Goal: Task Accomplishment & Management: Manage account settings

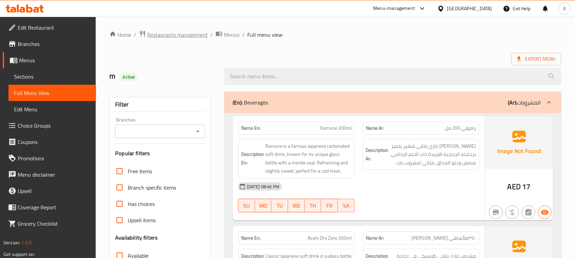
click at [164, 37] on span "Restaurants management" at bounding box center [177, 35] width 61 height 8
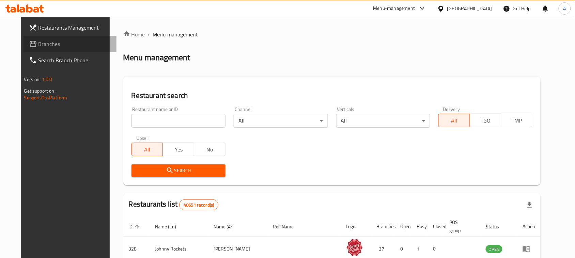
click at [39, 43] on span "Branches" at bounding box center [75, 44] width 73 height 8
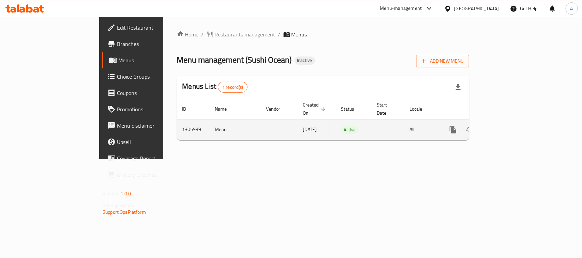
click at [506, 126] on icon "enhanced table" at bounding box center [502, 130] width 8 height 8
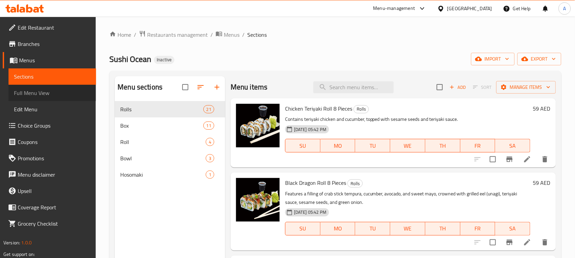
click at [39, 96] on span "Full Menu View" at bounding box center [52, 93] width 77 height 8
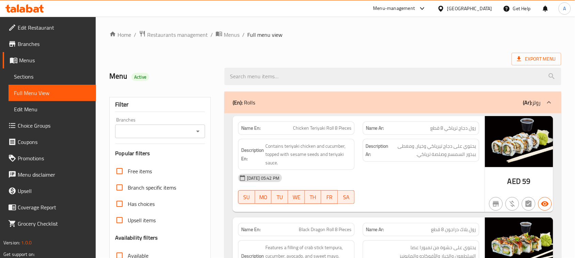
click at [115, 74] on h2 "Menu Active" at bounding box center [162, 76] width 107 height 10
drag, startPoint x: 115, startPoint y: 74, endPoint x: 156, endPoint y: 77, distance: 41.0
click at [156, 77] on h2 "Menu Active" at bounding box center [162, 76] width 107 height 10
click at [159, 75] on h2 "Menu Active" at bounding box center [162, 76] width 107 height 10
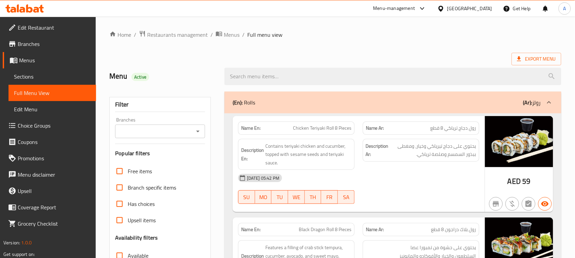
click at [114, 76] on h2 "Menu Active" at bounding box center [162, 76] width 107 height 10
drag, startPoint x: 114, startPoint y: 76, endPoint x: 147, endPoint y: 80, distance: 32.3
click at [147, 80] on h2 "Menu Active" at bounding box center [162, 76] width 107 height 10
click at [147, 80] on span "Active" at bounding box center [141, 77] width 18 height 6
click at [115, 77] on h2 "Menu Active" at bounding box center [162, 76] width 107 height 10
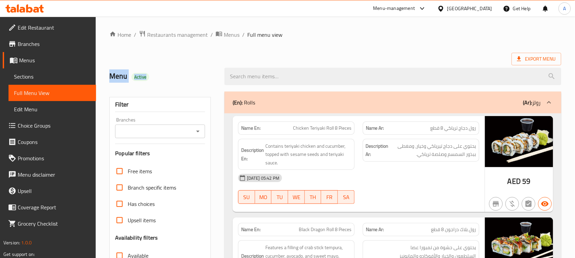
drag, startPoint x: 115, startPoint y: 77, endPoint x: 155, endPoint y: 78, distance: 40.6
click at [153, 79] on h2 "Menu Active" at bounding box center [162, 76] width 107 height 10
click at [157, 78] on h2 "Menu Active" at bounding box center [162, 76] width 107 height 10
click at [112, 78] on h2 "Menu Active" at bounding box center [162, 76] width 107 height 10
drag, startPoint x: 112, startPoint y: 78, endPoint x: 192, endPoint y: 71, distance: 80.4
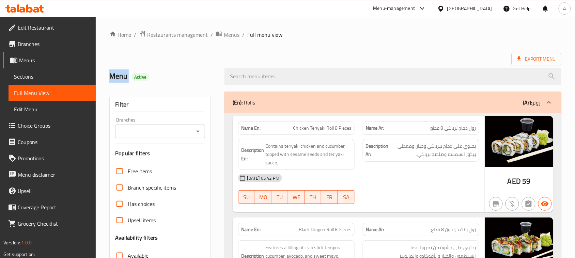
click at [173, 74] on h2 "Menu Active" at bounding box center [162, 76] width 107 height 10
click at [192, 71] on div "Menu Active" at bounding box center [162, 76] width 115 height 30
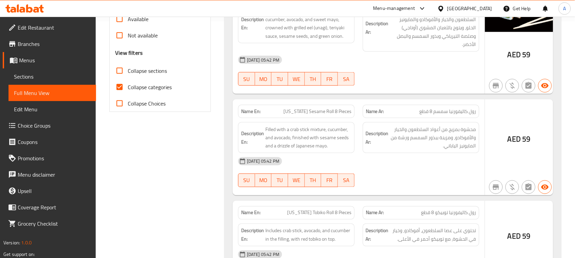
scroll to position [256, 0]
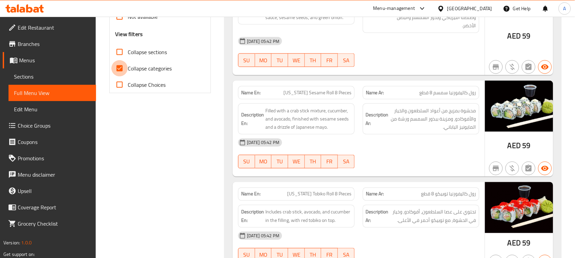
click at [121, 69] on input "Collapse categories" at bounding box center [119, 68] width 16 height 16
checkbox input "false"
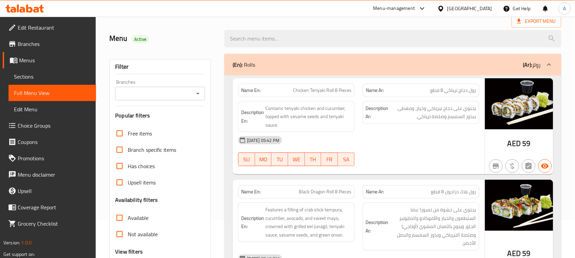
scroll to position [0, 0]
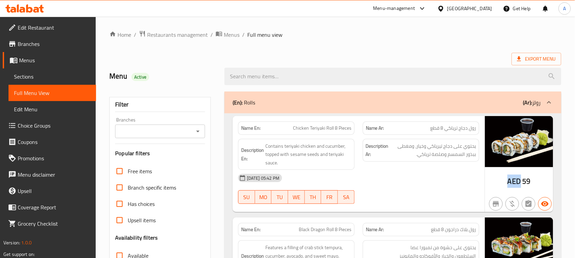
drag, startPoint x: 521, startPoint y: 181, endPoint x: 500, endPoint y: 179, distance: 21.5
click at [500, 179] on div "AED 59" at bounding box center [519, 164] width 68 height 96
copy span "AED"
click at [394, 33] on ol "Home / Restaurants management / Menus / Full menu view" at bounding box center [335, 34] width 452 height 9
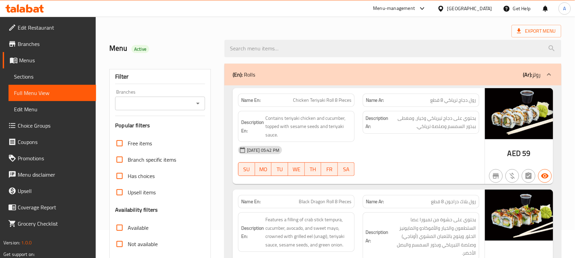
scroll to position [43, 0]
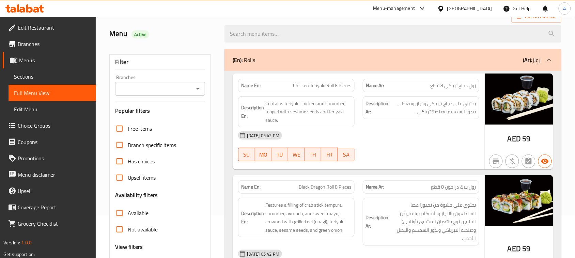
drag, startPoint x: 300, startPoint y: 79, endPoint x: 399, endPoint y: 132, distance: 111.9
click at [346, 91] on div "Name En: Chicken Teriyaki Roll 8 Pieces" at bounding box center [296, 85] width 117 height 13
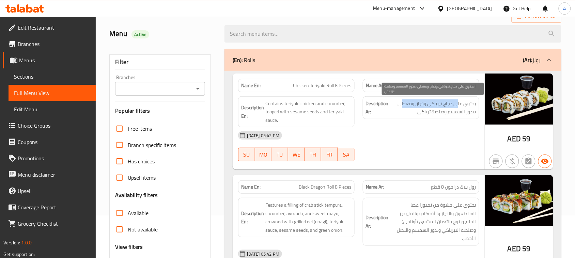
drag, startPoint x: 457, startPoint y: 104, endPoint x: 421, endPoint y: 118, distance: 38.6
click at [404, 105] on span "يحتوي على دجاج تيرياكي وخيار، ومغطى ببذور السمسم وصلصة ترياكي." at bounding box center [433, 107] width 86 height 17
drag, startPoint x: 469, startPoint y: 113, endPoint x: 428, endPoint y: 113, distance: 40.5
click at [428, 113] on span "يحتوي على دجاج تيرياكي وخيار، ومغطى ببذور السمسم وصلصة ترياكي." at bounding box center [433, 107] width 86 height 17
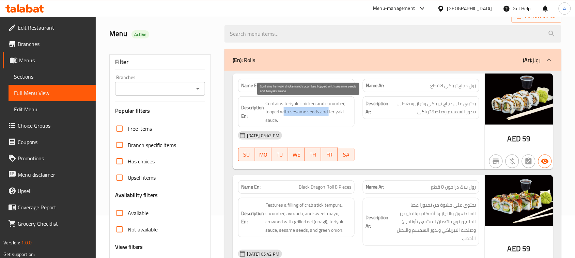
drag, startPoint x: 285, startPoint y: 115, endPoint x: 430, endPoint y: 138, distance: 147.0
click at [371, 122] on div "Description En: Contains teriyaki chicken and cucumber, topped with sesame seed…" at bounding box center [358, 112] width 249 height 40
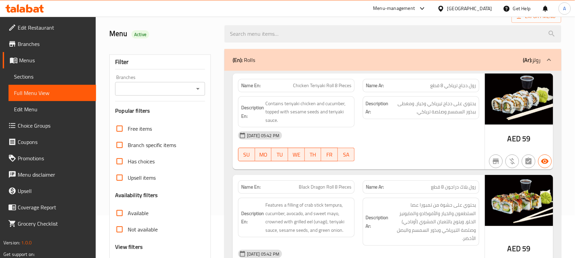
click at [433, 142] on div "15-08-2025 05:42 PM" at bounding box center [358, 135] width 249 height 16
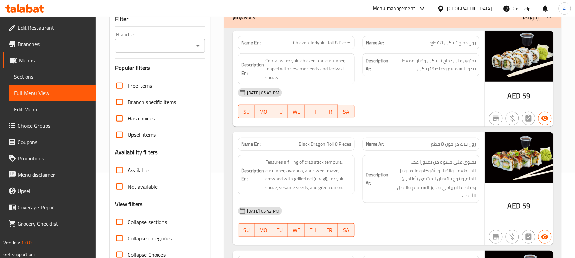
scroll to position [170, 0]
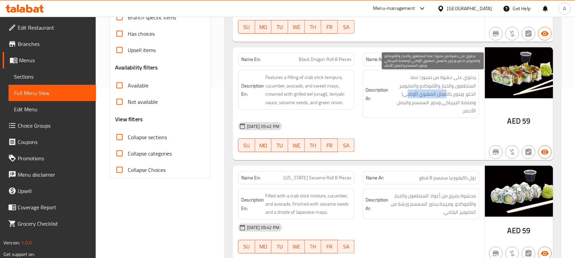
drag, startPoint x: 423, startPoint y: 91, endPoint x: 408, endPoint y: 91, distance: 15.3
click at [408, 91] on span "يحتوي على حشوة من تمبورا عصا السلطعون والخيار والأفوكادو والمايونيز الحلو، ويتو…" at bounding box center [433, 94] width 86 height 42
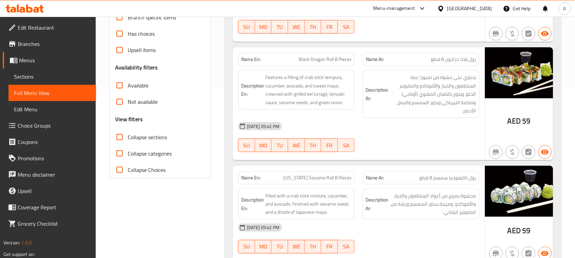
click at [399, 135] on div "15-08-2025 05:42 PM" at bounding box center [358, 126] width 249 height 16
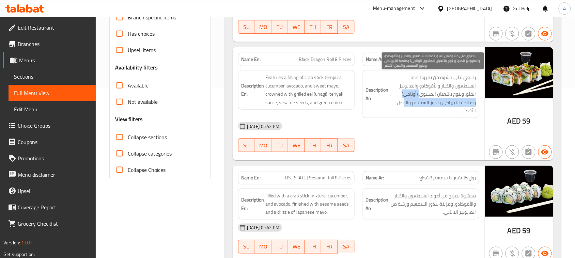
click at [404, 113] on span "يحتوي على حشوة من تمبورا عصا السلطعون والخيار والأفوكادو والمايونيز الحلو، ويتو…" at bounding box center [433, 94] width 86 height 42
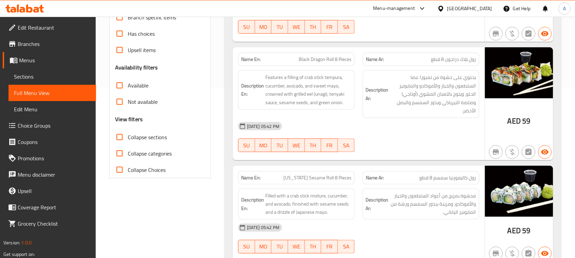
click at [435, 157] on div "Name En: Black Dragon Roll 8 Pieces Name Ar: رول بلاك دراجون 8 قطع Description …" at bounding box center [359, 103] width 252 height 113
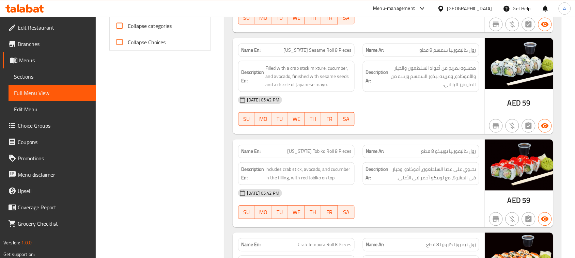
drag, startPoint x: 287, startPoint y: 50, endPoint x: 421, endPoint y: 107, distance: 145.5
click at [365, 71] on div "Name En: California Sesame Roll 8 Pieces Name Ar: رول كاليفورنيا سمسم 8 قطع Des…" at bounding box center [359, 86] width 252 height 96
click at [426, 123] on div at bounding box center [421, 126] width 125 height 8
drag, startPoint x: 279, startPoint y: 152, endPoint x: 334, endPoint y: 152, distance: 55.2
click at [334, 152] on p "Name En: California Tobiko Roll 8 Pieces" at bounding box center [296, 151] width 110 height 7
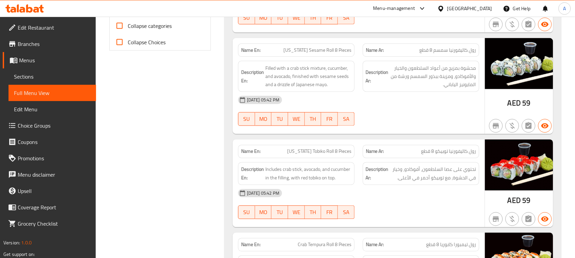
click at [396, 122] on div "15-08-2025 05:42 PM SU MO TU WE TH FR SA" at bounding box center [358, 111] width 249 height 38
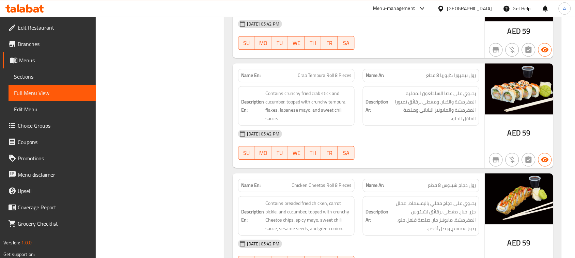
scroll to position [469, 0]
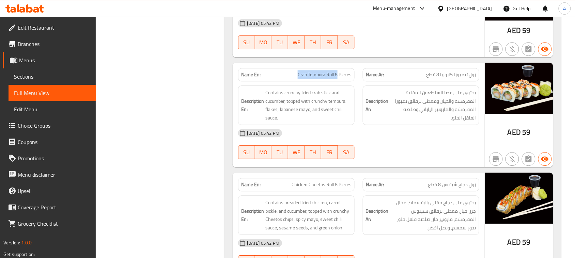
drag, startPoint x: 337, startPoint y: 78, endPoint x: 409, endPoint y: 164, distance: 112.4
click at [350, 81] on div "Name En: Crab Tempura Roll 8 Pieces" at bounding box center [296, 74] width 117 height 13
drag, startPoint x: 409, startPoint y: 164, endPoint x: 411, endPoint y: 168, distance: 4.1
click at [410, 163] on div at bounding box center [421, 159] width 125 height 8
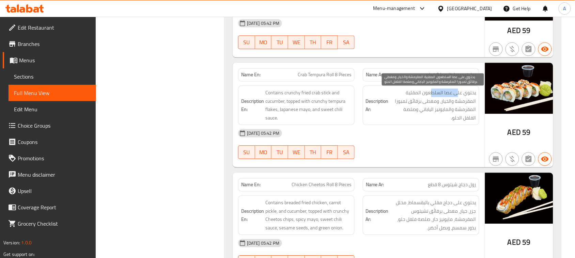
drag, startPoint x: 449, startPoint y: 97, endPoint x: 451, endPoint y: 111, distance: 14.1
click at [432, 98] on span "يحتوي على عصا السلطعون المقلية المقرمشة والخيار، ومغطى برقائق تمبورا المقرمشة و…" at bounding box center [433, 105] width 86 height 33
drag, startPoint x: 464, startPoint y: 104, endPoint x: 456, endPoint y: 105, distance: 7.9
click at [457, 105] on span "يحتوي على عصا السلطعون المقلية المقرمشة والخيار، ومغطى برقائق تمبورا المقرمشة و…" at bounding box center [433, 105] width 86 height 33
click at [456, 105] on span "يحتوي على عصا السلطعون المقلية المقرمشة والخيار، ومغطى برقائق تمبورا المقرمشة و…" at bounding box center [433, 105] width 86 height 33
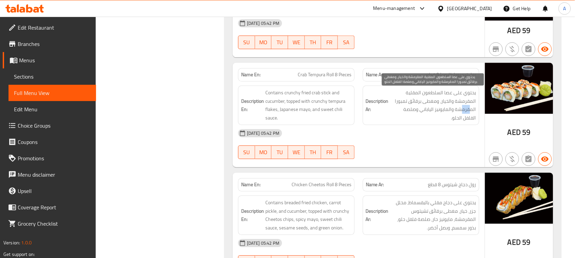
drag, startPoint x: 470, startPoint y: 111, endPoint x: 442, endPoint y: 111, distance: 27.3
click at [459, 111] on span "يحتوي على عصا السلطعون المقلية المقرمشة والخيار، ومغطى برقائق تمبورا المقرمشة و…" at bounding box center [433, 105] width 86 height 33
click at [449, 111] on span "يحتوي على عصا السلطعون المقلية المقرمشة والخيار، ومغطى برقائق تمبورا المقرمشة و…" at bounding box center [433, 105] width 86 height 33
click at [445, 111] on span "يحتوي على عصا السلطعون المقلية المقرمشة والخيار، ومغطى برقائق تمبورا المقرمشة و…" at bounding box center [433, 105] width 86 height 33
drag, startPoint x: 424, startPoint y: 111, endPoint x: 396, endPoint y: 111, distance: 27.6
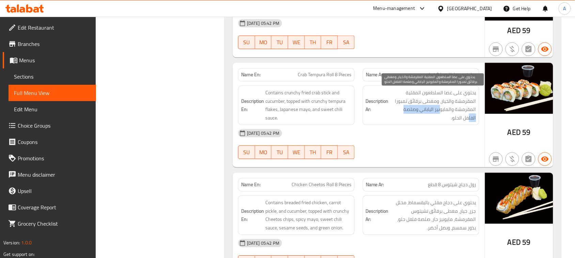
click at [396, 111] on span "يحتوي على عصا السلطعون المقلية المقرمشة والخيار، ومغطى برقائق تمبورا المقرمشة و…" at bounding box center [433, 105] width 86 height 33
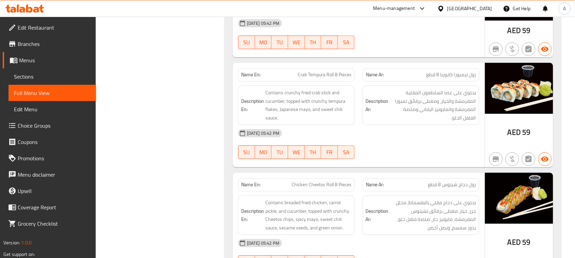
click at [404, 155] on div "15-08-2025 05:42 PM SU MO TU WE TH FR SA" at bounding box center [358, 144] width 249 height 38
drag, startPoint x: 280, startPoint y: 105, endPoint x: 385, endPoint y: 128, distance: 107.1
click at [325, 118] on span "Contains crunchy fried crab stick and cucumber, topped with crunchy tempura fla…" at bounding box center [308, 105] width 86 height 33
click at [408, 132] on div "15-08-2025 05:42 PM" at bounding box center [358, 133] width 249 height 16
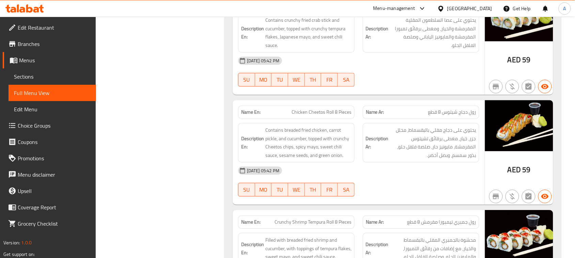
scroll to position [554, 0]
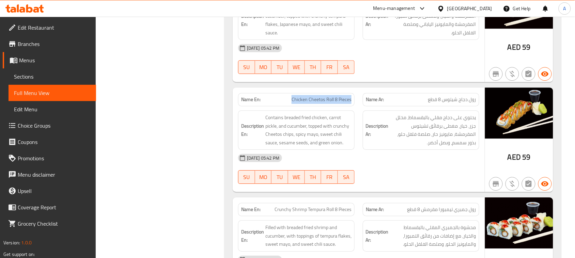
drag, startPoint x: 354, startPoint y: 103, endPoint x: 385, endPoint y: 116, distance: 33.3
click at [377, 107] on div "Name En: Chicken Cheetos Roll 8 Pieces Name Ar: رول دجاج شيتوس 8 قطع" at bounding box center [358, 99] width 249 height 21
click at [431, 188] on div at bounding box center [421, 184] width 125 height 8
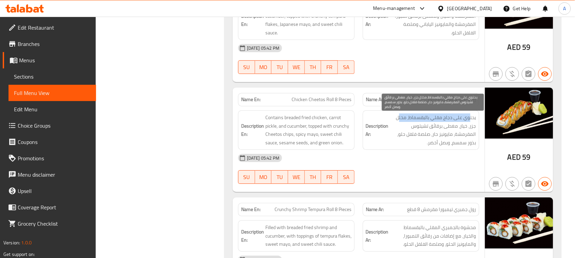
drag, startPoint x: 470, startPoint y: 118, endPoint x: 399, endPoint y: 122, distance: 71.7
click at [399, 122] on span "يحتوي على دجاج مقلي بالبقسماط، مخلل جزر، خيار، مغطى برقائق تشيتوس المقرمشة، ماي…" at bounding box center [433, 129] width 86 height 33
drag, startPoint x: 466, startPoint y: 128, endPoint x: 418, endPoint y: 129, distance: 48.1
click at [418, 129] on span "يحتوي على دجاج مقلي بالبقسماط، مخلل جزر، خيار، مغطى برقائق تشيتوس المقرمشة، ماي…" at bounding box center [433, 129] width 86 height 33
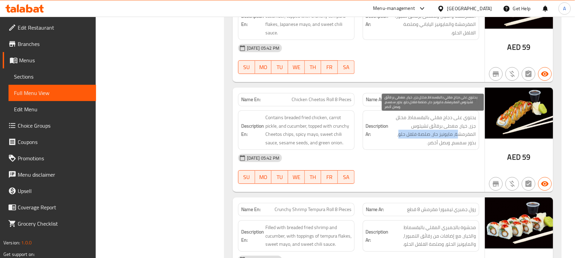
drag, startPoint x: 452, startPoint y: 136, endPoint x: 401, endPoint y: 136, distance: 51.5
click at [401, 136] on span "يحتوي على دجاج مقلي بالبقسماط، مخلل جزر، خيار، مغطى برقائق تشيتوس المقرمشة، ماي…" at bounding box center [433, 129] width 86 height 33
drag, startPoint x: 472, startPoint y: 145, endPoint x: 406, endPoint y: 147, distance: 65.8
click at [411, 145] on span "يحتوي على دجاج مقلي بالبقسماط، مخلل جزر، خيار، مغطى برقائق تشيتوس المقرمشة، ماي…" at bounding box center [433, 129] width 86 height 33
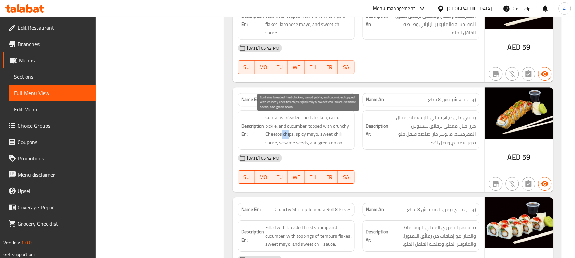
drag, startPoint x: 281, startPoint y: 140, endPoint x: 373, endPoint y: 155, distance: 93.2
click at [324, 146] on span "Contains breaded fried chicken, carrot pickle, and cucumber, topped with crunch…" at bounding box center [308, 129] width 86 height 33
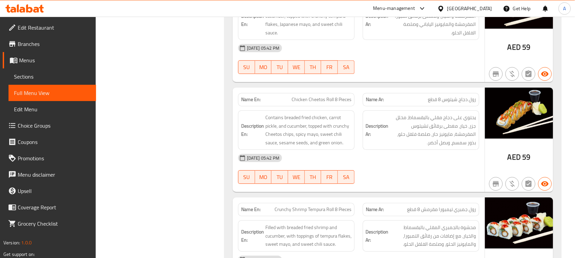
click at [373, 156] on div "15-08-2025 05:42 PM" at bounding box center [358, 158] width 249 height 16
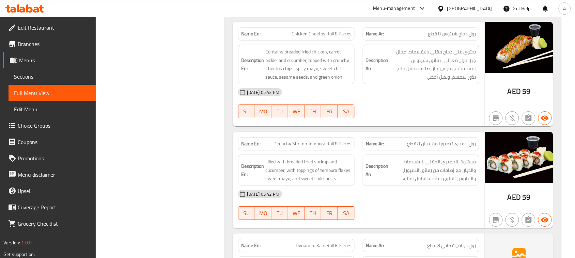
scroll to position [639, 0]
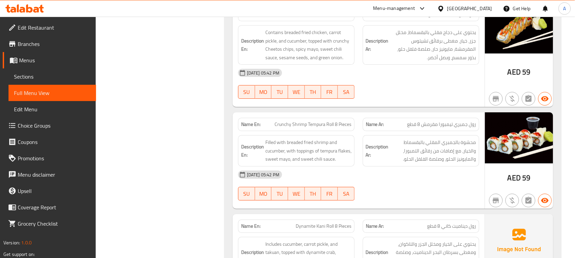
drag, startPoint x: 278, startPoint y: 127, endPoint x: 339, endPoint y: 145, distance: 64.0
click at [315, 135] on div "Name En: Crunchy Shrimp Tempura Roll 8 Pieces Name Ar: رول جمبري تيمبورا مقرمش …" at bounding box center [359, 160] width 252 height 96
click at [406, 191] on div "15-08-2025 05:42 PM SU MO TU WE TH FR SA" at bounding box center [358, 186] width 249 height 38
drag, startPoint x: 440, startPoint y: 128, endPoint x: 429, endPoint y: 128, distance: 10.9
click at [429, 128] on span "رول جمبري تيمبورا مقرمش 8 قطع" at bounding box center [442, 124] width 69 height 7
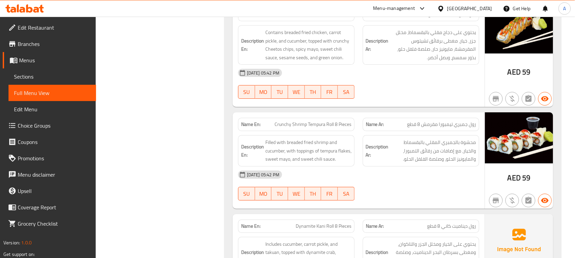
click at [418, 198] on div "15-08-2025 05:42 PM SU MO TU WE TH FR SA" at bounding box center [358, 186] width 249 height 38
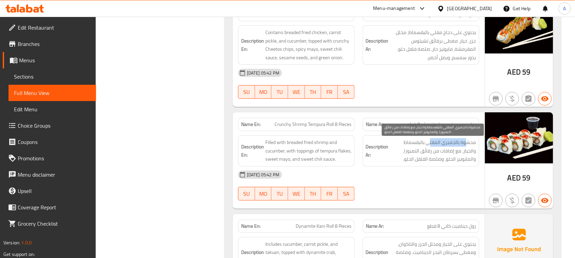
drag, startPoint x: 467, startPoint y: 147, endPoint x: 430, endPoint y: 145, distance: 37.8
click at [430, 145] on span "محشوة بالجمبري المقلي بالبقسماط والخيار، مع إضافات من رقائق التمبورا، والمايوني…" at bounding box center [433, 150] width 86 height 25
drag, startPoint x: 459, startPoint y: 150, endPoint x: 401, endPoint y: 151, distance: 57.2
click at [401, 151] on span "محشوة بالجمبري المقلي بالبقسماط والخيار، مع إضافات من رقائق التمبورا، والمايوني…" at bounding box center [433, 150] width 86 height 25
drag, startPoint x: 465, startPoint y: 162, endPoint x: 404, endPoint y: 162, distance: 61.3
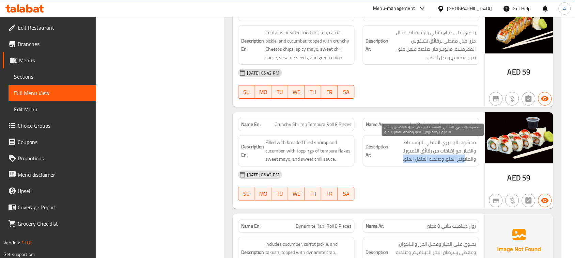
click at [404, 162] on span "محشوة بالجمبري المقلي بالبقسماط والخيار، مع إضافات من رقائق التمبورا، والمايوني…" at bounding box center [433, 150] width 86 height 25
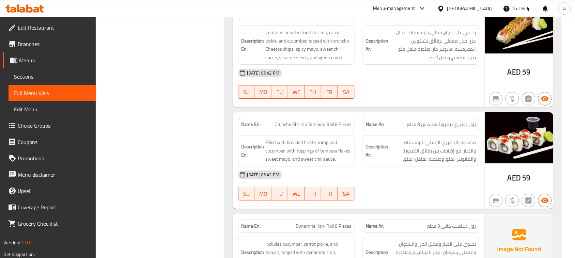
click at [406, 187] on div "15-08-2025 05:42 PM SU MO TU WE TH FR SA" at bounding box center [358, 186] width 249 height 38
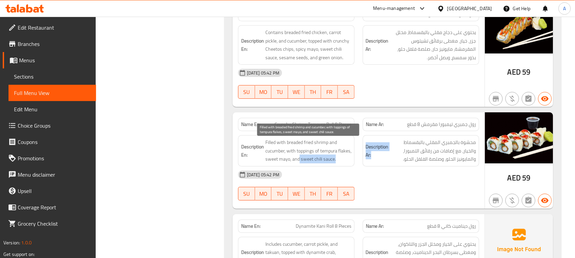
drag, startPoint x: 314, startPoint y: 159, endPoint x: 411, endPoint y: 176, distance: 98.9
click at [399, 172] on div "Name En: Crunchy Shrimp Tempura Roll 8 Pieces Name Ar: رول جمبري تيمبورا مقرمش …" at bounding box center [359, 160] width 252 height 96
click at [411, 176] on div "15-08-2025 05:42 PM" at bounding box center [358, 175] width 249 height 16
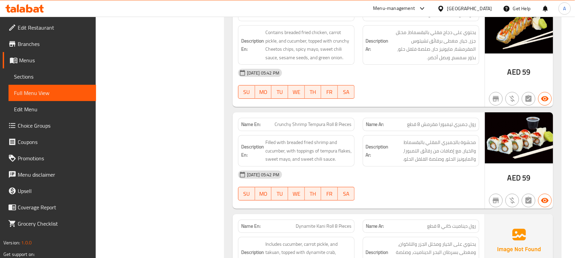
scroll to position [767, 0]
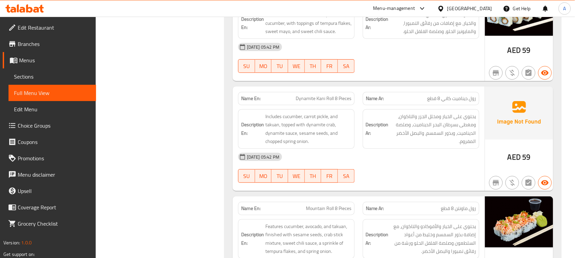
click at [413, 179] on div "15-08-2025 05:42 PM SU MO TU WE TH FR SA" at bounding box center [358, 168] width 249 height 38
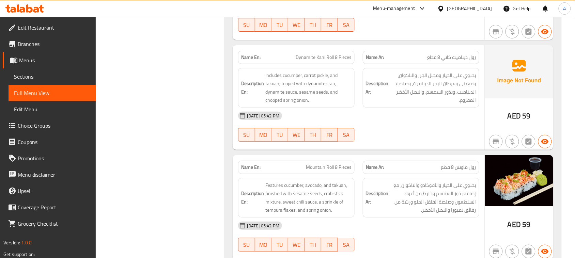
scroll to position [809, 0]
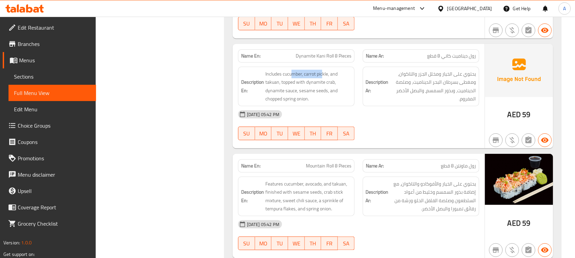
drag, startPoint x: 291, startPoint y: 65, endPoint x: 347, endPoint y: 80, distance: 57.1
click at [336, 75] on div "Description En: Includes cucumber, carrot pickle, and takuan, topped with dynam…" at bounding box center [296, 87] width 125 height 48
click at [447, 60] on span "رول ديناميت كاني 8 قطع" at bounding box center [452, 55] width 49 height 7
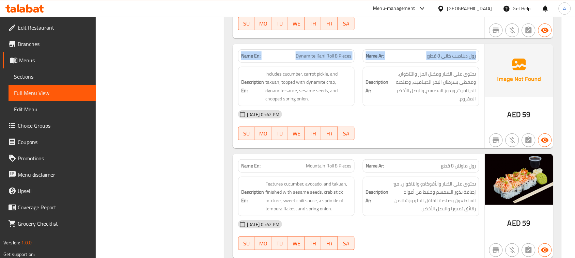
drag, startPoint x: 447, startPoint y: 62, endPoint x: 241, endPoint y: 42, distance: 207.4
click at [246, 59] on strong "Name En:" at bounding box center [250, 55] width 19 height 7
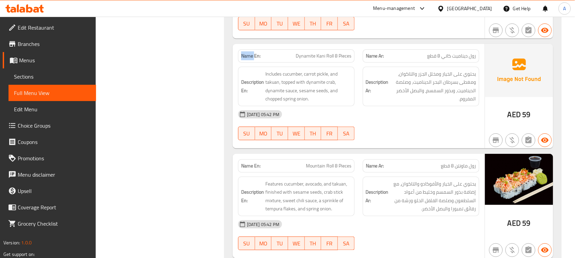
click at [246, 59] on strong "Name En:" at bounding box center [250, 55] width 19 height 7
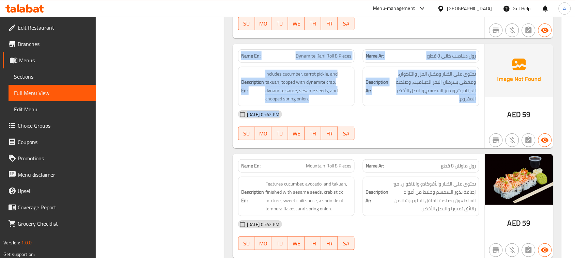
drag, startPoint x: 246, startPoint y: 59, endPoint x: 373, endPoint y: 118, distance: 140.6
click at [373, 118] on div "Name En: Dynamite Kani Roll 8 Pieces Name Ar: رول ديناميت كاني 8 قطع Descriptio…" at bounding box center [359, 96] width 252 height 105
click at [406, 82] on span "يحتوي على الخيار ومخلل الجزر والتاكوان، ومغطى بسرطان البحر الديناميت، وصلصة الد…" at bounding box center [433, 86] width 86 height 33
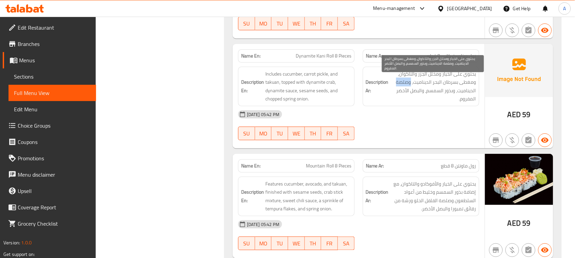
click at [406, 82] on span "يحتوي على الخيار ومخلل الجزر والتاكوان، ومغطى بسرطان البحر الديناميت، وصلصة الد…" at bounding box center [433, 86] width 86 height 33
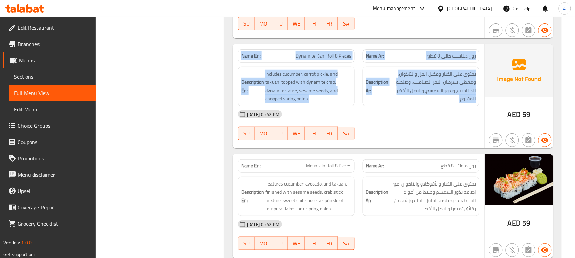
drag, startPoint x: 406, startPoint y: 82, endPoint x: 248, endPoint y: 57, distance: 160.4
click at [248, 57] on div "Name En: Dynamite Kani Roll 8 Pieces Name Ar: رول ديناميت كاني 8 قطع Descriptio…" at bounding box center [359, 96] width 252 height 105
click at [248, 57] on strong "Name En:" at bounding box center [250, 55] width 19 height 7
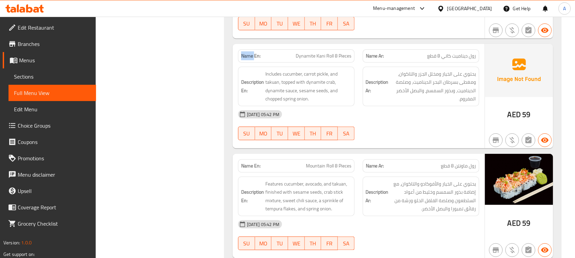
click at [248, 57] on strong "Name En:" at bounding box center [250, 55] width 19 height 7
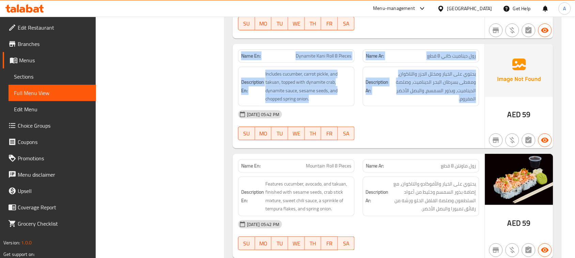
drag, startPoint x: 248, startPoint y: 57, endPoint x: 408, endPoint y: 97, distance: 165.0
click at [394, 97] on div "Name En: Dynamite Kani Roll 8 Pieces Name Ar: رول ديناميت كاني 8 قطع Descriptio…" at bounding box center [359, 96] width 252 height 105
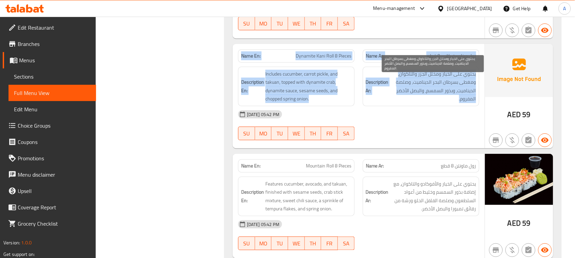
click at [413, 94] on span "يحتوي على الخيار ومخلل الجزر والتاكوان، ومغطى بسرطان البحر الديناميت، وصلصة الد…" at bounding box center [433, 86] width 86 height 33
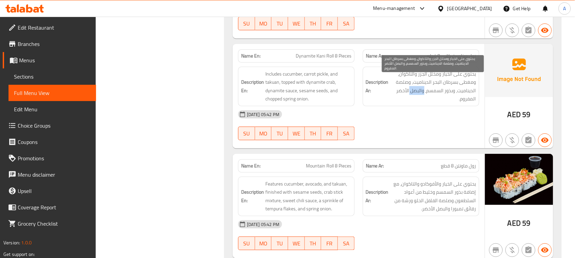
click at [413, 94] on span "يحتوي على الخيار ومخلل الجزر والتاكوان، ومغطى بسرطان البحر الديناميت، وصلصة الد…" at bounding box center [433, 86] width 86 height 33
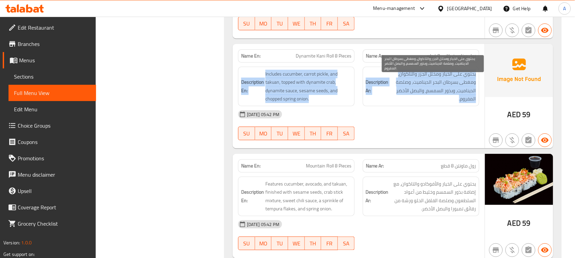
drag, startPoint x: 413, startPoint y: 94, endPoint x: 246, endPoint y: 77, distance: 167.8
click at [249, 78] on div "Description En: Includes cucumber, carrot pickle, and takuan, topped with dynam…" at bounding box center [358, 87] width 249 height 48
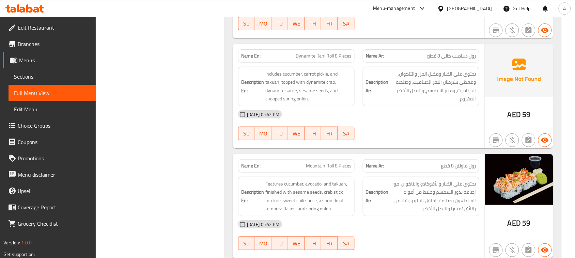
drag, startPoint x: 237, startPoint y: 62, endPoint x: 244, endPoint y: 60, distance: 7.3
click at [238, 62] on div "Name En: Dynamite Kani Roll 8 Pieces" at bounding box center [296, 55] width 125 height 21
click at [244, 60] on strong "Name En:" at bounding box center [250, 55] width 19 height 7
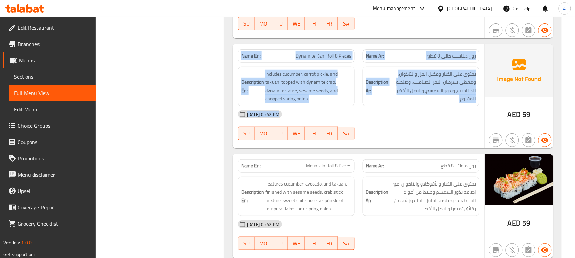
drag, startPoint x: 355, startPoint y: 108, endPoint x: 413, endPoint y: 120, distance: 58.7
click at [404, 120] on div "Name En: Dynamite Kani Roll 8 Pieces Name Ar: رول ديناميت كاني 8 قطع Descriptio…" at bounding box center [359, 96] width 252 height 105
click at [416, 119] on div "15-08-2025 05:42 PM" at bounding box center [358, 114] width 249 height 16
drag, startPoint x: 475, startPoint y: 121, endPoint x: 185, endPoint y: 57, distance: 297.4
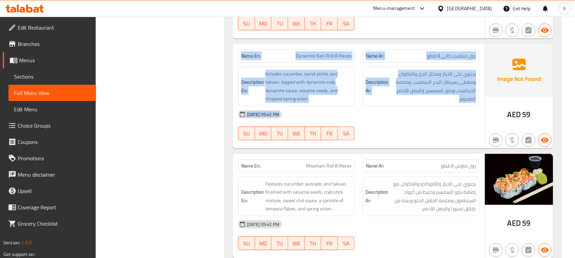
click at [249, 59] on strong "Name En:" at bounding box center [250, 55] width 19 height 7
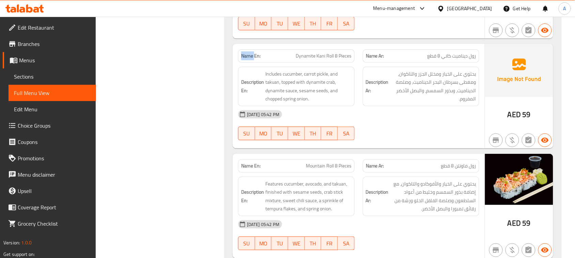
click at [249, 59] on strong "Name En:" at bounding box center [250, 55] width 19 height 7
drag, startPoint x: 249, startPoint y: 59, endPoint x: 535, endPoint y: 128, distance: 294.2
click at [535, 128] on div "Name En: Dynamite Kani Roll 8 Pieces Name Ar: رول ديناميت كاني 8 قطع Descriptio…" at bounding box center [393, 96] width 321 height 105
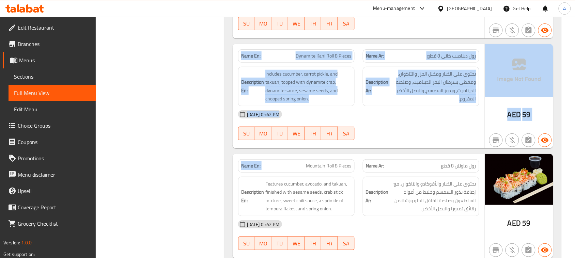
click at [458, 117] on div "15-08-2025 05:42 PM" at bounding box center [358, 114] width 249 height 16
drag, startPoint x: 461, startPoint y: 118, endPoint x: 250, endPoint y: 56, distance: 219.7
click at [244, 53] on div "Name En: Dynamite Kani Roll 8 Pieces" at bounding box center [296, 55] width 117 height 13
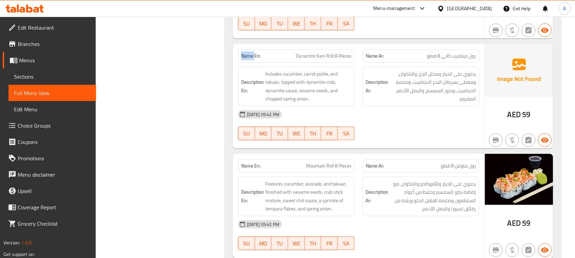
click at [244, 53] on div "Name En: Dynamite Kani Roll 8 Pieces" at bounding box center [296, 55] width 117 height 13
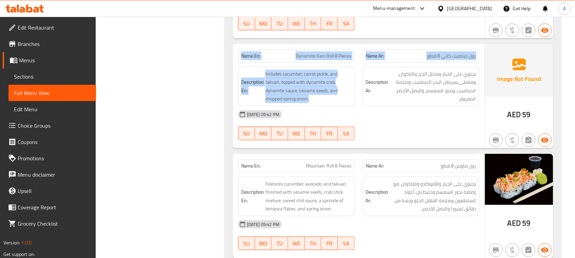
drag, startPoint x: 244, startPoint y: 53, endPoint x: 401, endPoint y: 113, distance: 168.6
click at [396, 113] on div "Name En: Dynamite Kani Roll 8 Pieces Name Ar: رول ديناميت كاني 8 قطع Descriptio…" at bounding box center [359, 96] width 252 height 105
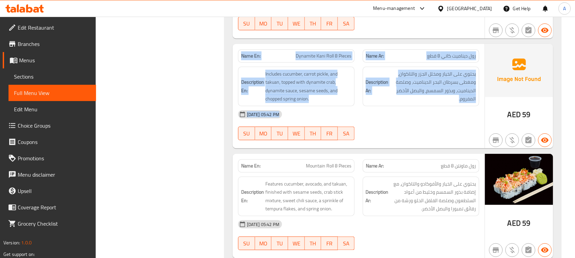
click at [405, 113] on div "15-08-2025 05:42 PM" at bounding box center [358, 114] width 249 height 16
drag, startPoint x: 425, startPoint y: 129, endPoint x: 256, endPoint y: 67, distance: 180.9
click at [256, 67] on div "Name En: Dynamite Kani Roll 8 Pieces Name Ar: رول ديناميت كاني 8 قطع Descriptio…" at bounding box center [359, 96] width 252 height 105
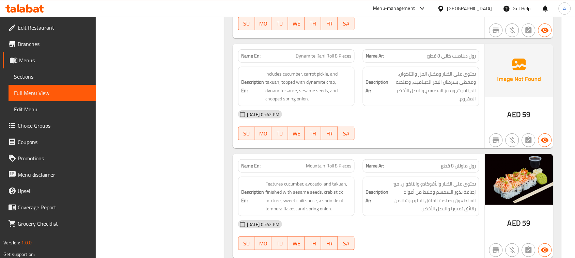
click at [251, 57] on strong "Name En:" at bounding box center [250, 55] width 19 height 7
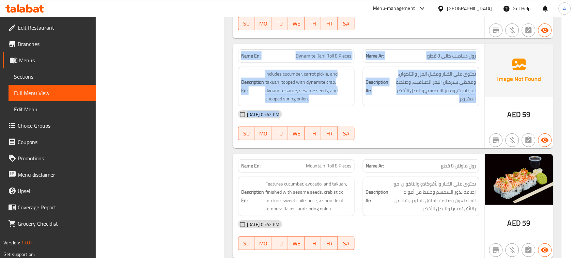
drag, startPoint x: 251, startPoint y: 57, endPoint x: 402, endPoint y: 121, distance: 164.6
click at [373, 113] on div "Name En: Dynamite Kani Roll 8 Pieces Name Ar: رول ديناميت كاني 8 قطع Descriptio…" at bounding box center [359, 96] width 252 height 105
click at [404, 122] on div "15-08-2025 05:42 PM" at bounding box center [358, 114] width 249 height 16
drag, startPoint x: 412, startPoint y: 124, endPoint x: 239, endPoint y: 58, distance: 185.0
click at [237, 58] on div "Name En: Dynamite Kani Roll 8 Pieces Name Ar: رول ديناميت كاني 8 قطع Descriptio…" at bounding box center [359, 96] width 252 height 105
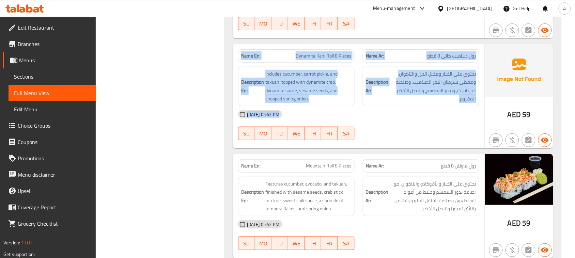
click at [246, 57] on strong "Name En:" at bounding box center [250, 55] width 19 height 7
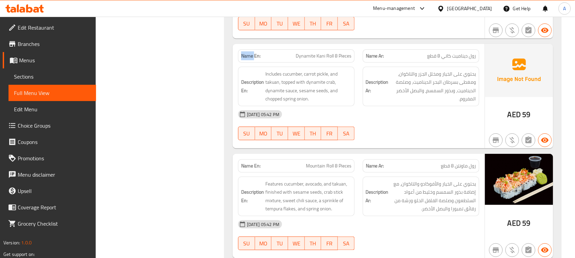
click at [246, 57] on strong "Name En:" at bounding box center [250, 55] width 19 height 7
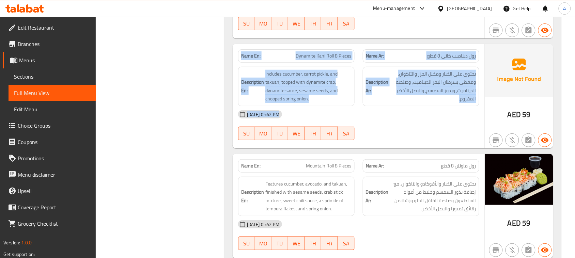
drag, startPoint x: 246, startPoint y: 57, endPoint x: 397, endPoint y: 127, distance: 166.9
click at [393, 127] on div "Name En: Dynamite Kani Roll 8 Pieces Name Ar: رول ديناميت كاني 8 قطع Descriptio…" at bounding box center [359, 96] width 252 height 105
click at [399, 127] on div "15-08-2025 05:42 PM SU MO TU WE TH FR SA" at bounding box center [358, 125] width 249 height 38
drag, startPoint x: 410, startPoint y: 128, endPoint x: 186, endPoint y: 64, distance: 232.5
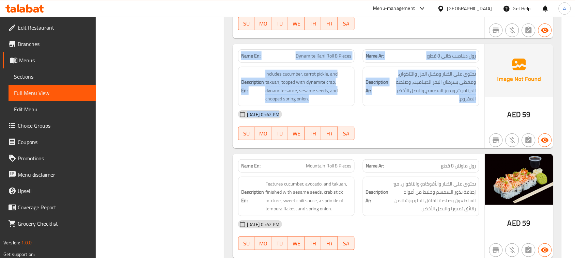
click at [236, 62] on div "Name En: Dynamite Kani Roll 8 Pieces" at bounding box center [296, 55] width 125 height 21
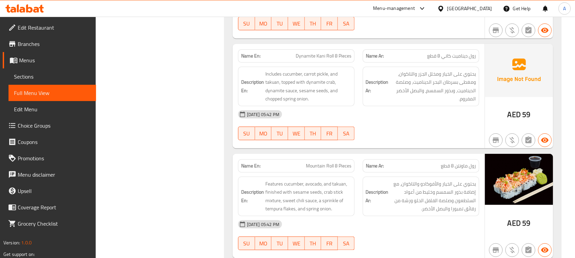
click at [243, 60] on strong "Name En:" at bounding box center [250, 55] width 19 height 7
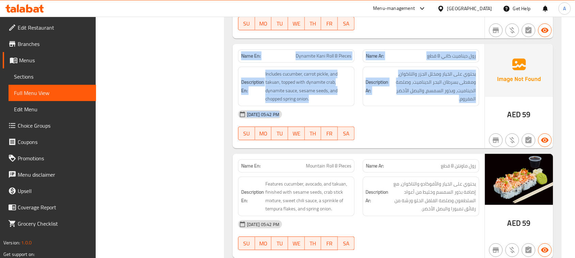
drag, startPoint x: 243, startPoint y: 60, endPoint x: 442, endPoint y: 138, distance: 213.9
click at [439, 138] on div "Name En: Dynamite Kani Roll 8 Pieces Name Ar: رول ديناميت كاني 8 قطع Descriptio…" at bounding box center [359, 96] width 252 height 105
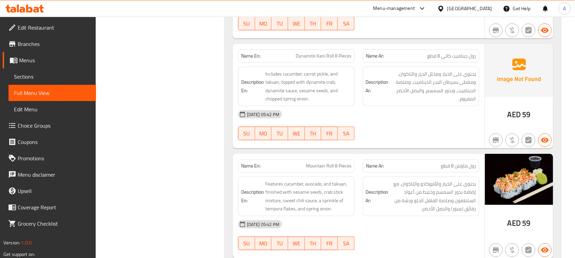
click at [443, 137] on div "15-08-2025 05:42 PM SU MO TU WE TH FR SA" at bounding box center [358, 125] width 249 height 38
drag, startPoint x: 293, startPoint y: 86, endPoint x: 215, endPoint y: 74, distance: 79.0
click at [251, 58] on strong "Name En:" at bounding box center [250, 55] width 19 height 7
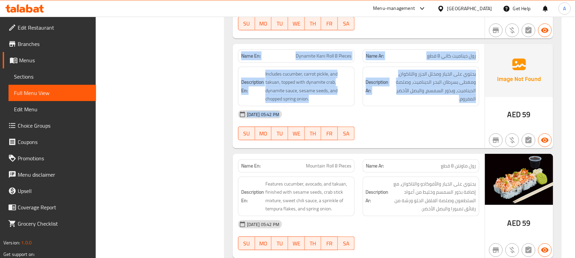
drag, startPoint x: 251, startPoint y: 58, endPoint x: 486, endPoint y: 134, distance: 246.1
click at [482, 134] on div "Name En: Dynamite Kani Roll 8 Pieces Name Ar: رول ديناميت كاني 8 قطع Descriptio…" at bounding box center [359, 96] width 252 height 105
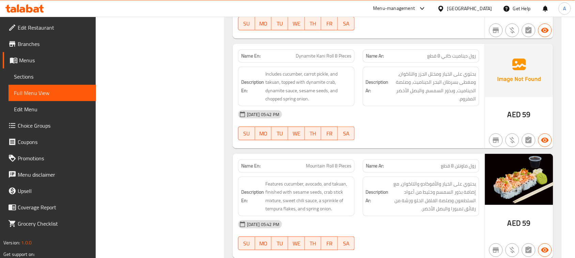
click at [452, 133] on div "15-08-2025 05:42 PM SU MO TU WE TH FR SA" at bounding box center [358, 125] width 249 height 38
drag, startPoint x: 461, startPoint y: 123, endPoint x: 210, endPoint y: 67, distance: 257.4
click at [250, 57] on strong "Name En:" at bounding box center [250, 55] width 19 height 7
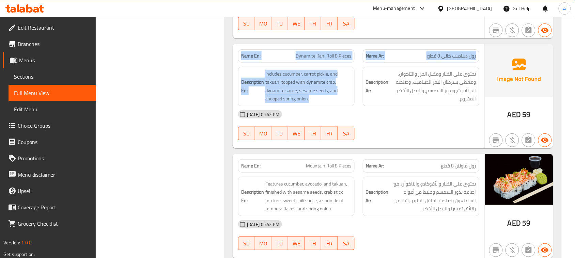
drag, startPoint x: 250, startPoint y: 57, endPoint x: 433, endPoint y: 135, distance: 198.6
click at [430, 133] on div "Name En: Dynamite Kani Roll 8 Pieces Name Ar: رول ديناميت كاني 8 قطع Descriptio…" at bounding box center [359, 96] width 252 height 105
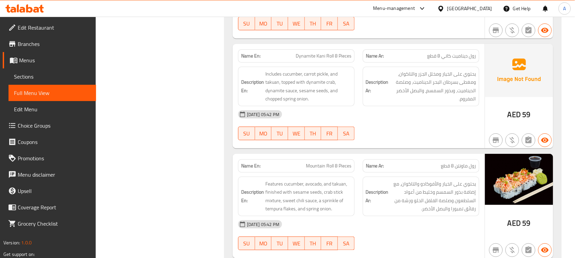
click at [434, 135] on div "15-08-2025 05:42 PM SU MO TU WE TH FR SA" at bounding box center [358, 125] width 249 height 38
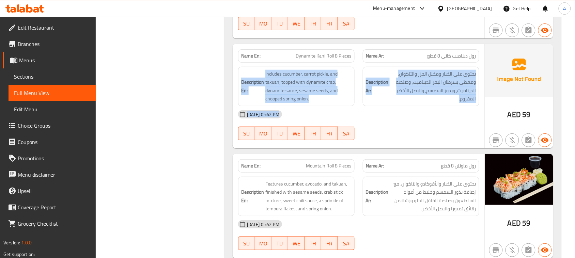
drag, startPoint x: 440, startPoint y: 135, endPoint x: 226, endPoint y: 65, distance: 224.9
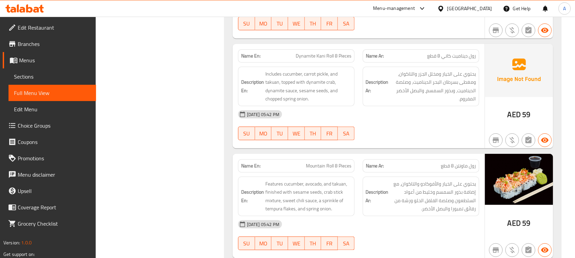
click at [241, 61] on div "Name En: Dynamite Kani Roll 8 Pieces" at bounding box center [296, 55] width 117 height 13
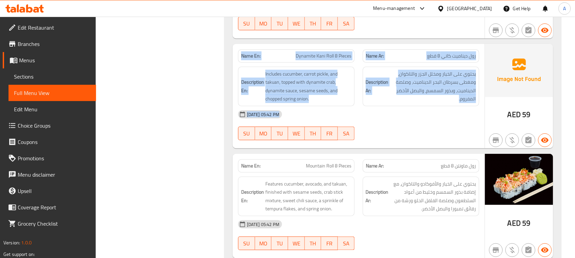
drag, startPoint x: 241, startPoint y: 61, endPoint x: 416, endPoint y: 140, distance: 192.6
click at [400, 120] on div "Name En: Dynamite Kani Roll 8 Pieces Name Ar: رول ديناميت كاني 8 قطع Descriptio…" at bounding box center [359, 96] width 252 height 105
click at [425, 144] on div at bounding box center [421, 140] width 125 height 8
drag, startPoint x: 447, startPoint y: 128, endPoint x: 188, endPoint y: 69, distance: 265.4
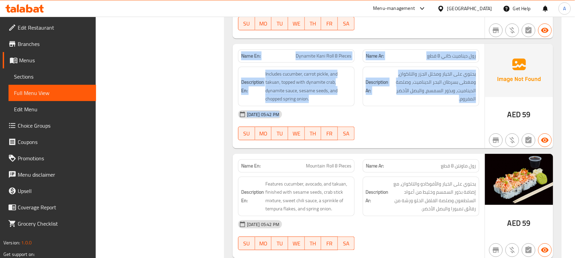
click at [251, 60] on strong "Name En:" at bounding box center [250, 55] width 19 height 7
drag, startPoint x: 251, startPoint y: 60, endPoint x: 397, endPoint y: 133, distance: 163.4
click at [379, 128] on div "Name En: Dynamite Kani Roll 8 Pieces Name Ar: رول ديناميت كاني 8 قطع Descriptio…" at bounding box center [359, 96] width 252 height 105
click at [412, 136] on div "15-08-2025 05:42 PM SU MO TU WE TH FR SA" at bounding box center [358, 125] width 249 height 38
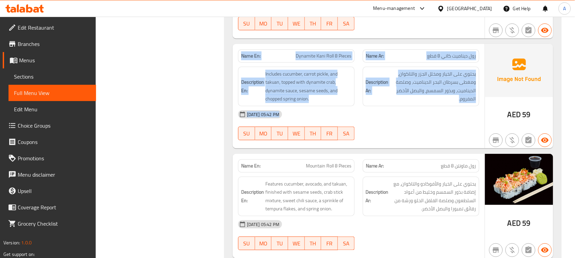
drag, startPoint x: 340, startPoint y: 102, endPoint x: 230, endPoint y: 50, distance: 121.6
click at [250, 60] on strong "Name En:" at bounding box center [250, 55] width 19 height 7
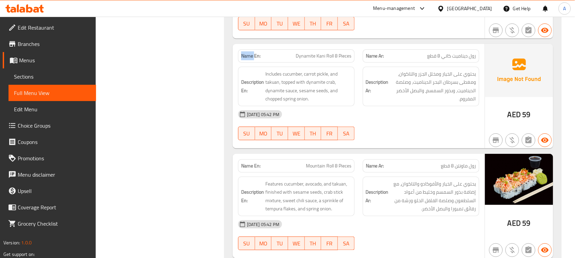
click at [250, 60] on strong "Name En:" at bounding box center [250, 55] width 19 height 7
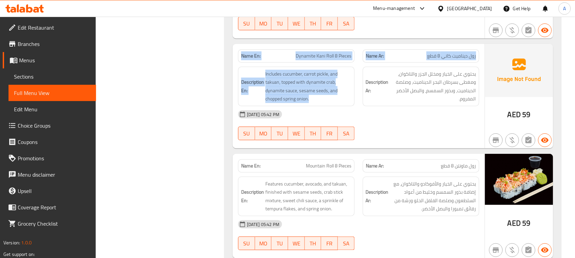
drag, startPoint x: 250, startPoint y: 62, endPoint x: 374, endPoint y: 100, distance: 130.1
click at [358, 96] on div "Name En: Dynamite Kani Roll 8 Pieces Name Ar: رول ديناميت كاني 8 قطع Descriptio…" at bounding box center [359, 96] width 252 height 105
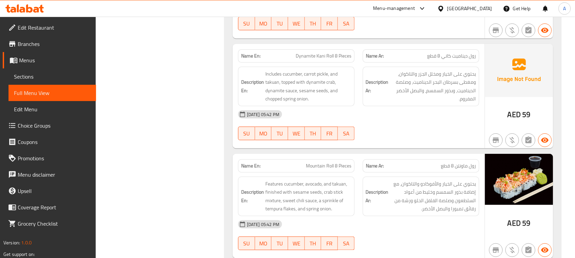
click at [385, 106] on div "Description Ar: يحتوي على الخيار ومخلل الجزر والتاكوان، ومغطى بسرطان البحر الدي…" at bounding box center [421, 87] width 117 height 40
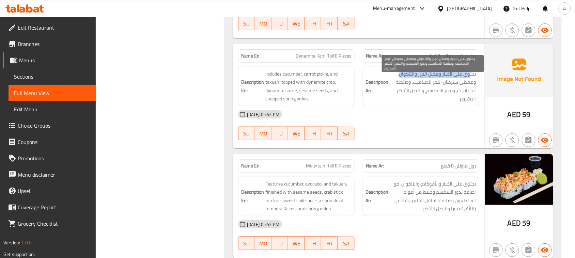
drag, startPoint x: 469, startPoint y: 77, endPoint x: 400, endPoint y: 77, distance: 69.5
click at [400, 77] on span "يحتوي على الخيار ومخلل الجزر والتاكوان، ومغطى بسرطان البحر الديناميت، وصلصة الد…" at bounding box center [433, 86] width 86 height 33
drag, startPoint x: 473, startPoint y: 87, endPoint x: 417, endPoint y: 87, distance: 56.2
click at [417, 87] on span "يحتوي على الخيار ومخلل الجزر والتاكوان، ومغطى بسرطان البحر الديناميت، وصلصة الد…" at bounding box center [433, 86] width 86 height 33
click at [401, 86] on span "يحتوي على الخيار ومخلل الجزر والتاكوان، ومغطى بسرطان البحر الديناميت، وصلصة الد…" at bounding box center [433, 86] width 86 height 33
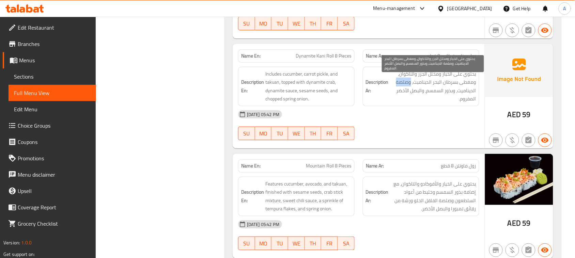
click at [401, 86] on span "يحتوي على الخيار ومخلل الجزر والتاكوان، ومغطى بسرطان البحر الديناميت، وصلصة الد…" at bounding box center [433, 86] width 86 height 33
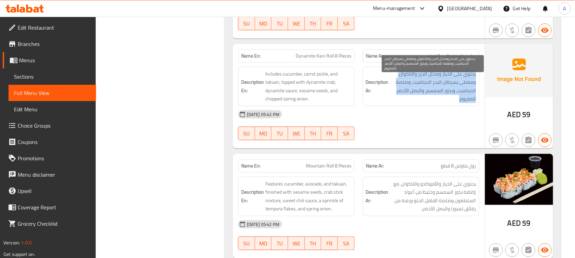
click at [401, 86] on span "يحتوي على الخيار ومخلل الجزر والتاكوان، ومغطى بسرطان البحر الديناميت، وصلصة الد…" at bounding box center [433, 86] width 86 height 33
click at [462, 91] on span "يحتوي على الخيار ومخلل الجزر والتاكوان، ومغطى بسرطان البحر الديناميت، وصلصة الد…" at bounding box center [433, 86] width 86 height 33
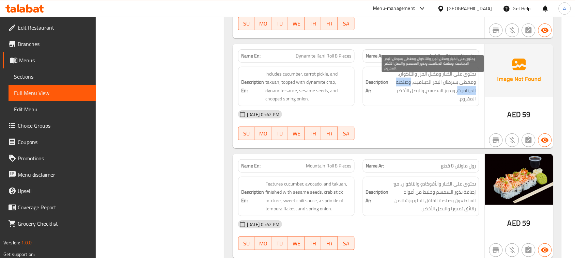
drag
click at [395, 84] on span "يحتوي على الخيار ومخلل الجزر والتاكوان، ومغطى بسرطان البحر الديناميت، وصلصة الد…" at bounding box center [433, 86] width 86 height 33
click at [395, 83] on span "يحتوي على الخيار ومخلل الجزر والتاكوان، ومغطى بسرطان البحر الديناميت، وصلصة الد…" at bounding box center [433, 86] width 86 height 33
click at [405, 82] on span "يحتوي على الخيار ومخلل الجزر والتاكوان، ومغطى بسرطان البحر الديناميت، وصلصة الد…" at bounding box center [433, 86] width 86 height 33
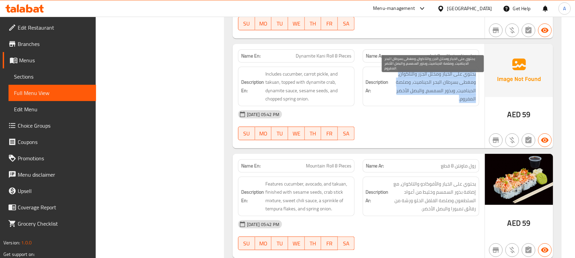
click at [405, 82] on span "يحتوي على الخيار ومخلل الجزر والتاكوان، ومغطى بسرطان البحر الديناميت، وصلصة الد…" at bounding box center [433, 86] width 86 height 33
click at [444, 91] on span "يحتوي على الخيار ومخلل الجزر والتاكوان، ومغطى بسرطان البحر الديناميت، وصلصة الد…" at bounding box center [433, 86] width 86 height 33
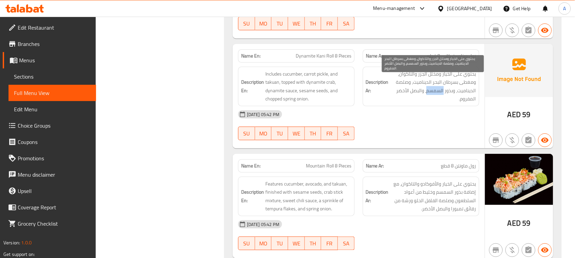
click at [436, 93] on span "يحتوي على الخيار ومخلل الجزر والتاكوان، ومغطى بسرطان البحر الديناميت، وصلصة الد…" at bounding box center [433, 86] width 86 height 33
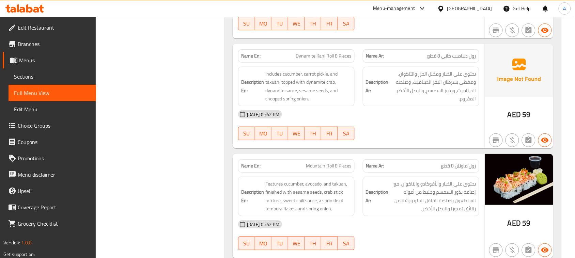
click at [418, 125] on div "15-08-2025 05:42 PM SU MO TU WE TH FR SA" at bounding box center [358, 125] width 249 height 38
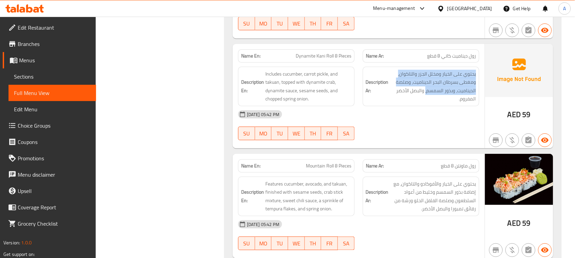
click at [384, 97] on h6 "Description Ar: يحتوي على الخيار ومخلل الجزر والتاكوان، ومغطى بسرطان البحر الدي…" at bounding box center [421, 86] width 110 height 33
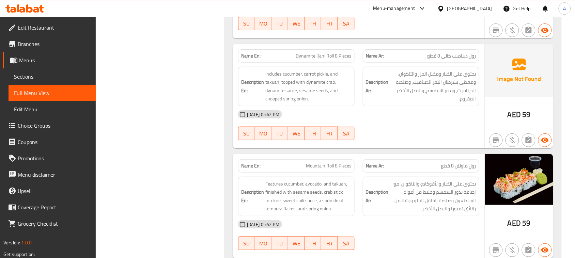
click at [401, 129] on div "15-08-2025 05:42 PM SU MO TU WE TH FR SA" at bounding box center [358, 125] width 249 height 38
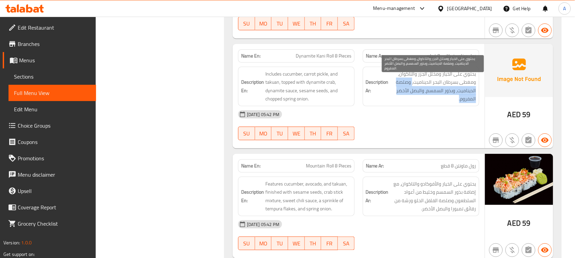
click at [395, 106] on div "Description Ar: يحتوي على الخيار ومخلل الجزر والتاكوان، ومغطى بسرطان البحر الدي…" at bounding box center [421, 87] width 117 height 40
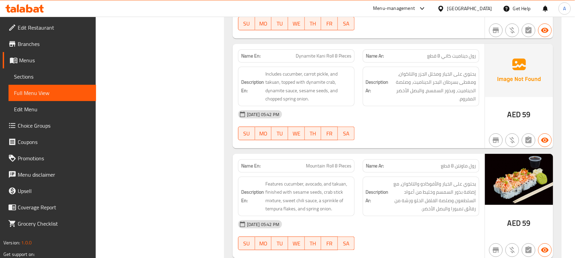
click at [396, 126] on div "15-08-2025 05:42 PM SU MO TU WE TH FR SA" at bounding box center [358, 125] width 249 height 38
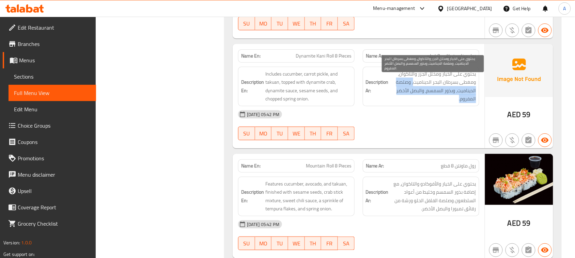
click at [409, 103] on span "يحتوي على الخيار ومخلل الجزر والتاكوان، ومغطى بسرطان البحر الديناميت، وصلصة الد…" at bounding box center [433, 86] width 86 height 33
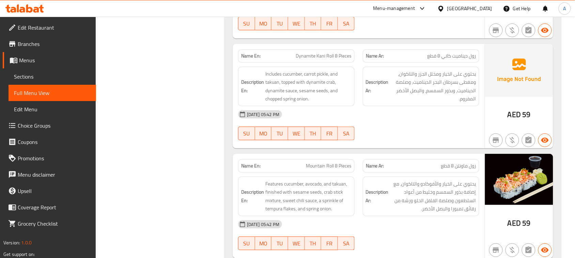
click at [404, 138] on div "15-08-2025 05:42 PM SU MO TU WE TH FR SA" at bounding box center [358, 125] width 249 height 38
click at [384, 160] on div "Name En: Mountain Roll 8 Pieces Name Ar: رول ماونتن 8 قطع" at bounding box center [358, 165] width 249 height 21
click at [416, 169] on div "Name En: Mountain Roll 8 Pieces Name Ar: رول ماونتن 8 قطع" at bounding box center [358, 165] width 249 height 21
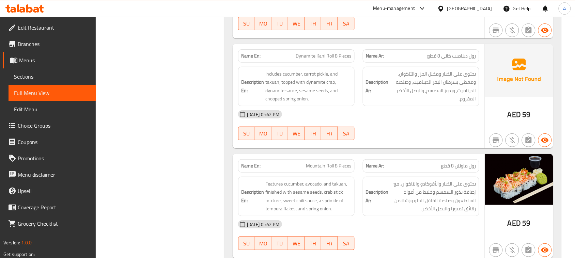
click at [428, 131] on div "15-08-2025 05:42 PM SU MO TU WE TH FR SA" at bounding box center [358, 125] width 249 height 38
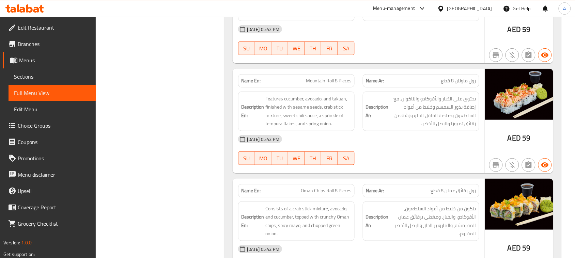
click at [463, 80] on span "رول ماونتن 8 قطع" at bounding box center [458, 80] width 35 height 7
click at [289, 78] on div "Name En: Mountain Roll 8 Pieces Name Ar: رول ماونتن 8 قطع" at bounding box center [358, 80] width 249 height 21
click at [377, 63] on div "Name En: Dynamite Kani Roll 8 Pieces Name Ar: رول ديناميت كاني 8 قطع Descriptio…" at bounding box center [359, 11] width 252 height 105
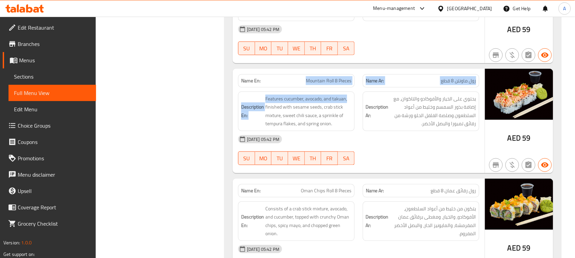
click at [358, 94] on div "Name En: Mountain Roll 8 Pieces Name Ar: رول ماونتن 8 قطع Description En: Featu…" at bounding box center [359, 121] width 252 height 105
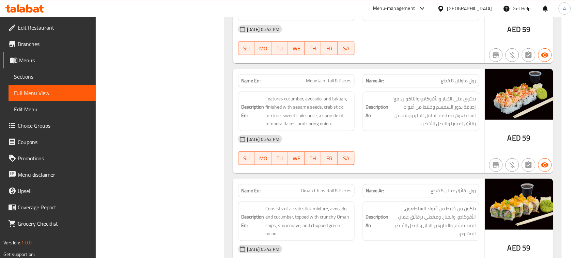
click at [405, 148] on div "15-08-2025 05:42 PM" at bounding box center [358, 139] width 249 height 16
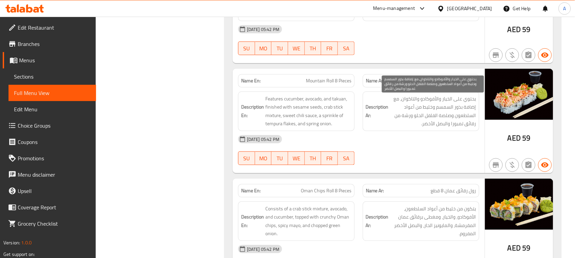
click at [470, 104] on span "يحتوي على الخيار والأفوكادو والتاكوان، مع إضافة بذور السمسم وخليط من أعواد السل…" at bounding box center [433, 111] width 86 height 33
click at [472, 101] on span "يحتوي على الخيار والأفوكادو والتاكوان، مع إضافة بذور السمسم وخليط من أعواد السل…" at bounding box center [433, 111] width 86 height 33
click at [449, 100] on span "يحتوي على الخيار والأفوكادو والتاكوان، مع إضافة بذور السمسم وخليط من أعواد السل…" at bounding box center [433, 111] width 86 height 33
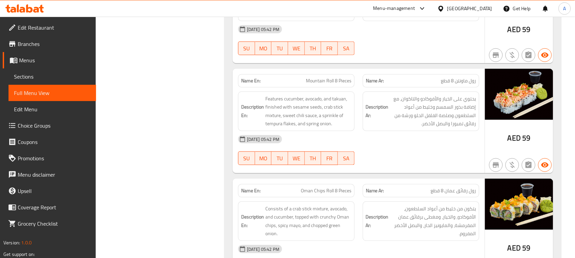
click at [443, 145] on div "15-08-2025 05:42 PM" at bounding box center [358, 139] width 249 height 16
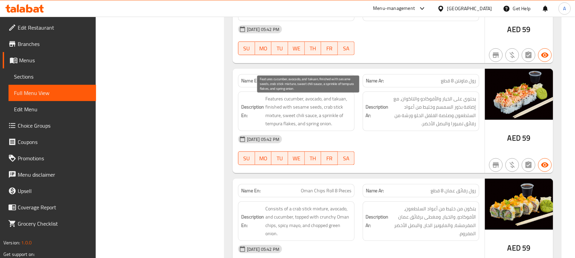
click at [271, 100] on span "Features cucumber, avocado, and takuan, finished with sesame seeds, crab stick …" at bounding box center [308, 111] width 86 height 33
click at [324, 105] on span "Features cucumber, avocado, and takuan, finished with sesame seeds, crab stick …" at bounding box center [308, 111] width 86 height 33
click at [328, 103] on span "Features cucumber, avocado, and takuan, finished with sesame seeds, crab stick …" at bounding box center [308, 111] width 86 height 33
click at [335, 103] on span "Features cucumber, avocado, and takuan, finished with sesame seeds, crab stick …" at bounding box center [308, 111] width 86 height 33
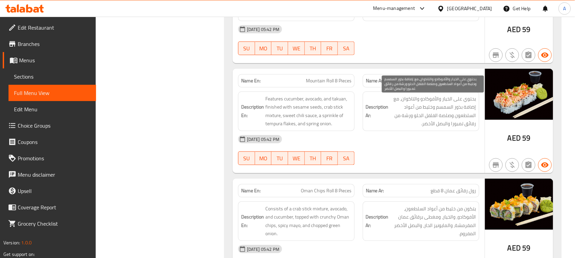
click at [459, 99] on span "يحتوي على الخيار والأفوكادو والتاكوان، مع إضافة بذور السمسم وخليط من أعواد السل…" at bounding box center [433, 111] width 86 height 33
click at [409, 104] on span "يحتوي على الخيار والأفوكادو والتاكوان، مع إضافة بذور السمسم وخليط من أعواد السل…" at bounding box center [433, 111] width 86 height 33
click at [394, 103] on span "يحتوي على الخيار والأفوكادو والتاكوان، مع إضافة بذور السمسم وخليط من أعواد السل…" at bounding box center [433, 111] width 86 height 33
click at [469, 109] on span "يحتوي على الخيار والأفوكادو والتاكوان، مع إضافة بذور السمسم وخليط من أعواد السل…" at bounding box center [433, 111] width 86 height 33
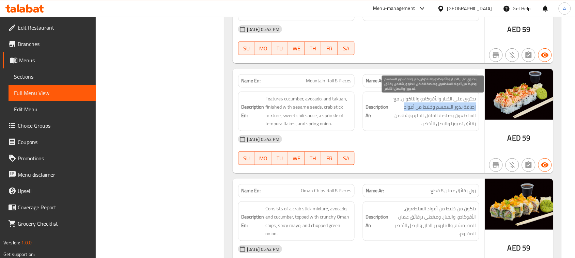
click at [411, 112] on span "يحتوي على الخيار والأفوكادو والتاكوان، مع إضافة بذور السمسم وخليط من أعواد السل…" at bounding box center [433, 111] width 86 height 33
click at [469, 120] on span "يحتوي على الخيار والأفوكادو والتاكوان، مع إضافة بذور السمسم وخليط من أعواد السل…" at bounding box center [433, 111] width 86 height 33
click at [397, 117] on span "يحتوي على الخيار والأفوكادو والتاكوان، مع إضافة بذور السمسم وخليط من أعواد السل…" at bounding box center [433, 111] width 86 height 33
click at [455, 127] on span "يحتوي على الخيار والأفوكادو والتاكوان، مع إضافة بذور السمسم وخليط من أعواد السل…" at bounding box center [433, 111] width 86 height 33
click at [456, 127] on span "يحتوي على الخيار والأفوكادو والتاكوان، مع إضافة بذور السمسم وخليط من أعواد السل…" at bounding box center [433, 111] width 86 height 33
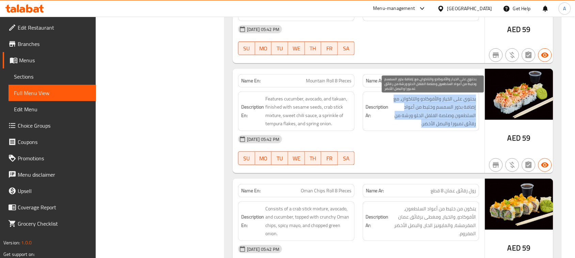
click at [456, 127] on span "يحتوي على الخيار والأفوكادو والتاكوان، مع إضافة بذور السمسم وخليط من أعواد السل…" at bounding box center [433, 111] width 86 height 33
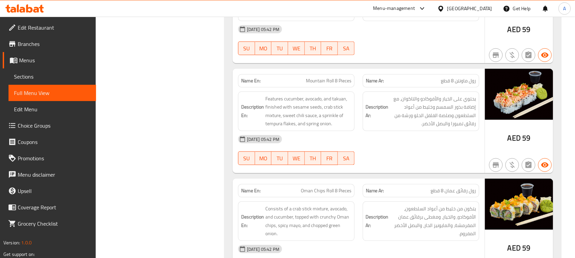
click at [429, 163] on div "15-08-2025 05:42 PM SU MO TU WE TH FR SA" at bounding box center [358, 150] width 249 height 38
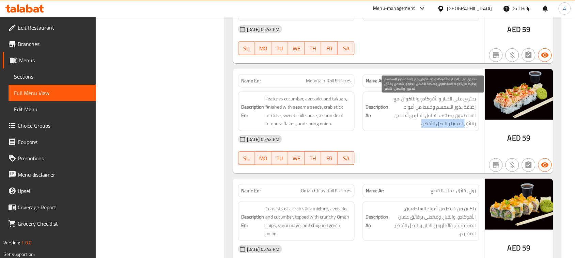
click at [405, 125] on span "يحتوي على الخيار والأفوكادو والتاكوان، مع إضافة بذور السمسم وخليط من أعواد السل…" at bounding box center [433, 111] width 86 height 33
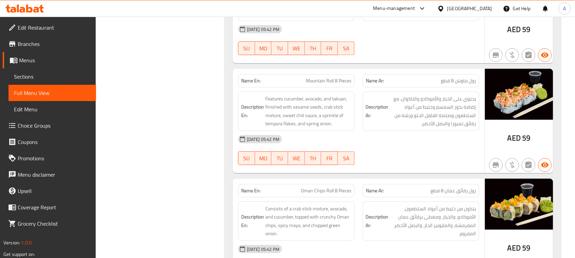
click at [404, 148] on div "15-08-2025 05:42 PM" at bounding box center [358, 139] width 249 height 16
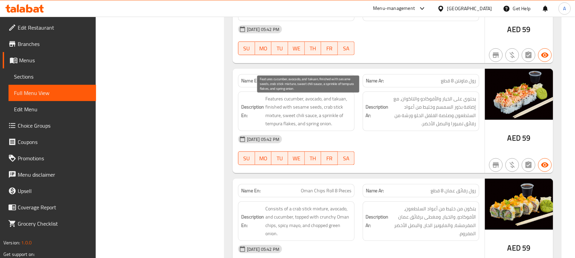
click at [312, 137] on div "Name En: Mountain Roll 8 Pieces Name Ar: رول ماونتن 8 قطع Description En: Featu…" at bounding box center [359, 121] width 252 height 105
click at [322, 112] on span "Features cucumber, avocado, and takuan, finished with sesame seeds, crab stick …" at bounding box center [308, 111] width 86 height 33
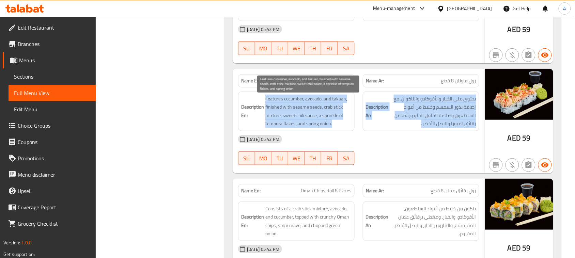
click at [411, 125] on div "Description En: Features cucumber, avocado, and takuan, finished with sesame se…" at bounding box center [358, 112] width 249 height 48
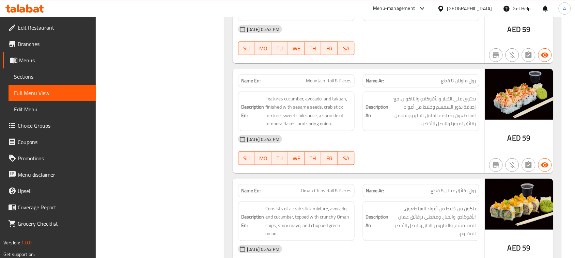
click at [419, 153] on div "15-08-2025 05:42 PM SU MO TU WE TH FR SA" at bounding box center [358, 150] width 249 height 38
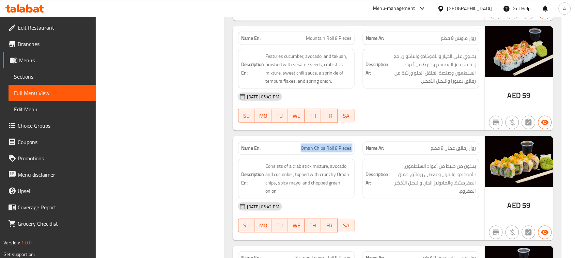
click at [429, 119] on div "15-08-2025 05:42 PM SU MO TU WE TH FR SA" at bounding box center [358, 108] width 249 height 38
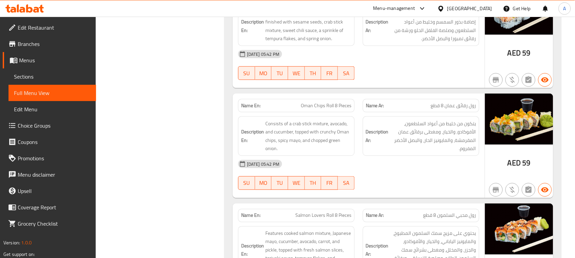
click at [474, 107] on span "رول رقائق عمان 8 قطع" at bounding box center [453, 105] width 45 height 7
click at [302, 108] on div "Name En: Oman Chips Roll 8 Pieces Name Ar: رول رقائق عمان 8 قطع" at bounding box center [358, 105] width 249 height 21
click at [247, 105] on strong "Name En:" at bounding box center [250, 105] width 19 height 7
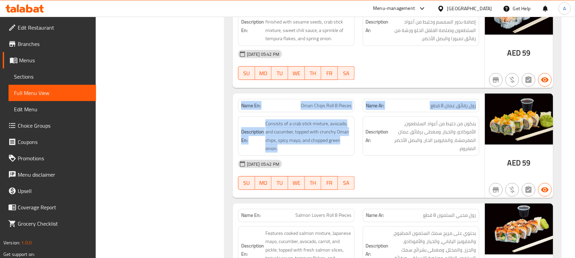
click at [426, 166] on div "Name En: Oman Chips Roll 8 Pieces Name Ar: رول رقائق عمان 8 قطع Description En:…" at bounding box center [359, 146] width 252 height 105
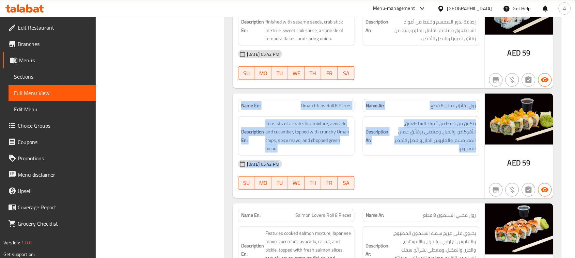
click at [432, 166] on div "15-08-2025 05:42 PM" at bounding box center [358, 164] width 249 height 16
click at [243, 106] on div "Name En: Oman Chips Roll 8 Pieces Name Ar: رول رقائق عمان 8 قطع Description En:…" at bounding box center [359, 146] width 252 height 105
click at [247, 109] on strong "Name En:" at bounding box center [250, 105] width 19 height 7
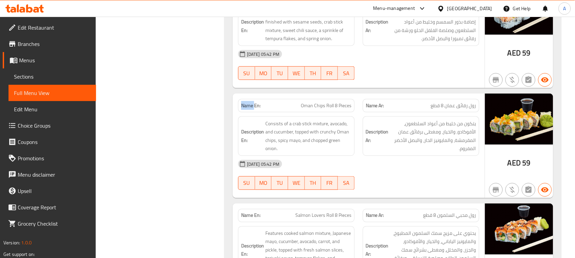
click at [247, 109] on strong "Name En:" at bounding box center [250, 105] width 19 height 7
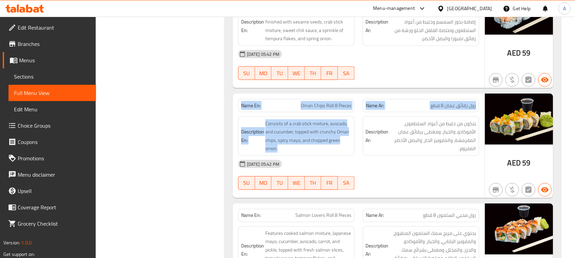
click at [366, 164] on div "Name En: Oman Chips Roll 8 Pieces Name Ar: رول رقائق عمان 8 قطع Description En:…" at bounding box center [359, 146] width 252 height 105
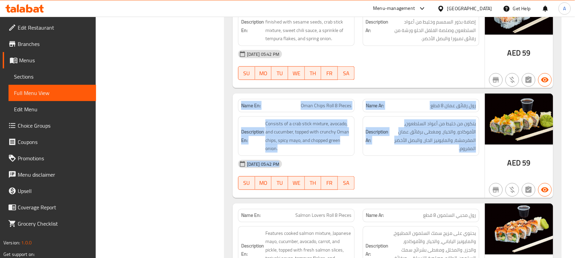
click at [382, 169] on div "15-08-2025 05:42 PM" at bounding box center [358, 164] width 249 height 16
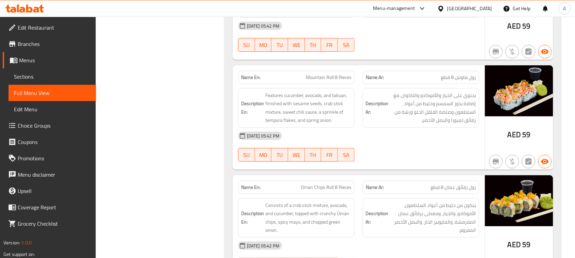
scroll to position [894, 0]
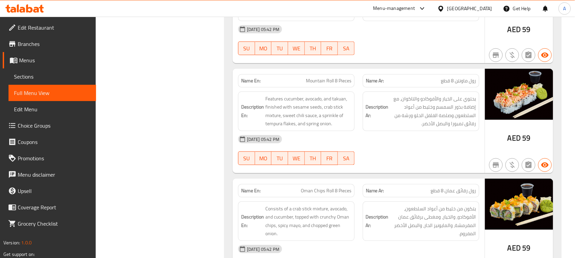
drag, startPoint x: 298, startPoint y: 84, endPoint x: 431, endPoint y: 115, distance: 136.2
click at [413, 106] on div "Name En: Mountain Roll 8 Pieces Name Ar: رول ماونتن 8 قطع Description En: Featu…" at bounding box center [359, 121] width 252 height 105
drag, startPoint x: 458, startPoint y: 170, endPoint x: 425, endPoint y: 168, distance: 33.2
click at [457, 169] on div at bounding box center [421, 165] width 125 height 8
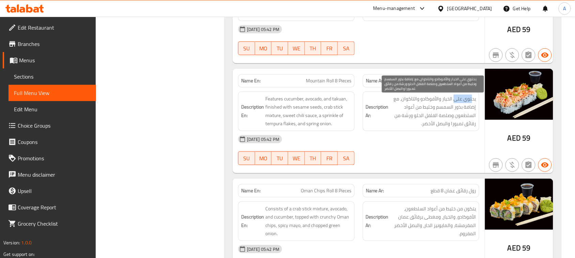
drag, startPoint x: 472, startPoint y: 101, endPoint x: 438, endPoint y: 105, distance: 34.2
click at [450, 101] on span "يحتوي على الخيار والأفوكادو والتاكوان، مع إضافة بذور السمسم وخليط من أعواد السل…" at bounding box center [433, 111] width 86 height 33
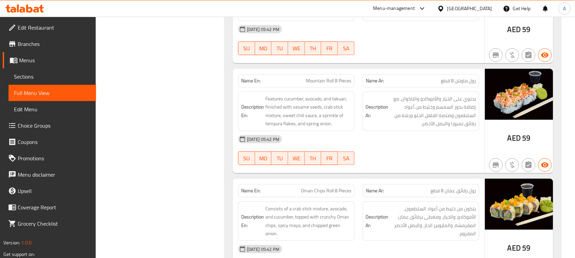
click at [428, 148] on div "15-08-2025 05:42 PM" at bounding box center [358, 139] width 249 height 16
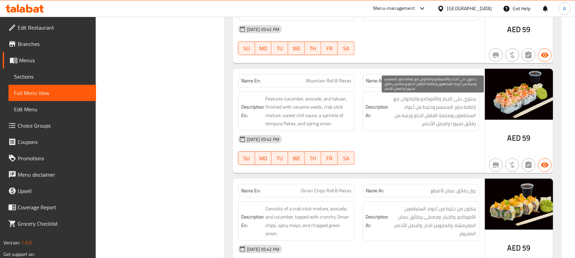
click at [431, 110] on span "يحتوي على الخيار والأفوكادو والتاكوان، مع إضافة بذور السمسم وخليط من أعواد السل…" at bounding box center [433, 111] width 86 height 33
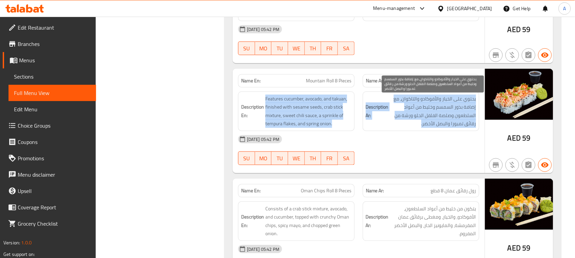
drag, startPoint x: 431, startPoint y: 110, endPoint x: 308, endPoint y: 119, distance: 123.3
click at [298, 111] on div "Description En: Features cucumber, avocado, and takuan, finished with sesame se…" at bounding box center [358, 112] width 249 height 48
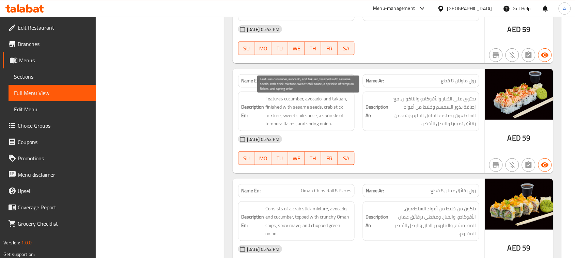
click at [421, 141] on div "15-08-2025 05:42 PM" at bounding box center [358, 139] width 249 height 16
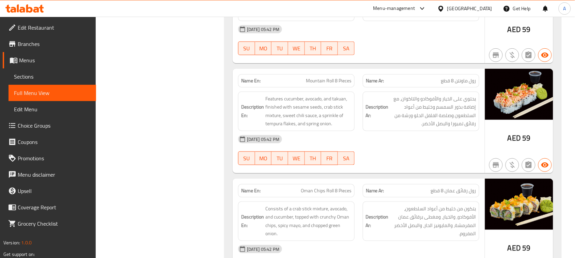
drag, startPoint x: 235, startPoint y: 84, endPoint x: 389, endPoint y: 152, distance: 167.9
click at [370, 145] on div "Name En: Mountain Roll 8 Pieces Name Ar: رول ماونتن 8 قطع Description En: Featu…" at bounding box center [359, 121] width 252 height 105
click at [389, 153] on div "15-08-2025 05:42 PM SU MO TU WE TH FR SA" at bounding box center [358, 150] width 249 height 38
drag, startPoint x: 259, startPoint y: 91, endPoint x: 371, endPoint y: 150, distance: 126.4
click at [367, 150] on div "Name En: Mountain Roll 8 Pieces Name Ar: رول ماونتن 8 قطع Description En: Featu…" at bounding box center [359, 121] width 252 height 105
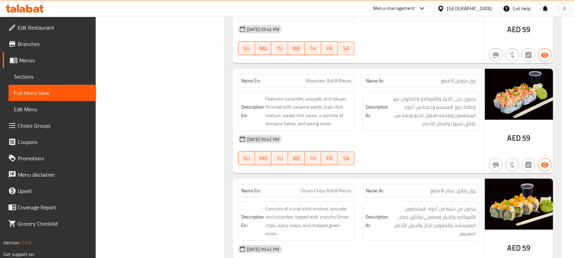
click at [427, 145] on div "15-08-2025 05:42 PM" at bounding box center [358, 139] width 249 height 16
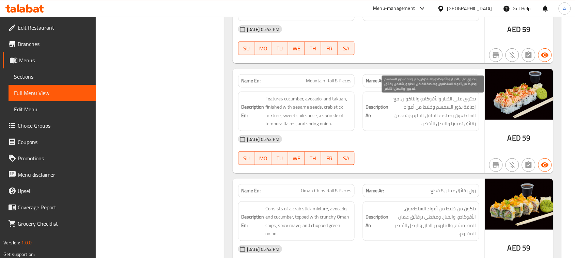
click at [443, 118] on span "يحتوي على الخيار والأفوكادو والتاكوان، مع إضافة بذور السمسم وخليط من أعواد السل…" at bounding box center [433, 111] width 86 height 33
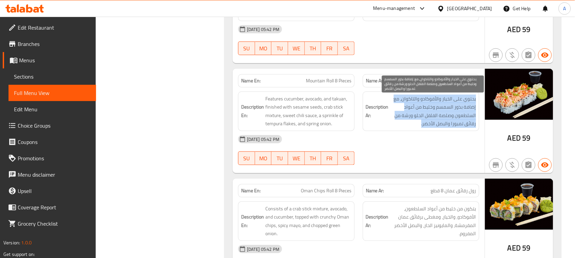
drag, startPoint x: 443, startPoint y: 118, endPoint x: 229, endPoint y: 103, distance: 215.2
click at [265, 109] on div "Description En: Features cucumber, avocado, and takuan, finished with sesame se…" at bounding box center [358, 112] width 249 height 48
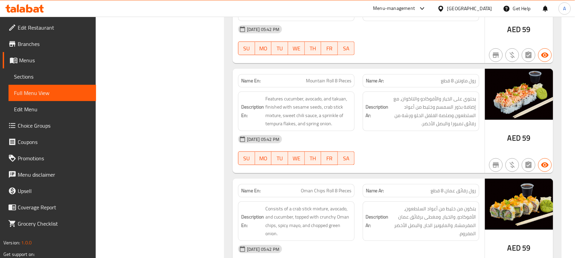
click at [399, 162] on div "15-08-2025 05:42 PM SU MO TU WE TH FR SA" at bounding box center [358, 150] width 249 height 38
drag, startPoint x: 233, startPoint y: 80, endPoint x: 348, endPoint y: 120, distance: 121.3
click at [320, 111] on div "Name En: Mountain Roll 8 Pieces Name Ar: رول ماونتن 8 قطع Description En: Featu…" at bounding box center [359, 121] width 252 height 105
drag, startPoint x: 404, startPoint y: 143, endPoint x: 419, endPoint y: 137, distance: 16.4
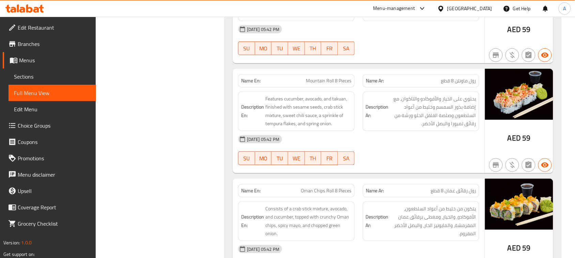
click at [407, 143] on div "15-08-2025 05:42 PM" at bounding box center [358, 139] width 249 height 16
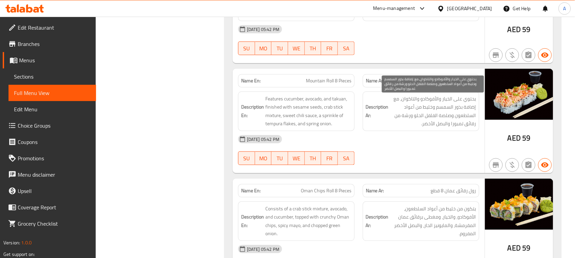
click at [443, 113] on span "يحتوي على الخيار والأفوكادو والتاكوان، مع إضافة بذور السمسم وخليط من أعواد السل…" at bounding box center [433, 111] width 86 height 33
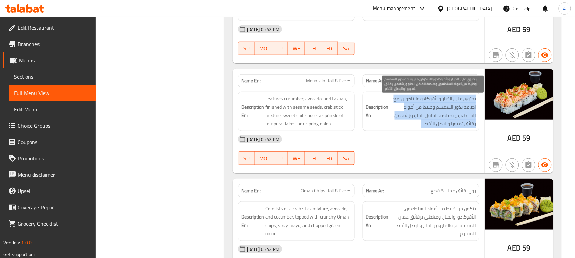
drag, startPoint x: 443, startPoint y: 113, endPoint x: 448, endPoint y: 178, distance: 64.9
click at [439, 120] on span "يحتوي على الخيار والأفوكادو والتاكوان، مع إضافة بذور السمسم وخليط من أعواد السل…" at bounding box center [433, 111] width 86 height 33
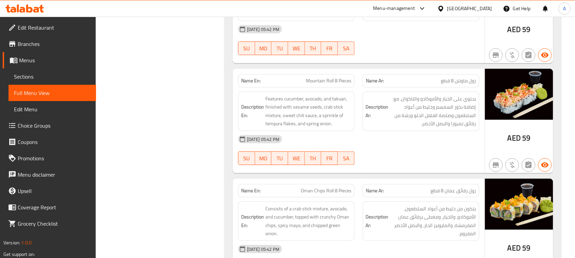
click at [452, 183] on div "Name Ar: رول رقائق عمان 8 قطع" at bounding box center [421, 190] width 125 height 21
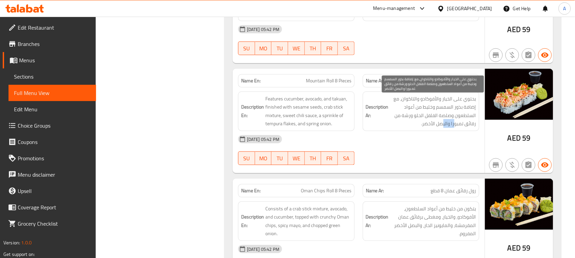
drag, startPoint x: 448, startPoint y: 126, endPoint x: 439, endPoint y: 142, distance: 18.6
click at [439, 128] on span "يحتوي على الخيار والأفوكادو والتاكوان، مع إضافة بذور السمسم وخليط من أعواد السل…" at bounding box center [433, 111] width 86 height 33
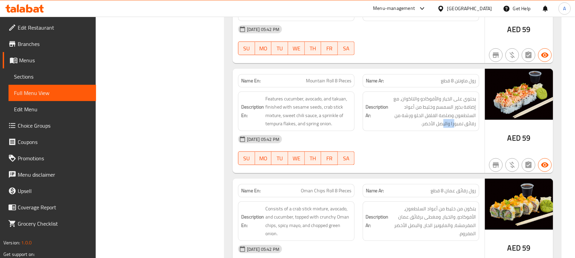
click at [438, 159] on div "15-08-2025 05:42 PM SU MO TU WE TH FR SA" at bounding box center [358, 150] width 249 height 38
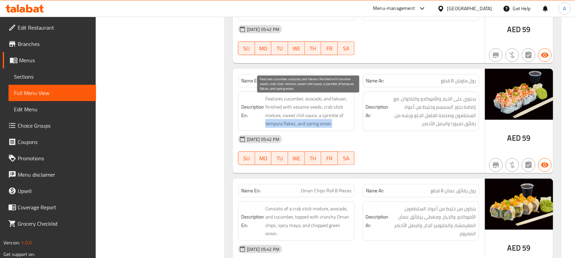
drag, startPoint x: 264, startPoint y: 125, endPoint x: 348, endPoint y: 132, distance: 83.8
click at [347, 128] on h6 "Description En: Features cucumber, avocado, and takuan, finished with sesame se…" at bounding box center [296, 111] width 110 height 33
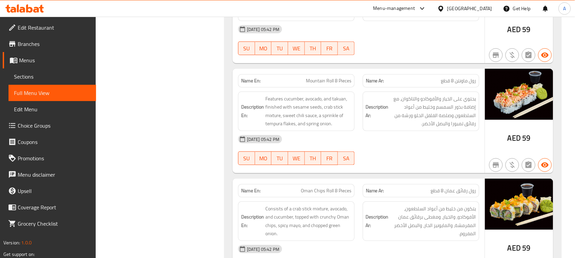
click at [368, 165] on div at bounding box center [421, 165] width 125 height 8
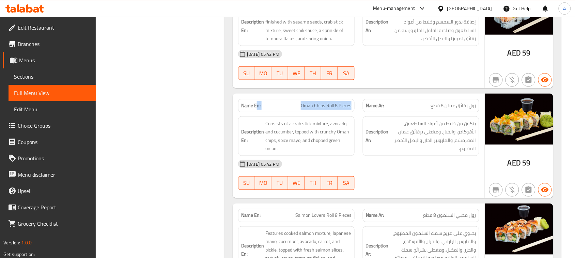
drag, startPoint x: 301, startPoint y: 102, endPoint x: 370, endPoint y: 110, distance: 69.3
click at [359, 110] on div "Name En: Oman Chips Roll 8 Pieces Name Ar: رول رقائق عمان 8 قطع" at bounding box center [358, 105] width 249 height 21
click at [408, 79] on div at bounding box center [421, 80] width 125 height 8
click at [459, 117] on div "Description Ar: يتكون من خليط من أعواد السلطعون، الأفوكادو، والخيار، ومغطى برقا…" at bounding box center [421, 136] width 125 height 48
click at [458, 107] on span "رول رقائق عمان 8 قطع" at bounding box center [453, 105] width 45 height 7
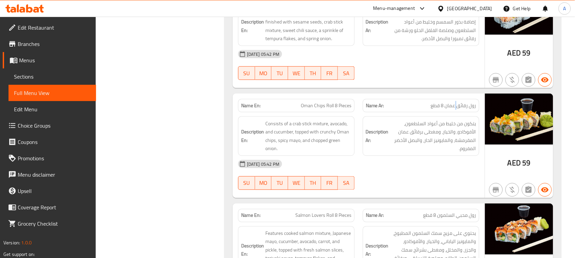
click at [458, 107] on span "رول رقائق عمان 8 قطع" at bounding box center [453, 105] width 45 height 7
drag, startPoint x: 458, startPoint y: 107, endPoint x: 358, endPoint y: 107, distance: 100.5
click at [396, 107] on p "Name Ar: رول رقائق عمان 8 قطع" at bounding box center [421, 105] width 110 height 7
click at [406, 163] on div "15-08-2025 05:42 PM" at bounding box center [358, 164] width 249 height 16
drag, startPoint x: 451, startPoint y: 106, endPoint x: 433, endPoint y: 104, distance: 18.2
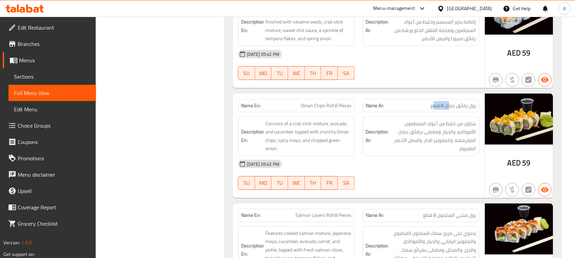
click at [433, 104] on span "رول رقائق عمان 8 قطع" at bounding box center [453, 105] width 45 height 7
click at [386, 102] on div "Name En: Oman Chips Roll 8 Pieces Name Ar: رول رقائق عمان 8 قطع Description En:…" at bounding box center [359, 146] width 252 height 105
drag, startPoint x: 404, startPoint y: 87, endPoint x: 268, endPoint y: 111, distance: 138.0
click at [400, 84] on div at bounding box center [421, 80] width 125 height 8
drag, startPoint x: 268, startPoint y: 111, endPoint x: 411, endPoint y: 103, distance: 143.6
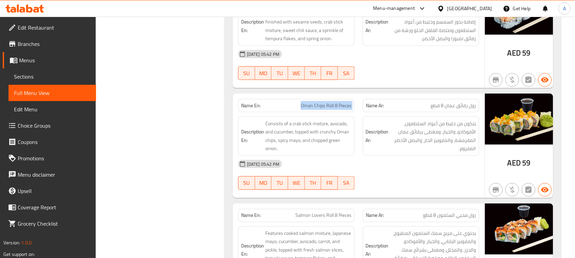
click at [407, 105] on div "Name En: Oman Chips Roll 8 Pieces Name Ar: رول رقائق عمان 8 قطع" at bounding box center [358, 105] width 249 height 21
click at [416, 88] on div "Name En: Mountain Roll 8 Pieces Name Ar: رول ماونتن 8 قطع Description En: Featu…" at bounding box center [359, 36] width 252 height 105
click at [452, 109] on span "رول رقائق عمان 8 قطع" at bounding box center [453, 105] width 45 height 7
drag, startPoint x: 452, startPoint y: 111, endPoint x: 380, endPoint y: 111, distance: 72.2
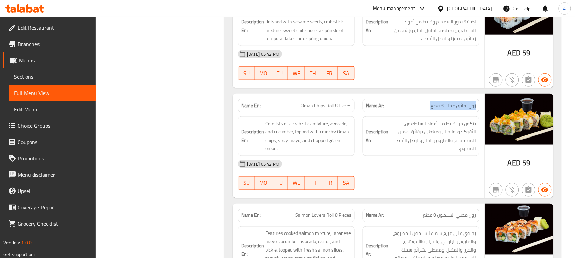
click at [411, 109] on p "Name Ar: رول رقائق عمان 8 قطع" at bounding box center [421, 105] width 110 height 7
click at [380, 109] on p "Name Ar: رول رقائق عمان 8 قطع" at bounding box center [421, 105] width 110 height 7
click at [433, 84] on div at bounding box center [421, 80] width 125 height 8
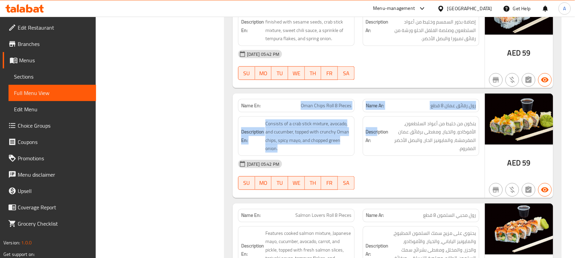
drag, startPoint x: 268, startPoint y: 107, endPoint x: 398, endPoint y: 120, distance: 129.8
click at [386, 123] on div "Name En: Oman Chips Roll 8 Pieces Name Ar: رول رقائق عمان 8 قطع Description En:…" at bounding box center [359, 146] width 252 height 105
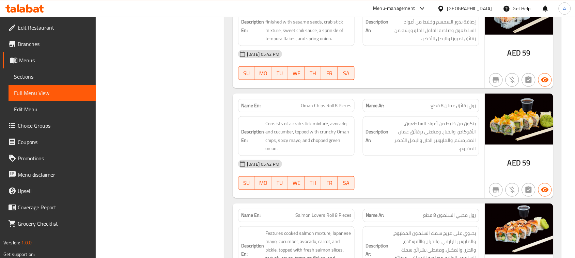
click at [424, 84] on div at bounding box center [421, 80] width 125 height 8
click at [465, 109] on span "رول رقائق عمان 8 قطع" at bounding box center [453, 105] width 45 height 7
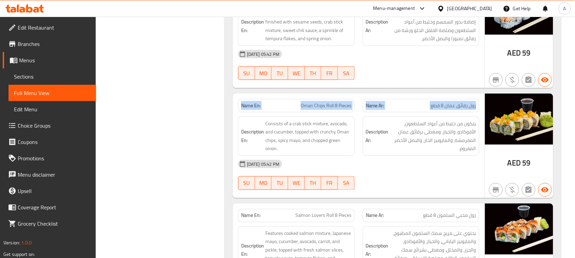
drag, startPoint x: 465, startPoint y: 111, endPoint x: 266, endPoint y: 113, distance: 199.0
click at [266, 113] on div "Name En: Oman Chips Roll 8 Pieces Name Ar: رول رقائق عمان 8 قطع" at bounding box center [358, 105] width 249 height 21
click at [256, 109] on strong "Name En:" at bounding box center [250, 105] width 19 height 7
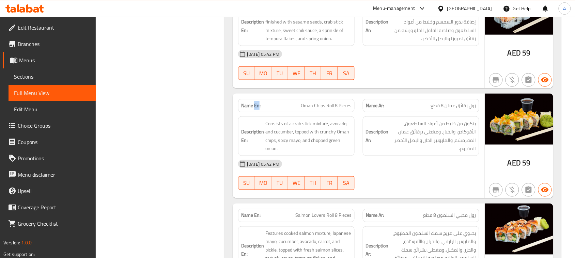
click at [256, 109] on strong "Name En:" at bounding box center [250, 105] width 19 height 7
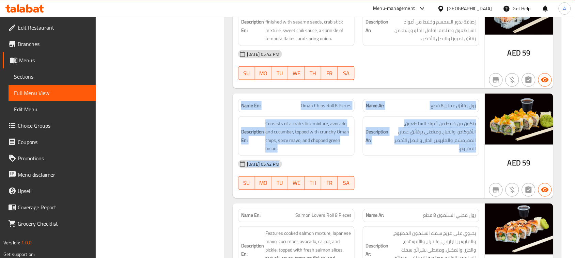
drag, startPoint x: 256, startPoint y: 110, endPoint x: 407, endPoint y: 170, distance: 163.0
click at [405, 170] on div "Name En: Oman Chips Roll 8 Pieces Name Ar: رول رقائق عمان 8 قطع Description En:…" at bounding box center [359, 146] width 252 height 105
click at [426, 152] on span "يتكون من خليط من أعواد السلطعون، الأفوكادو، والخيار، ومغطى برقائق عمان المقرمشة…" at bounding box center [433, 136] width 86 height 33
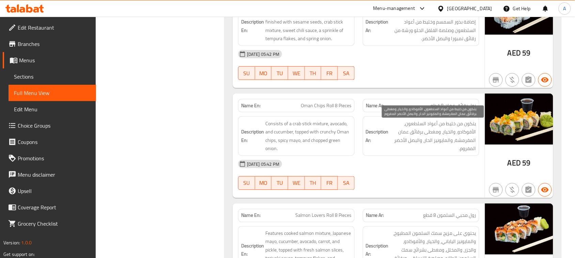
click at [426, 152] on span "يتكون من خليط من أعواد السلطعون، الأفوكادو، والخيار، ومغطى برقائق عمان المقرمشة…" at bounding box center [433, 136] width 86 height 33
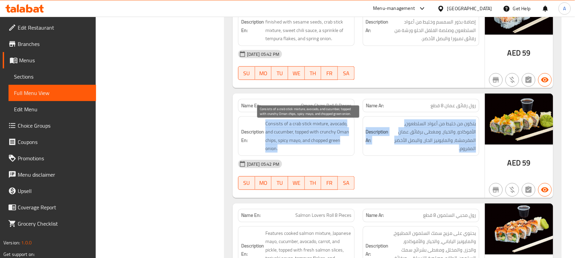
drag, startPoint x: 426, startPoint y: 152, endPoint x: 312, endPoint y: 138, distance: 115.0
click at [312, 138] on div "Description En: Consists of a crab stick mixture, avocado, and cucumber, topped…" at bounding box center [358, 136] width 249 height 48
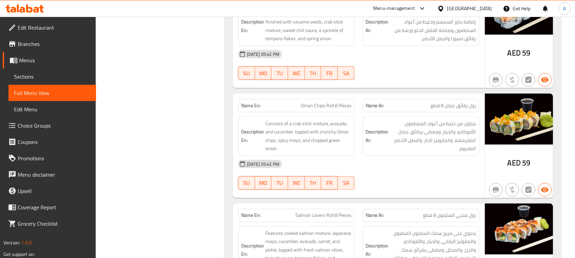
click at [245, 112] on div "Name En: Oman Chips Roll 8 Pieces" at bounding box center [296, 105] width 117 height 13
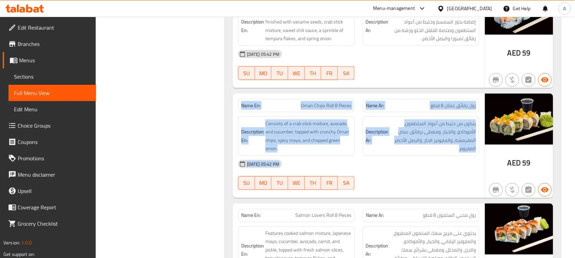
drag, startPoint x: 245, startPoint y: 113, endPoint x: 363, endPoint y: 172, distance: 132.4
click at [362, 171] on div "Name En: Oman Chips Roll 8 Pieces Name Ar: رول رقائق عمان 8 قطع Description En:…" at bounding box center [359, 146] width 252 height 105
click at [399, 178] on div "15-08-2025 05:42 PM SU MO TU WE TH FR SA" at bounding box center [358, 175] width 249 height 38
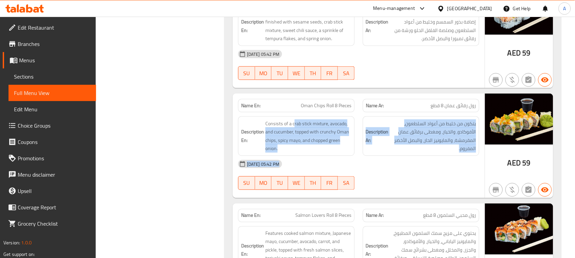
drag, startPoint x: 412, startPoint y: 186, endPoint x: 294, endPoint y: 118, distance: 136.8
click at [294, 118] on div "Name En: Oman Chips Roll 8 Pieces Name Ar: رول رقائق عمان 8 قطع Description En:…" at bounding box center [359, 146] width 252 height 105
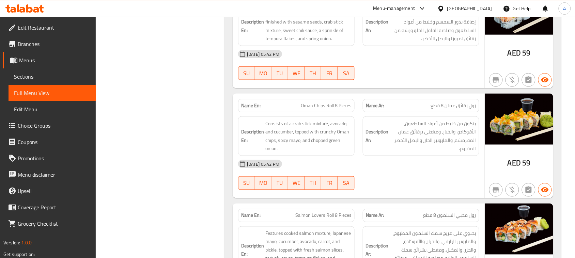
click at [251, 109] on strong "Name En:" at bounding box center [250, 105] width 19 height 7
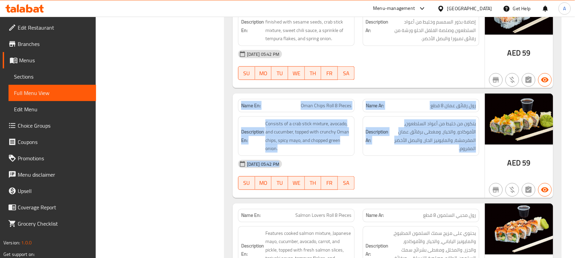
drag, startPoint x: 251, startPoint y: 111, endPoint x: 396, endPoint y: 173, distance: 157.2
click at [390, 176] on div "Name En: Oman Chips Roll 8 Pieces Name Ar: رول رقائق عمان 8 قطع Description En:…" at bounding box center [359, 146] width 252 height 105
click at [401, 170] on div "15-08-2025 05:42 PM" at bounding box center [358, 164] width 249 height 16
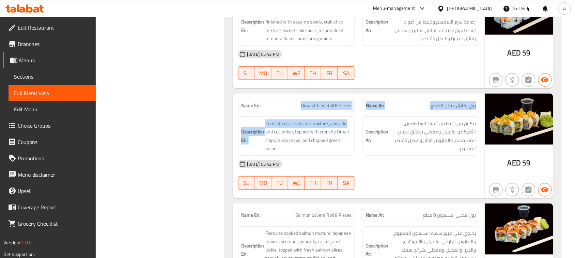
drag, startPoint x: 279, startPoint y: 106, endPoint x: 372, endPoint y: 120, distance: 94.4
click at [370, 120] on div "Name En: Oman Chips Roll 8 Pieces Name Ar: رول رقائق عمان 8 قطع Description En:…" at bounding box center [359, 146] width 252 height 105
click at [450, 108] on span "رول رقائق عمان 8 قطع" at bounding box center [453, 105] width 45 height 7
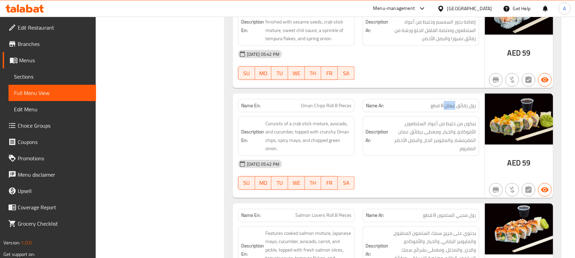
click at [450, 108] on span "رول رقائق عمان 8 قطع" at bounding box center [453, 105] width 45 height 7
drag, startPoint x: 450, startPoint y: 108, endPoint x: 422, endPoint y: 108, distance: 27.9
click at [422, 108] on p "Name Ar: رول رقائق عمان 8 قطع" at bounding box center [421, 105] width 110 height 7
click at [433, 145] on span "يتكون من خليط من أعواد السلطعون، الأفوكادو، والخيار، ومغطى برقائق عمان المقرمشة…" at bounding box center [433, 136] width 86 height 33
click at [429, 181] on div "15-08-2025 05:42 PM SU MO TU WE TH FR SA" at bounding box center [358, 175] width 249 height 38
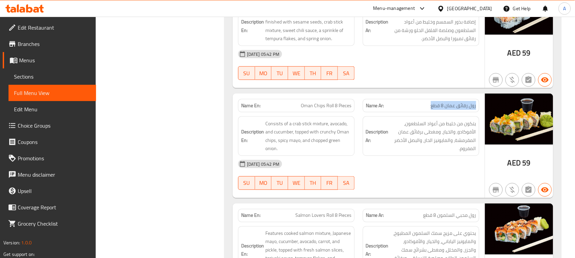
drag, startPoint x: 476, startPoint y: 105, endPoint x: 432, endPoint y: 113, distance: 45.0
click at [432, 112] on div "Name Ar: رول رقائق عمان 8 قطع" at bounding box center [421, 105] width 117 height 13
drag, startPoint x: 395, startPoint y: 115, endPoint x: 458, endPoint y: 125, distance: 63.8
click at [446, 121] on div "Name En: Oman Chips Roll 8 Pieces Name Ar: رول رقائق عمان 8 قطع Description En:…" at bounding box center [359, 146] width 252 height 105
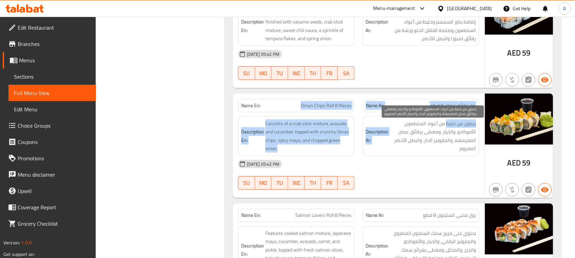
click at [465, 124] on span "يتكون من خليط من أعواد السلطعون، الأفوكادو، والخيار، ومغطى برقائق عمان المقرمشة…" at bounding box center [433, 136] width 86 height 33
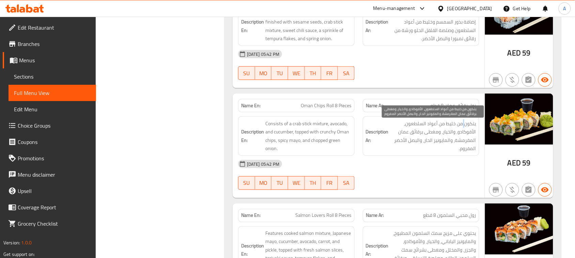
click at [465, 124] on span "يتكون من خليط من أعواد السلطعون، الأفوكادو، والخيار، ومغطى برقائق عمان المقرمشة…" at bounding box center [433, 136] width 86 height 33
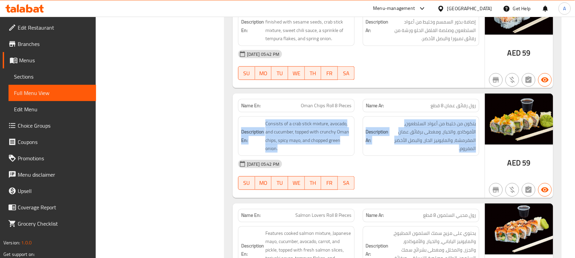
drag, startPoint x: 465, startPoint y: 124, endPoint x: 236, endPoint y: 133, distance: 229.5
click at [236, 133] on div "Description En: Consists of a crab stick mixture, avocado, and cucumber, topped…" at bounding box center [358, 136] width 249 height 48
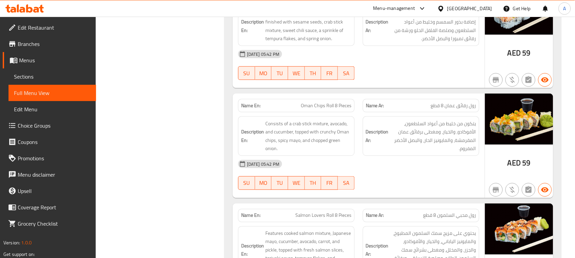
click at [401, 162] on div "15-08-2025 05:42 PM" at bounding box center [358, 164] width 249 height 16
click at [384, 130] on div "Description En: Consists of a crab stick mixture, avocado, and cucumber, topped…" at bounding box center [358, 136] width 249 height 48
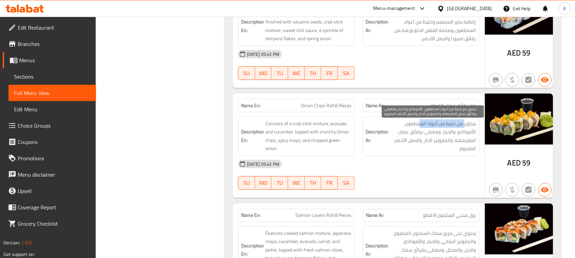
click at [421, 126] on span "يتكون من خليط من أعواد السلطعون، الأفوكادو، والخيار، ومغطى برقائق عمان المقرمشة…" at bounding box center [433, 136] width 86 height 33
click at [469, 135] on span "يتكون من خليط من أعواد السلطعون، الأفوكادو، والخيار، ومغطى برقائق عمان المقرمشة…" at bounding box center [433, 136] width 86 height 33
click at [440, 141] on span "يتكون من خليط من أعواد السلطعون، الأفوكادو، والخيار، ومغطى برقائق عمان المقرمشة…" at bounding box center [433, 136] width 86 height 33
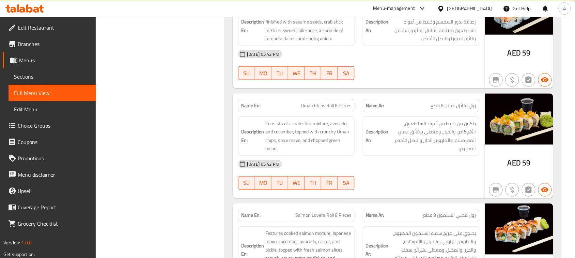
click at [439, 156] on div "Description Ar: يتكون من خليط من أعواد السلطعون، الأفوكادو، والخيار، ومغطى برقا…" at bounding box center [421, 137] width 117 height 40
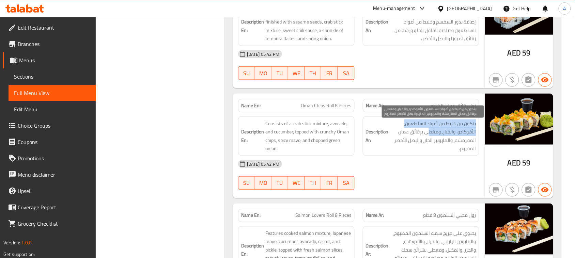
click at [384, 140] on h6 "Description Ar: يتكون من خليط من أعواد السلطعون، الأفوكادو، والخيار، ومغطى برقا…" at bounding box center [421, 136] width 110 height 33
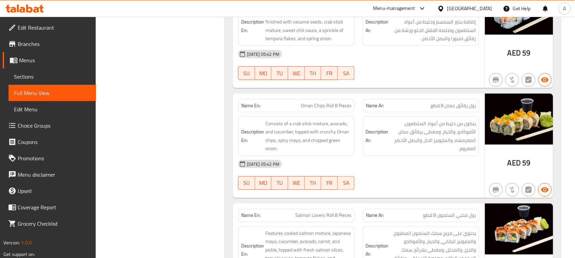
click at [436, 156] on div "Description Ar: يتكون من خليط من أعواد السلطعون، الأفوكادو، والخيار، ومغطى برقا…" at bounding box center [421, 137] width 117 height 40
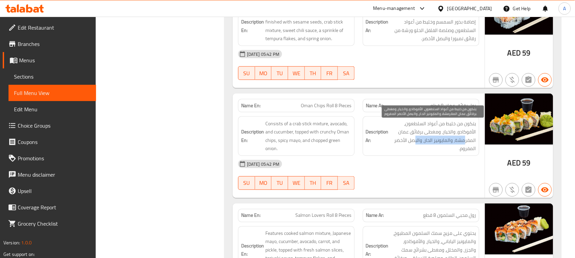
click at [416, 145] on span "يتكون من خليط من أعواد السلطعون، الأفوكادو، والخيار، ومغطى برقائق عمان المقرمشة…" at bounding box center [433, 136] width 86 height 33
click at [412, 145] on span "يتكون من خليط من أعواد السلطعون، الأفوكادو، والخيار، ومغطى برقائق عمان المقرمشة…" at bounding box center [433, 136] width 86 height 33
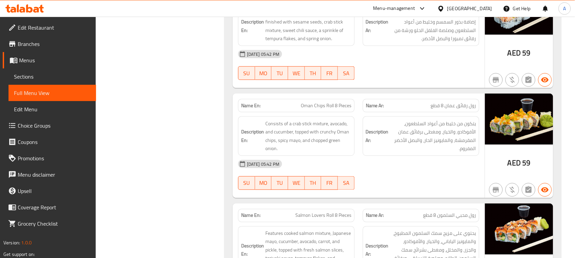
click at [416, 161] on div "15-08-2025 05:42 PM" at bounding box center [358, 164] width 249 height 16
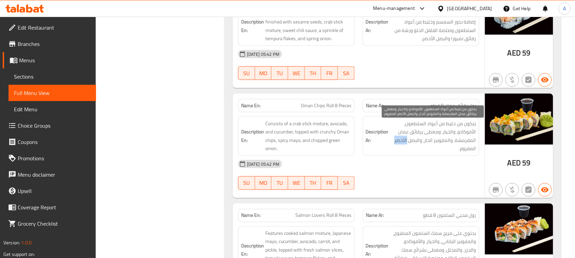
click at [394, 141] on span "يتكون من خليط من أعواد السلطعون، الأفوكادو، والخيار، ومغطى برقائق عمان المقرمشة…" at bounding box center [433, 136] width 86 height 33
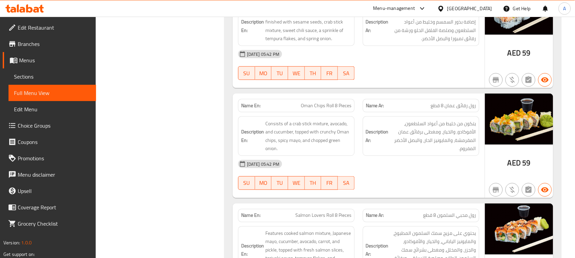
click at [406, 169] on div "15-08-2025 05:42 PM" at bounding box center [358, 164] width 249 height 16
click at [398, 158] on div "Description En: Consists of a crab stick mixture, avocado, and cucumber, topped…" at bounding box center [358, 136] width 249 height 48
click at [429, 172] on div "15-08-2025 05:42 PM" at bounding box center [358, 164] width 249 height 16
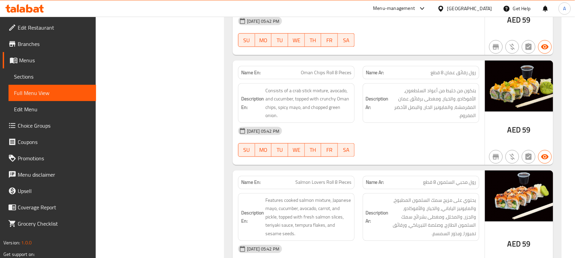
scroll to position [1022, 0]
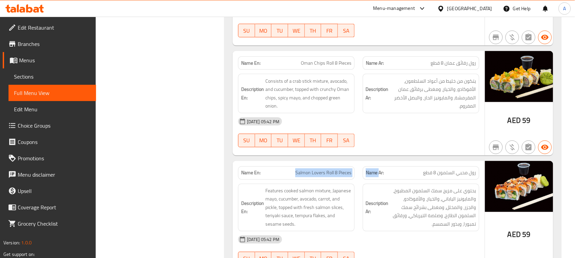
click at [401, 165] on div "Name En: Salmon Lovers Roll 8 Pieces Name Ar: رول محبي السلمون 8 قطع Descriptio…" at bounding box center [359, 217] width 252 height 113
click at [408, 160] on div "Name En: Chicken Teriyaki Roll 8 Pieces Name Ar: رول دجاج ترياكي 8 قطع Descript…" at bounding box center [393, 235] width 337 height 2289
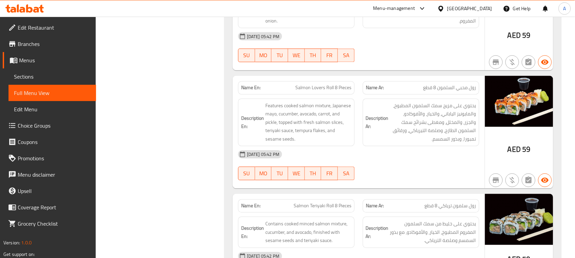
click at [390, 106] on div "Name En: Salmon Lovers Roll 8 Pieces Name Ar: رول محبي السلمون 8 قطع Descriptio…" at bounding box center [359, 132] width 252 height 113
click at [459, 173] on div "15-08-2025 05:42 PM SU MO TU WE TH FR SA" at bounding box center [358, 166] width 249 height 38
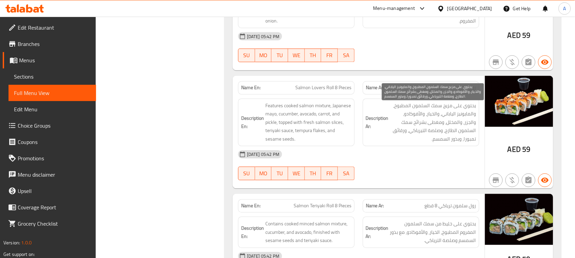
click at [459, 112] on span "يحتوي على مزيج سمك السلمون المطبوخ، والمايونيز الياباني، والخيار، والأفوكادو، و…" at bounding box center [433, 123] width 86 height 42
click at [396, 106] on span "يحتوي على مزيج سمك السلمون المطبوخ، والمايونيز الياباني، والخيار، والأفوكادو، و…" at bounding box center [433, 123] width 86 height 42
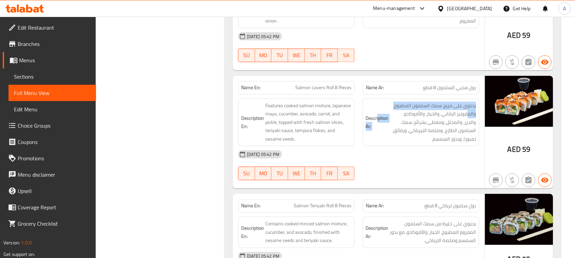
click at [377, 122] on h6 "Description Ar: يحتوي على مزيج سمك السلمون المطبوخ، والمايونيز الياباني، والخيا…" at bounding box center [421, 123] width 110 height 42
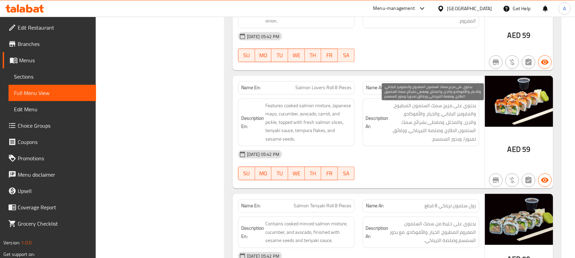
click at [452, 123] on span "يحتوي على مزيج سمك السلمون المطبوخ، والمايونيز الياباني، والخيار، والأفوكادو، و…" at bounding box center [433, 123] width 86 height 42
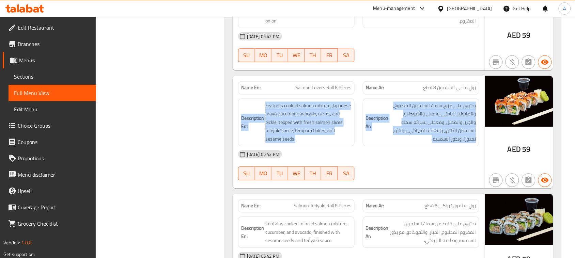
click at [231, 121] on div "Name En: Chicken Teriyaki Roll 8 Pieces Name Ar: رول دجاج ترياكي 8 قطع Descript…" at bounding box center [393, 150] width 337 height 2289
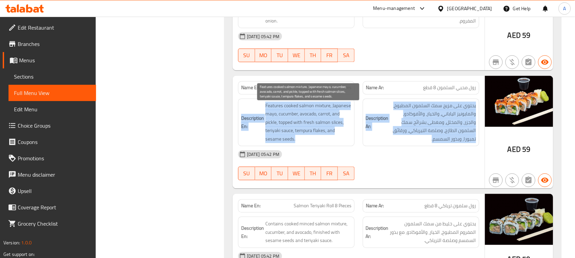
click at [357, 141] on div "Description En: Features cooked salmon mixture, Japanese mayo, cucumber, avocad…" at bounding box center [296, 123] width 125 height 56
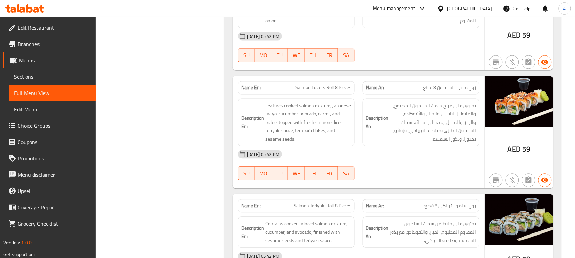
click at [311, 135] on div "Name En: Salmon Lovers Roll 8 Pieces Name Ar: رول محبي السلمون 8 قطع Descriptio…" at bounding box center [359, 132] width 252 height 113
click at [369, 158] on div "15-08-2025 05:42 PM" at bounding box center [358, 155] width 249 height 16
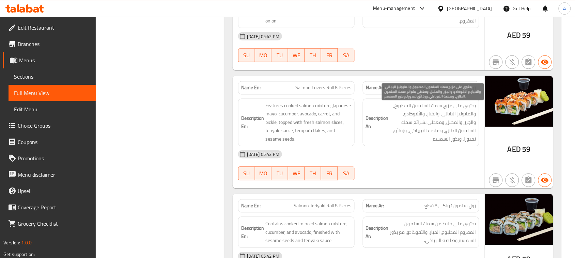
click at [413, 125] on span "يحتوي على مزيج سمك السلمون المطبوخ، والمايونيز الياباني، والخيار، والأفوكادو، و…" at bounding box center [433, 123] width 86 height 42
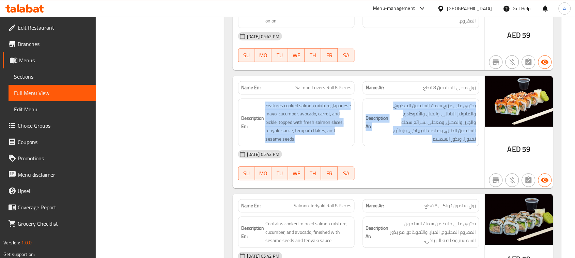
click at [352, 127] on div "Description En: Features cooked salmon mixture, Japanese mayo, cucumber, avocad…" at bounding box center [358, 123] width 249 height 56
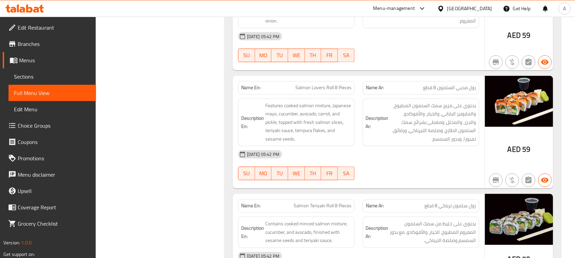
click at [404, 163] on div "15-08-2025 05:42 PM" at bounding box center [358, 155] width 249 height 16
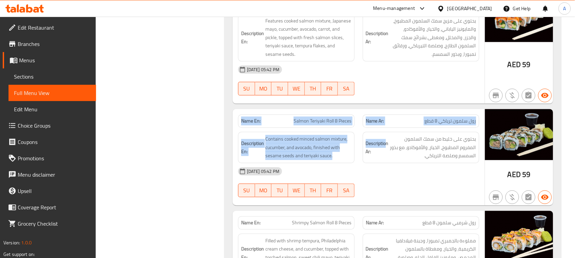
click at [413, 142] on div "Name En: Chicken Teriyaki Roll 8 Pieces Name Ar: رول دجاج ترياكي 8 قطع Descript…" at bounding box center [393, 65] width 337 height 2289
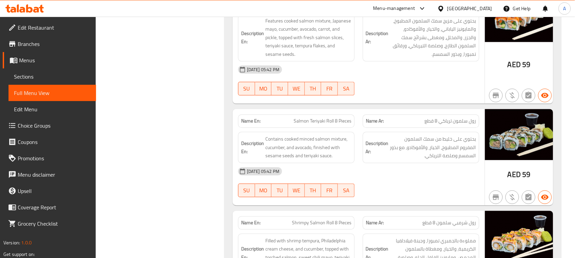
click at [434, 94] on div "15-08-2025 05:42 PM SU MO TU WE TH FR SA" at bounding box center [358, 80] width 249 height 38
click at [460, 128] on div "Name Ar: رول سلمون ترياكي 8 قطع" at bounding box center [421, 120] width 117 height 13
click at [280, 129] on div "Name En: Salmon Teriyaki Roll 8 Pieces Name Ar: رول سلمون ترياكي 8 قطع" at bounding box center [358, 120] width 249 height 21
click at [375, 104] on div "Name En: Salmon Lovers Roll 8 Pieces Name Ar: رول محبي السلمون 8 قطع Descriptio…" at bounding box center [359, 47] width 252 height 113
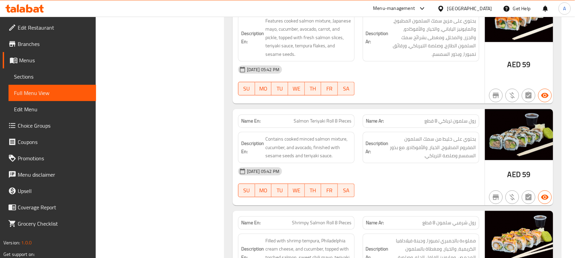
click at [410, 174] on div "15-08-2025 05:42 PM" at bounding box center [358, 171] width 249 height 16
click at [423, 152] on span "يحتوي على خليط من سمك السلمون المفروم المطبوخ، الخيار، والأفوكادو، مع بذور السم…" at bounding box center [433, 147] width 86 height 25
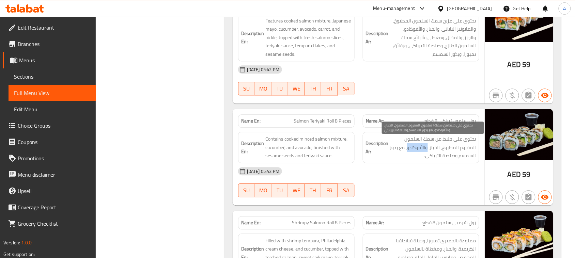
click at [423, 152] on span "يحتوي على خليط من سمك السلمون المفروم المطبوخ، الخيار، والأفوكادو، مع بذور السم…" at bounding box center [433, 147] width 86 height 25
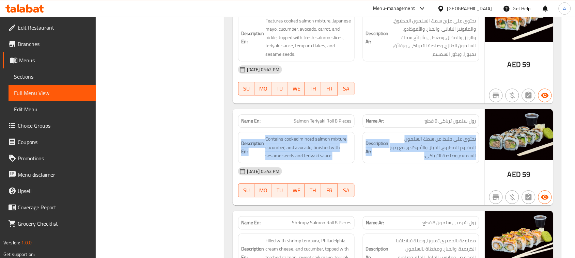
click at [258, 136] on div "Description En: Contains cooked minced salmon mixture, cucumber, and avocado, f…" at bounding box center [358, 148] width 249 height 40
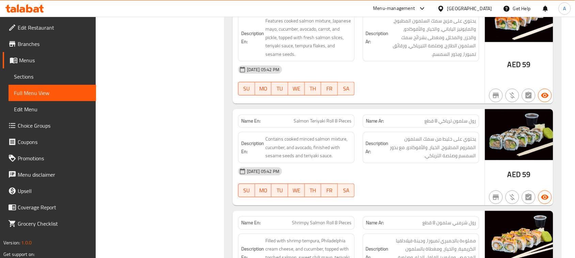
click at [254, 128] on div "Name En: Salmon Teriyaki Roll 8 Pieces" at bounding box center [296, 120] width 117 height 13
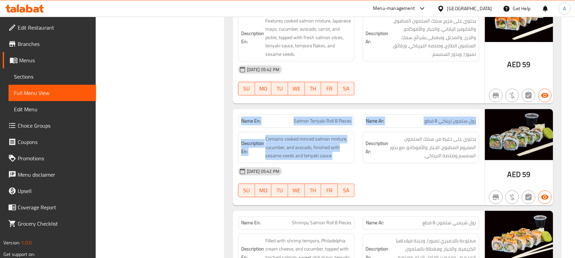
click at [334, 157] on div "Name En: Salmon Teriyaki Roll 8 Pieces Name Ar: رول سلمون ترياكي 8 قطع Descript…" at bounding box center [359, 157] width 252 height 96
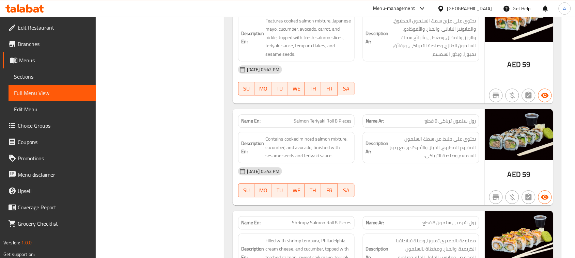
click at [379, 153] on strong "Description Ar:" at bounding box center [377, 147] width 23 height 17
click at [456, 150] on span "يحتوي على خليط من سمك السلمون المفروم المطبوخ، الخيار، والأفوكادو، مع بذور السم…" at bounding box center [433, 147] width 86 height 25
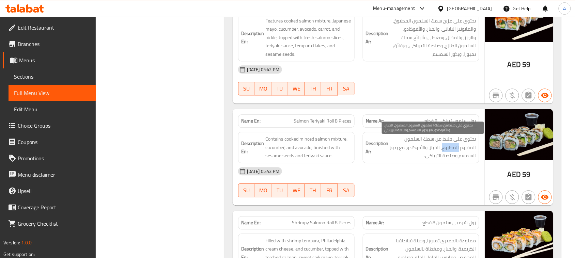
click at [456, 150] on span "يحتوي على خليط من سمك السلمون المفروم المطبوخ، الخيار، والأفوكادو، مع بذور السم…" at bounding box center [433, 147] width 86 height 25
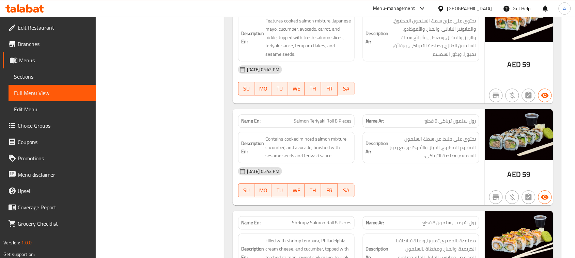
click at [452, 184] on div "15-08-2025 05:42 PM SU MO TU WE TH FR SA" at bounding box center [358, 182] width 249 height 38
click at [469, 123] on span "رول سلمون ترياكي 8 قطع" at bounding box center [450, 121] width 51 height 7
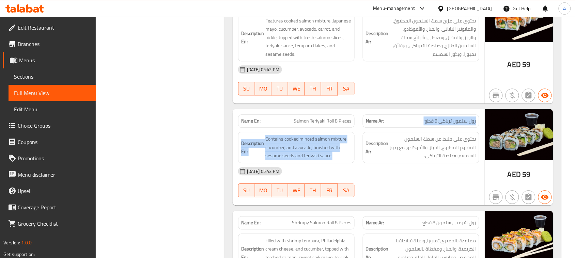
click at [293, 138] on div "Name En: Salmon Teriyaki Roll 8 Pieces Name Ar: رول سلمون ترياكي 8 قطع Descript…" at bounding box center [359, 157] width 252 height 96
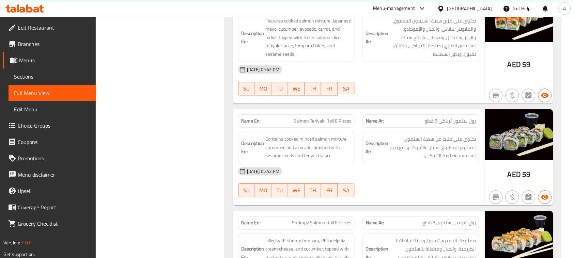
click at [268, 125] on p "Name En: Salmon Teriyaki Roll 8 Pieces" at bounding box center [296, 121] width 110 height 7
click at [246, 121] on strong "Name En:" at bounding box center [250, 121] width 19 height 7
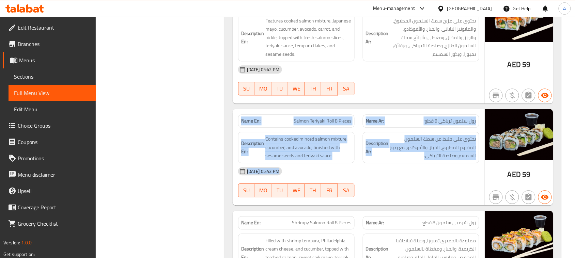
click at [411, 184] on div "Name En: Salmon Teriyaki Roll 8 Pieces Name Ar: رول سلمون ترياكي 8 قطع Descript…" at bounding box center [359, 157] width 252 height 96
click at [411, 184] on div "15-08-2025 05:42 PM SU MO TU WE TH FR SA" at bounding box center [358, 182] width 249 height 38
click at [238, 122] on div "Name En: Salmon Teriyaki Roll 8 Pieces Name Ar: رول سلمون ترياكي 8 قطع Descript…" at bounding box center [359, 157] width 252 height 96
click at [252, 125] on strong "Name En:" at bounding box center [250, 121] width 19 height 7
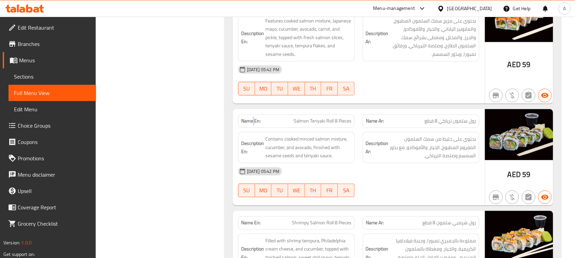
click at [252, 125] on strong "Name En:" at bounding box center [250, 121] width 19 height 7
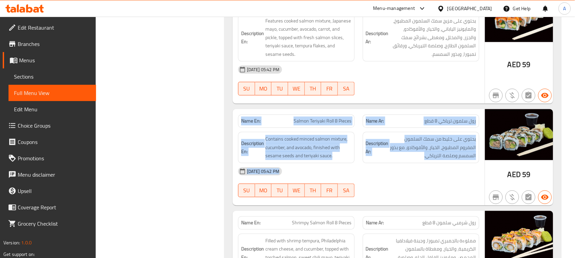
click at [389, 184] on div "Name En: Salmon Teriyaki Roll 8 Pieces Name Ar: رول سلمون ترياكي 8 قطع Descript…" at bounding box center [359, 157] width 252 height 96
click at [431, 189] on div "15-08-2025 05:42 PM SU MO TU WE TH FR SA" at bounding box center [358, 182] width 249 height 38
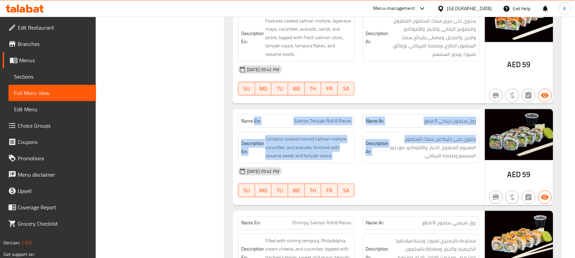
click at [389, 139] on div "Name En: Chicken Teriyaki Roll 8 Pieces Name Ar: رول دجاج ترياكي 8 قطع Descript…" at bounding box center [393, 65] width 337 height 2289
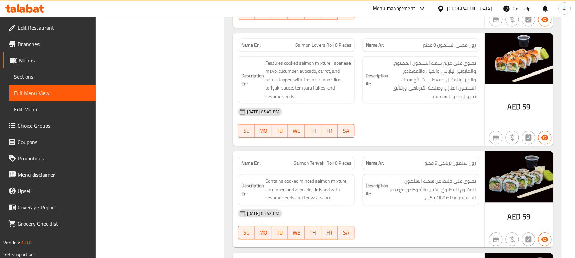
click at [376, 128] on div "15-08-2025 05:42 PM SU MO TU WE TH FR SA" at bounding box center [358, 123] width 249 height 38
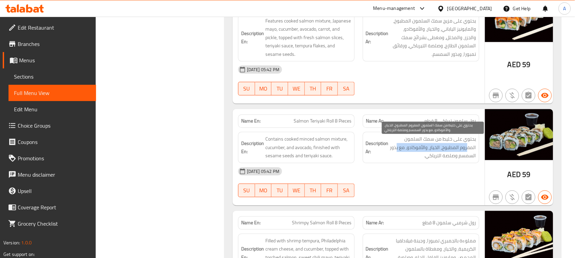
click at [396, 155] on span "يحتوي على خليط من سمك السلمون المفروم المطبوخ، الخيار، والأفوكادو، مع بذور السم…" at bounding box center [433, 147] width 86 height 25
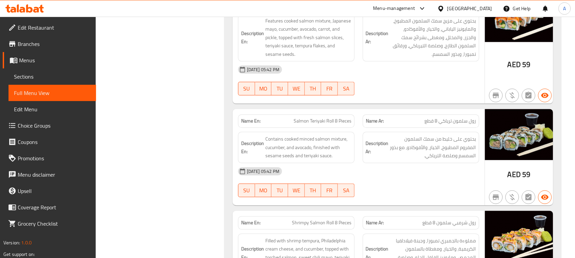
click at [405, 180] on div "15-08-2025 05:42 PM" at bounding box center [358, 171] width 249 height 16
click at [416, 163] on div "Description Ar: يحتوي على خليط من سمك السلمون المفروم المطبوخ، الخيار، والأفوكا…" at bounding box center [421, 147] width 117 height 31
click at [409, 179] on div "15-08-2025 05:42 PM" at bounding box center [358, 171] width 249 height 16
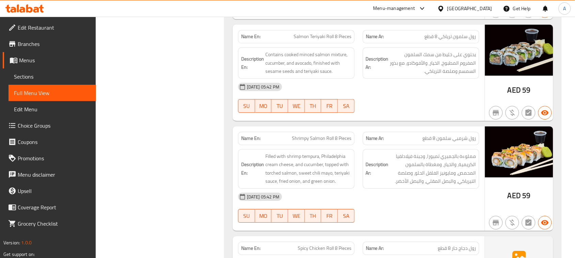
scroll to position [1278, 0]
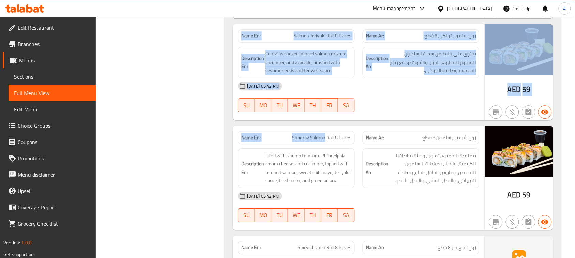
click at [391, 120] on div "Name En: Salmon Teriyaki Roll 8 Pieces Name Ar: رول سلمون ترياكي 8 قطع Descript…" at bounding box center [359, 72] width 252 height 96
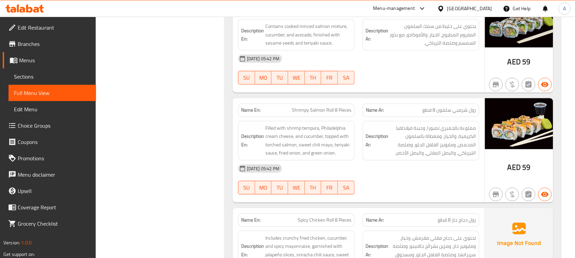
scroll to position [1320, 0]
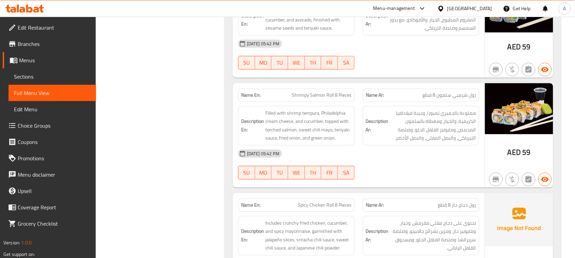
click at [414, 162] on div "15-08-2025 05:42 PM" at bounding box center [358, 153] width 249 height 16
click at [335, 106] on div "Description En: Filled with shrimp tempura, Philadelphia cream cheese, and cucu…" at bounding box center [296, 126] width 125 height 48
click at [324, 97] on span "Shrimpy Salmon Roll 8 Pieces" at bounding box center [322, 95] width 60 height 7
click at [331, 98] on span "Shrimpy Salmon Roll 8 Pieces" at bounding box center [322, 95] width 60 height 7
click at [299, 99] on span "Shrimpy Salmon Roll 8 Pieces" at bounding box center [322, 95] width 60 height 7
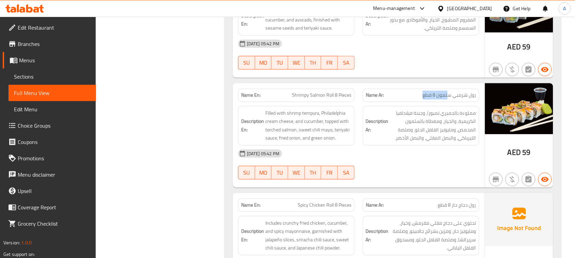
click at [418, 94] on div "Name Ar: رول شرمبي سلمون 8 قطع" at bounding box center [421, 95] width 117 height 13
click at [421, 166] on div "15-08-2025 05:42 PM SU MO TU WE TH FR SA" at bounding box center [358, 164] width 249 height 38
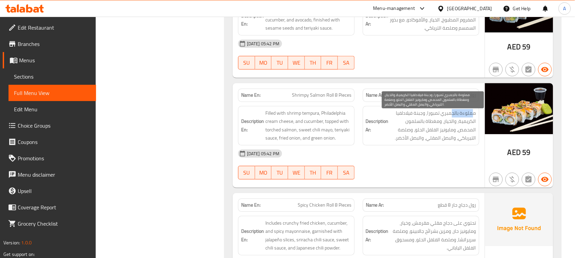
click at [452, 118] on span "مملوءة بالجمبري تمبورا، وجبنة فيلادلفيا الكريمية، والخيار، ومغطاة بالسلمون المح…" at bounding box center [433, 125] width 86 height 33
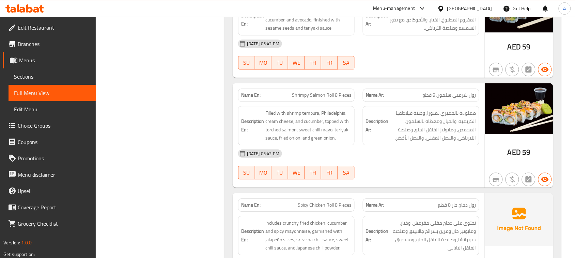
click at [437, 170] on div "15-08-2025 05:42 PM SU MO TU WE TH FR SA" at bounding box center [358, 164] width 249 height 38
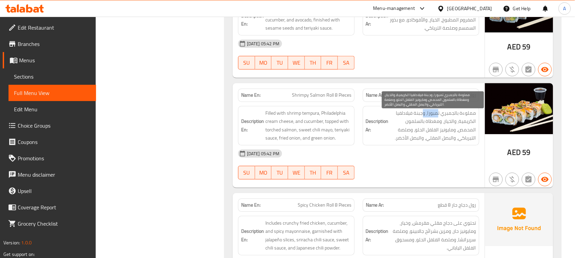
click at [425, 121] on span "مملوءة بالجمبري تمبورا، وجبنة فيلادلفيا الكريمية، والخيار، ومغطاة بالسلمون المح…" at bounding box center [433, 125] width 86 height 33
drag, startPoint x: 470, startPoint y: 126, endPoint x: 445, endPoint y: 126, distance: 25.6
click at [445, 126] on span "مملوءة بالجمبري تمبورا، وجبنة فيلادلفيا الكريمية، والخيار، ومغطاة بالسلمون المح…" at bounding box center [433, 125] width 86 height 33
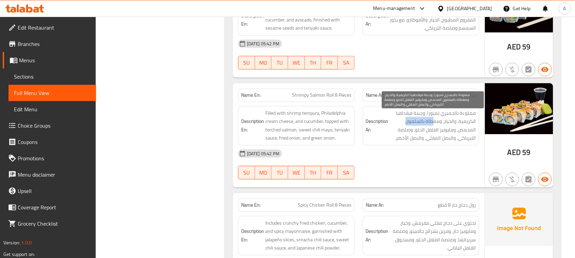
drag, startPoint x: 433, startPoint y: 126, endPoint x: 406, endPoint y: 125, distance: 27.0
click at [406, 125] on span "مملوءة بالجمبري تمبورا، وجبنة فيلادلفيا الكريمية، والخيار، ومغطاة بالسلمون المح…" at bounding box center [433, 125] width 86 height 33
click at [433, 136] on span "مملوءة بالجمبري تمبورا، وجبنة فيلادلفيا الكريمية، والخيار، ومغطاة بالسلمون المح…" at bounding box center [433, 125] width 86 height 33
click at [425, 137] on span "مملوءة بالجمبري تمبورا، وجبنة فيلادلفيا الكريمية، والخيار، ومغطاة بالسلمون المح…" at bounding box center [433, 125] width 86 height 33
click at [405, 136] on span "مملوءة بالجمبري تمبورا، وجبنة فيلادلفيا الكريمية، والخيار، ومغطاة بالسلمون المح…" at bounding box center [433, 125] width 86 height 33
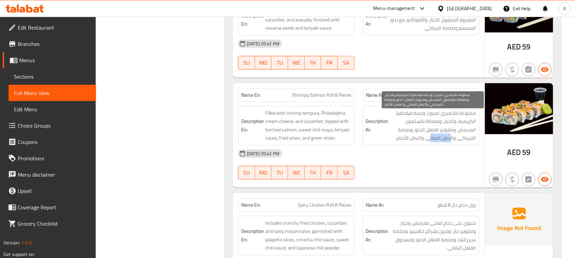
click at [417, 142] on span "مملوءة بالجمبري تمبورا، وجبنة فيلادلفيا الكريمية، والخيار، ومغطاة بالسلمون المح…" at bounding box center [433, 125] width 86 height 33
click at [422, 142] on span "مملوءة بالجمبري تمبورا، وجبنة فيلادلفيا الكريمية، والخيار، ومغطاة بالسلمون المح…" at bounding box center [433, 125] width 86 height 33
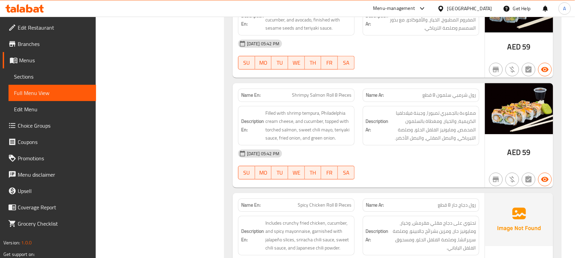
click at [428, 155] on div "15-08-2025 05:42 PM" at bounding box center [358, 153] width 249 height 16
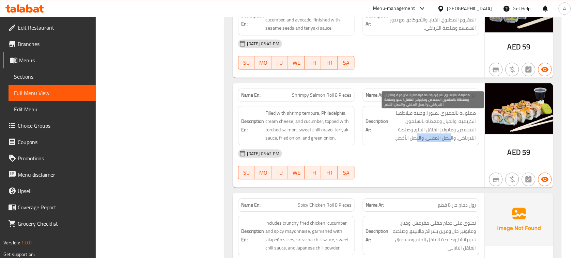
click at [413, 142] on span "مملوءة بالجمبري تمبورا، وجبنة فيلادلفيا الكريمية، والخيار، ومغطاة بالسلمون المح…" at bounding box center [433, 125] width 86 height 33
click at [411, 142] on span "مملوءة بالجمبري تمبورا، وجبنة فيلادلفيا الكريمية، والخيار، ومغطاة بالسلمون المح…" at bounding box center [433, 125] width 86 height 33
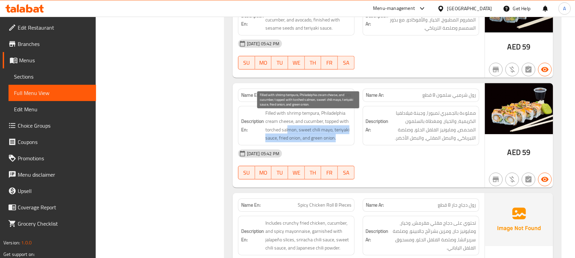
click at [369, 143] on div "Description En: Filled with shrimp tempura, Philadelphia cream cheese, and cucu…" at bounding box center [358, 126] width 249 height 48
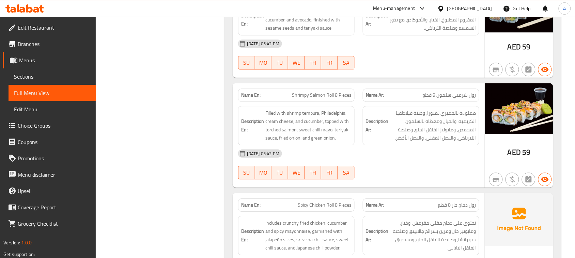
click at [449, 160] on div "15-08-2025 05:42 PM" at bounding box center [358, 153] width 249 height 16
click at [397, 145] on div "Description Ar: مملوءة بالجمبري تمبورا، وجبنة فيلادلفيا الكريمية، والخيار، ومغط…" at bounding box center [421, 126] width 117 height 40
click at [409, 183] on div "15-08-2025 05:42 PM SU MO TU WE TH FR SA" at bounding box center [358, 164] width 249 height 38
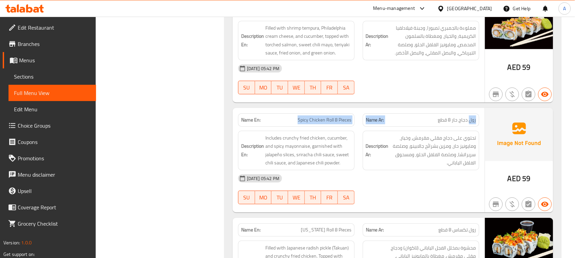
click at [469, 128] on div "Name En: Spicy Chicken Roll 8 Pieces Name Ar: رول دجاج حار 8 قطع" at bounding box center [358, 119] width 249 height 21
click at [447, 98] on div at bounding box center [421, 94] width 125 height 8
click at [455, 124] on span "رول دجاج حار 8 قطع" at bounding box center [457, 120] width 38 height 7
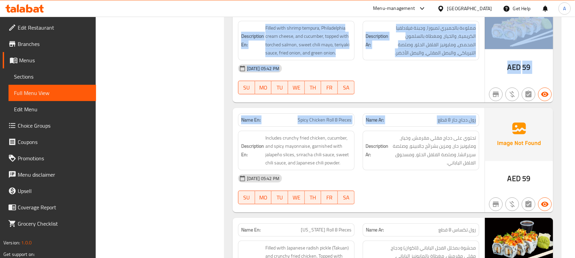
click at [369, 97] on div at bounding box center [421, 94] width 125 height 8
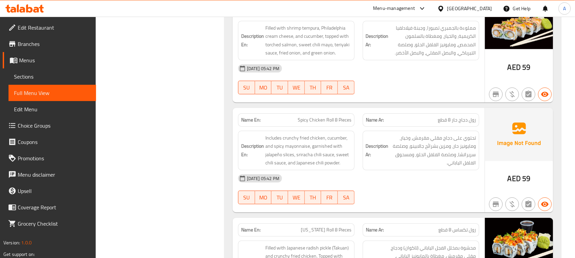
click at [244, 120] on strong "Name En:" at bounding box center [250, 120] width 19 height 7
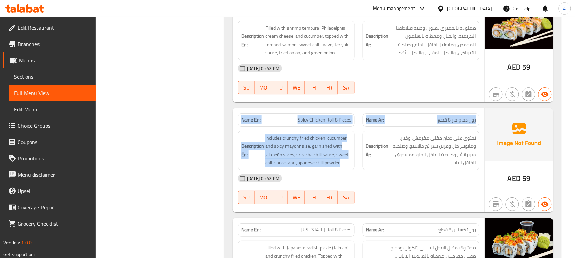
click at [385, 176] on div "Name En: Spicy Chicken Roll 8 Pieces Name Ar: رول دجاج حار 8 قطع Description En…" at bounding box center [359, 160] width 252 height 105
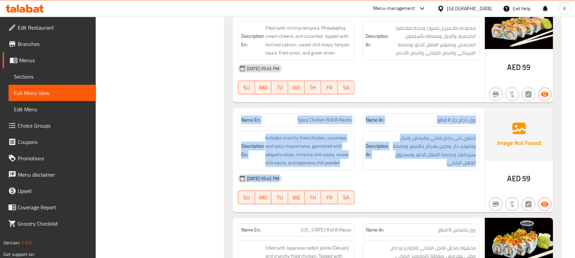
click at [393, 179] on div "15-08-2025 05:42 PM" at bounding box center [358, 178] width 249 height 16
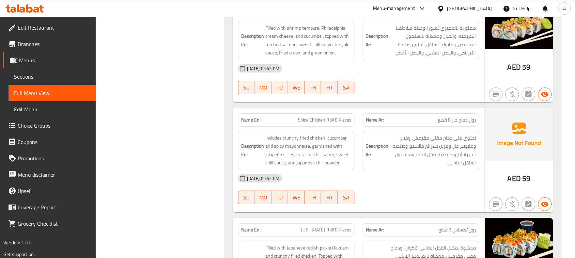
click at [345, 138] on div "Name En: Spicy Chicken Roll 8 Pieces Name Ar: رول دجاج حار 8 قطع Description En…" at bounding box center [359, 160] width 252 height 105
click at [398, 170] on div "Description Ar: تحتوي على دجاج مقلي مقرمش، وخيار، ومايونيز حار، ومزين بشرائح جا…" at bounding box center [421, 151] width 117 height 40
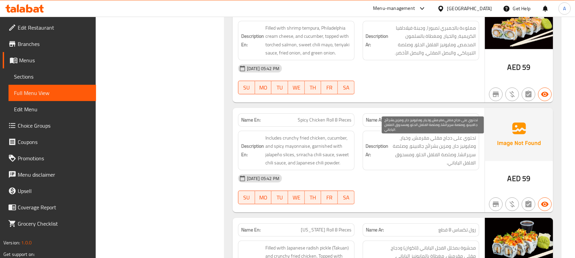
click at [394, 167] on span "تحتوي على دجاج مقلي مقرمش، وخيار، ومايونيز حار، ومزين بشرائح جالابينو، وصلصة سر…" at bounding box center [433, 150] width 86 height 33
click at [473, 145] on span "تحتوي على دجاج مقلي مقرمش، وخيار، ومايونيز حار، ومزين بشرائح جالابينو، وصلصة سر…" at bounding box center [433, 150] width 86 height 33
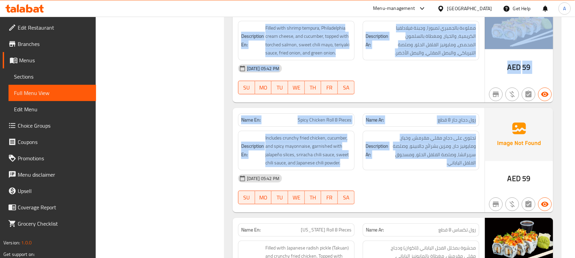
click at [244, 124] on strong "Name En:" at bounding box center [250, 120] width 19 height 7
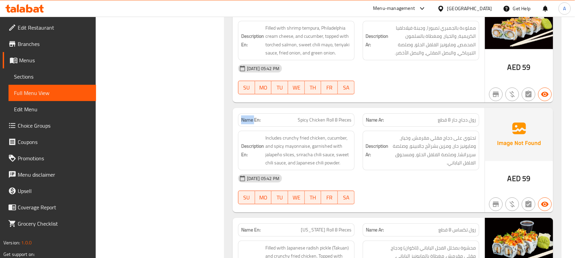
click at [244, 124] on strong "Name En:" at bounding box center [250, 120] width 19 height 7
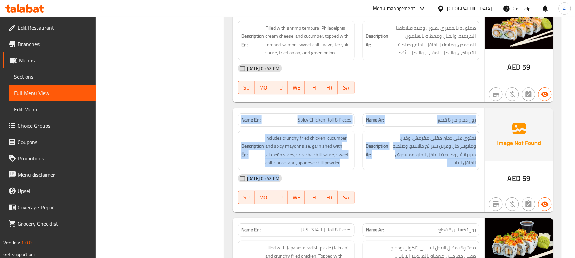
click at [358, 183] on div "Name En: Spicy Chicken Roll 8 Pieces Name Ar: رول دجاج حار 8 قطع Description En…" at bounding box center [359, 160] width 252 height 105
click at [382, 194] on div "15-08-2025 05:42 PM SU MO TU WE TH FR SA" at bounding box center [358, 189] width 249 height 38
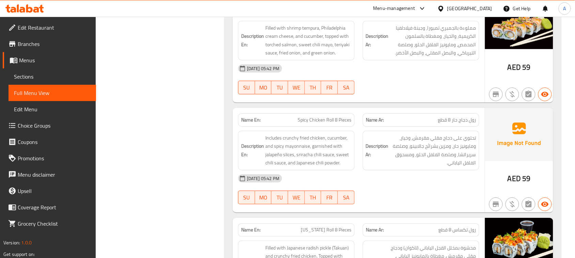
click at [257, 124] on strong "Name En:" at bounding box center [250, 120] width 19 height 7
click at [414, 203] on div "Name En: Spicy Chicken Roll 8 Pieces Name Ar: رول دجاج حار 8 قطع Description En…" at bounding box center [359, 160] width 252 height 105
click at [422, 203] on div "15-08-2025 05:42 PM SU MO TU WE TH FR SA" at bounding box center [358, 189] width 249 height 38
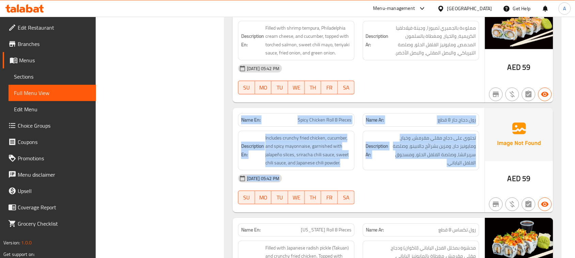
click at [247, 124] on strong "Name En:" at bounding box center [250, 120] width 19 height 7
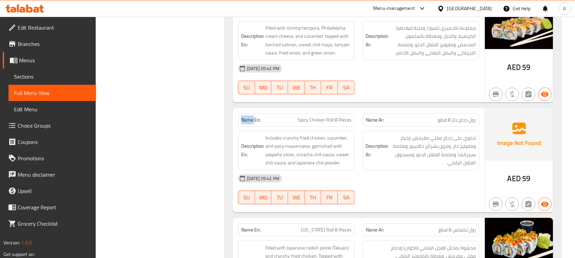
click at [247, 124] on strong "Name En:" at bounding box center [250, 120] width 19 height 7
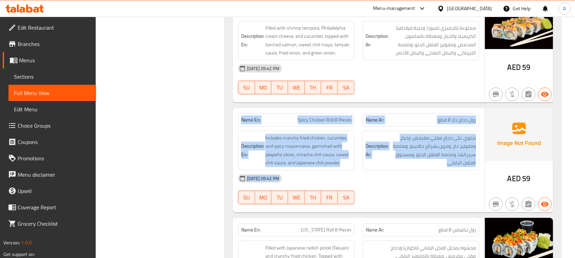
click at [399, 198] on div "Name En: Spicy Chicken Roll 8 Pieces Name Ar: رول دجاج حار 8 قطع Description En…" at bounding box center [359, 160] width 252 height 105
click at [400, 186] on div "15-08-2025 05:42 PM" at bounding box center [358, 178] width 249 height 16
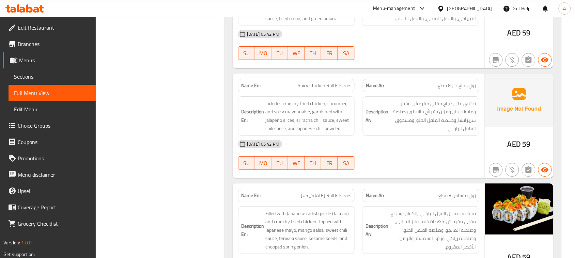
scroll to position [1448, 0]
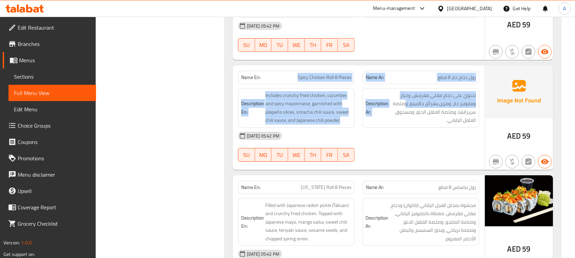
click at [411, 110] on div "Name En: Spicy Chicken Roll 8 Pieces Name Ar: رول دجاج حار 8 قطع Description En…" at bounding box center [359, 117] width 252 height 105
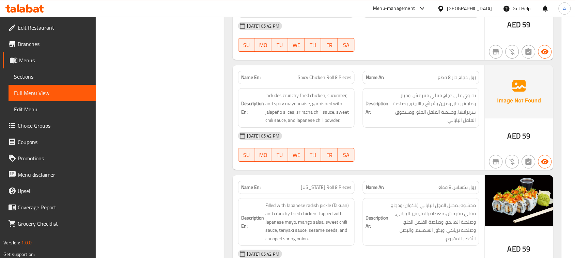
click at [417, 138] on div "15-08-2025 05:42 PM" at bounding box center [358, 136] width 249 height 16
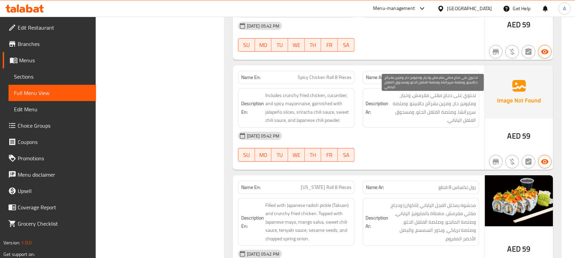
click at [462, 100] on span "تحتوي على دجاج مقلي مقرمش، وخيار، ومايونيز حار، ومزين بشرائح جالابينو، وصلصة سر…" at bounding box center [433, 107] width 86 height 33
click at [469, 101] on span "تحتوي على دجاج مقلي مقرمش، وخيار، ومايونيز حار، ومزين بشرائح جالابينو، وصلصة سر…" at bounding box center [433, 107] width 86 height 33
click at [411, 102] on span "تحتوي على دجاج مقلي مقرمش، وخيار، ومايونيز حار، ومزين بشرائح جالابينو، وصلصة سر…" at bounding box center [433, 107] width 86 height 33
click at [474, 109] on span "تحتوي على دجاج مقلي مقرمش، وخيار، ومايونيز حار، ومزين بشرائح جالابينو، وصلصة سر…" at bounding box center [433, 107] width 86 height 33
click at [396, 112] on span "تحتوي على دجاج مقلي مقرمش، وخيار، ومايونيز حار، ومزين بشرائح جالابينو، وصلصة سر…" at bounding box center [433, 107] width 86 height 33
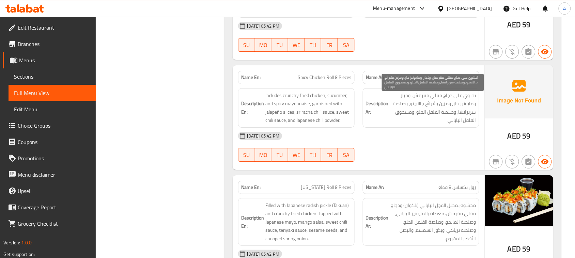
click at [458, 116] on span "تحتوي على دجاج مقلي مقرمش، وخيار، ومايونيز حار، ومزين بشرائح جالابينو، وصلصة سر…" at bounding box center [433, 107] width 86 height 33
click at [462, 115] on span "تحتوي على دجاج مقلي مقرمش، وخيار، ومايونيز حار، ومزين بشرائح جالابينو، وصلصة سر…" at bounding box center [433, 107] width 86 height 33
click at [408, 118] on span "تحتوي على دجاج مقلي مقرمش، وخيار، ومايونيز حار، ومزين بشرائح جالابينو، وصلصة سر…" at bounding box center [433, 107] width 86 height 33
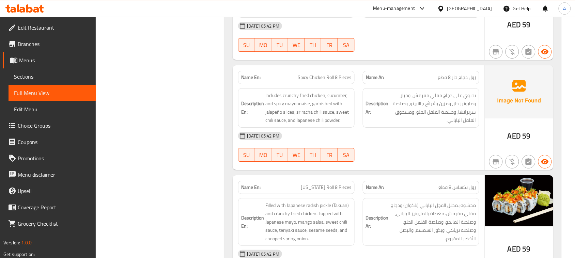
click at [387, 116] on strong "Description Ar:" at bounding box center [377, 107] width 23 height 17
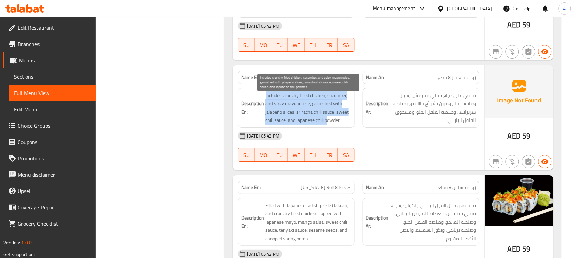
click at [356, 129] on div "Description En: Includes crunchy fried chicken, cucumber, and spicy mayonnaise,…" at bounding box center [296, 108] width 125 height 48
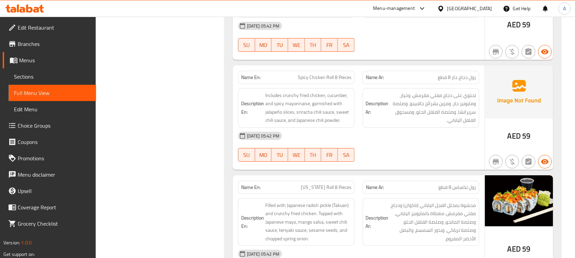
click at [421, 142] on div "15-08-2025 05:42 PM" at bounding box center [358, 136] width 249 height 16
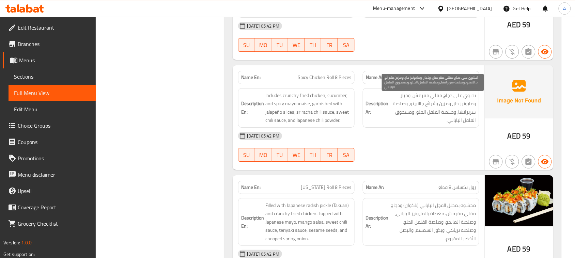
click at [395, 121] on span "تحتوي على دجاج مقلي مقرمش، وخيار، ومايونيز حار، ومزين بشرائح جالابينو، وصلصة سر…" at bounding box center [433, 107] width 86 height 33
click at [405, 120] on span "تحتوي على دجاج مقلي مقرمش، وخيار، ومايونيز حار، ومزين بشرائح جالابينو، وصلصة سر…" at bounding box center [433, 107] width 86 height 33
click at [450, 120] on span "تحتوي على دجاج مقلي مقرمش، وخيار، ومايونيز حار، ومزين بشرائح جالابينو، وصلصة سر…" at bounding box center [433, 107] width 86 height 33
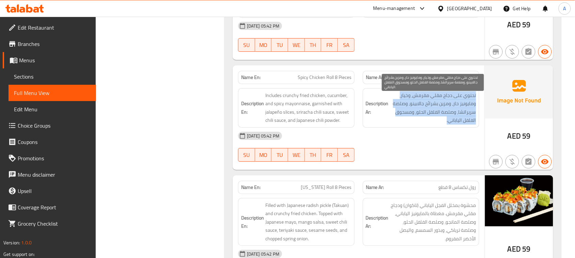
click at [450, 120] on span "تحتوي على دجاج مقلي مقرمش، وخيار، ومايونيز حار، ومزين بشرائح جالابينو، وصلصة سر…" at bounding box center [433, 107] width 86 height 33
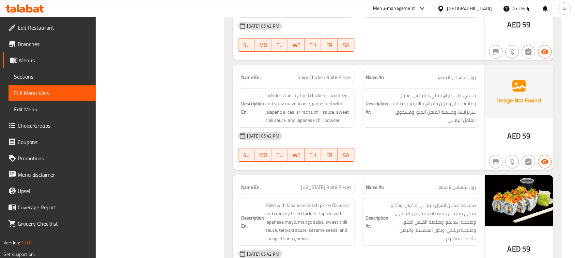
click at [442, 151] on div "15-08-2025 05:42 PM SU MO TU WE TH FR SA" at bounding box center [358, 147] width 249 height 38
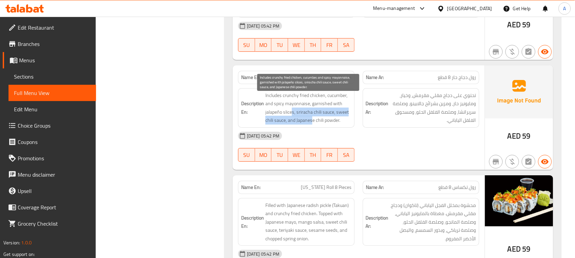
click at [349, 136] on div "Name En: Spicy Chicken Roll 8 Pieces Name Ar: رول دجاج حار 8 قطع Description En…" at bounding box center [359, 117] width 252 height 105
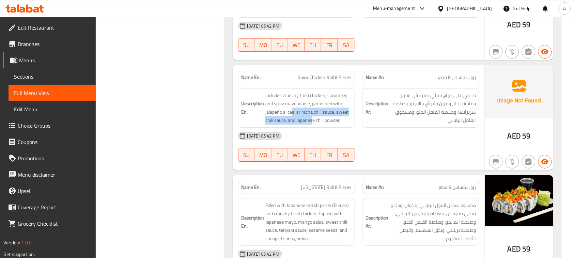
click at [401, 152] on div "15-08-2025 05:42 PM SU MO TU WE TH FR SA" at bounding box center [358, 147] width 249 height 38
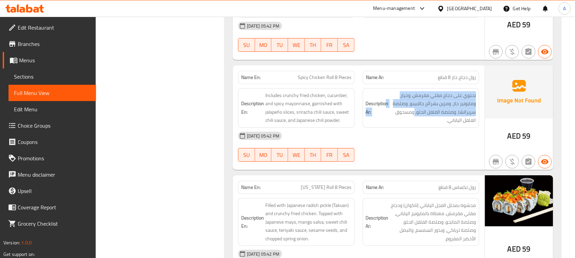
click at [387, 111] on h6 "Description Ar: تحتوي على دجاج مقلي مقرمش، وخيار، ومايونيز حار، ومزين بشرائح جا…" at bounding box center [421, 107] width 110 height 33
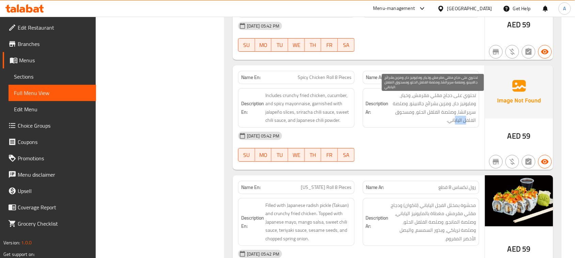
click at [452, 125] on span "تحتوي على دجاج مقلي مقرمش، وخيار، ومايونيز حار، ومزين بشرائح جالابينو، وصلصة سر…" at bounding box center [433, 107] width 86 height 33
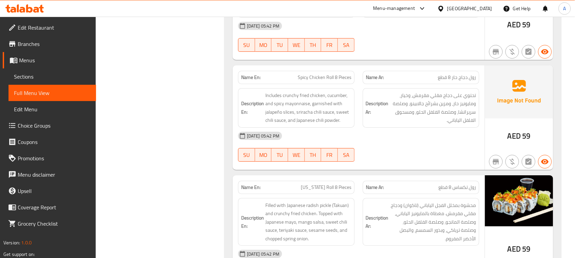
click at [428, 170] on div "Name En: Spicy Chicken Roll 8 Pieces Name Ar: رول دجاج حار 8 قطع Description En…" at bounding box center [359, 117] width 252 height 105
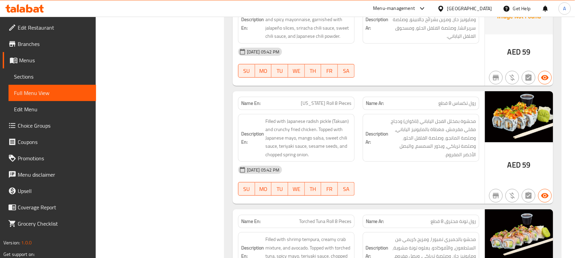
scroll to position [1533, 0]
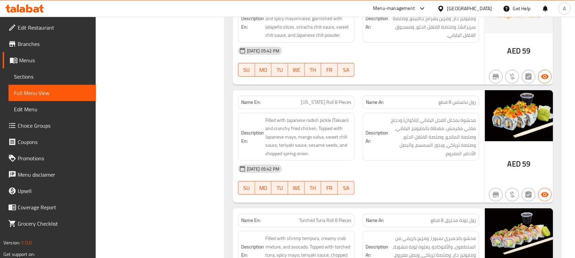
click at [336, 109] on div "Name En: Texas Roll 8 Pieces" at bounding box center [296, 102] width 117 height 13
click at [375, 177] on div "15-08-2025 05:42 PM" at bounding box center [358, 169] width 249 height 16
click at [456, 97] on div "Name Ar: رول تكساس 8 قطع" at bounding box center [421, 102] width 125 height 21
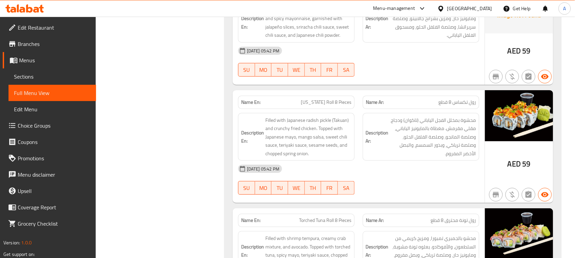
click at [447, 81] on div at bounding box center [421, 77] width 125 height 8
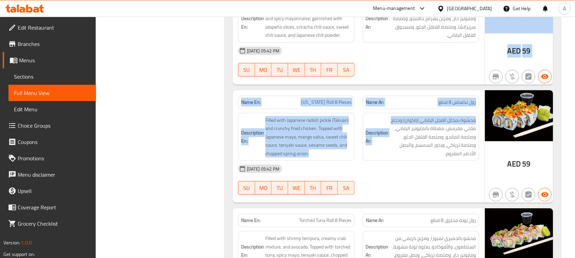
click at [395, 97] on div "Name Ar: رول تكساس 8 قطع" at bounding box center [421, 102] width 125 height 21
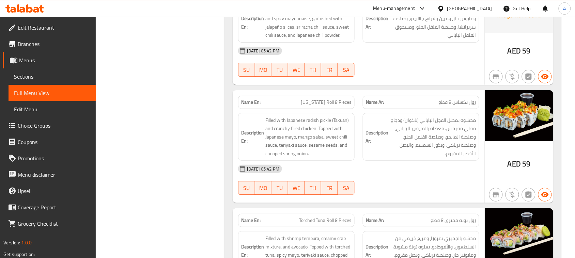
scroll to position [1576, 0]
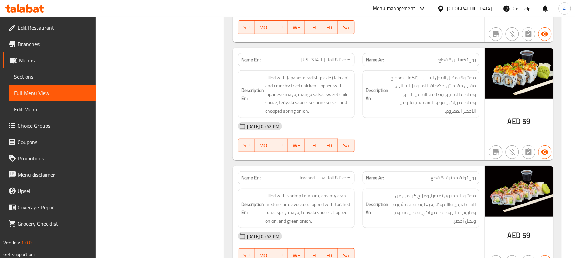
click at [402, 144] on div "15-08-2025 05:42 PM SU MO TU WE TH FR SA" at bounding box center [358, 137] width 249 height 38
click at [406, 109] on div "Name En: Texas Roll 8 Pieces Name Ar: رول تكساس 8 قطع Description En: Filled wi…" at bounding box center [359, 104] width 252 height 113
click at [394, 174] on div "Name Ar: رول تونة محترق 8 قطع" at bounding box center [421, 177] width 125 height 21
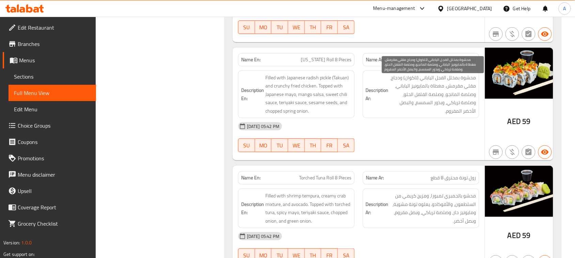
click at [462, 84] on span "محشوة بمخلل الفجل الياباني (تاكوان) ودجاج مقلي مقرمش. مغطاة بالمايونيز الياباني…" at bounding box center [433, 95] width 86 height 42
click at [401, 83] on span "محشوة بمخلل الفجل الياباني (تاكوان) ودجاج مقلي مقرمش. مغطاة بالمايونيز الياباني…" at bounding box center [433, 95] width 86 height 42
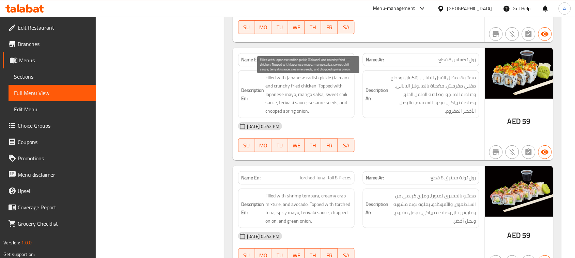
click at [275, 86] on span "Filled with Japanese radish pickle (Takuan) and crunchy fried chicken. Topped w…" at bounding box center [308, 95] width 86 height 42
click at [266, 90] on span "Filled with Japanese radish pickle (Takuan) and crunchy fried chicken. Topped w…" at bounding box center [308, 95] width 86 height 42
click at [356, 94] on div "Description En: Filled with Japanese radish pickle (Takuan) and crunchy fried c…" at bounding box center [296, 94] width 125 height 56
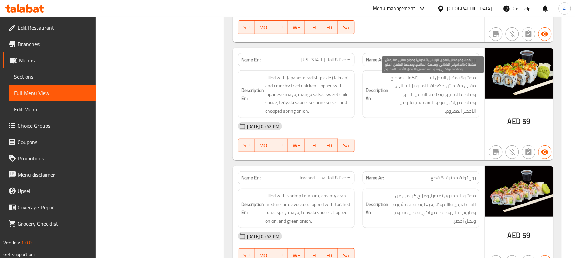
click at [467, 87] on span "محشوة بمخلل الفجل الياباني (تاكوان) ودجاج مقلي مقرمش. مغطاة بالمايونيز الياباني…" at bounding box center [433, 95] width 86 height 42
click at [401, 90] on span "محشوة بمخلل الفجل الياباني (تاكوان) ودجاج مقلي مقرمش. مغطاة بالمايونيز الياباني…" at bounding box center [433, 95] width 86 height 42
click at [462, 103] on span "محشوة بمخلل الفجل الياباني (تاكوان) ودجاج مقلي مقرمش. مغطاة بالمايونيز الياباني…" at bounding box center [433, 95] width 86 height 42
click at [401, 111] on span "محشوة بمخلل الفجل الياباني (تاكوان) ودجاج مقلي مقرمش. مغطاة بالمايونيز الياباني…" at bounding box center [433, 95] width 86 height 42
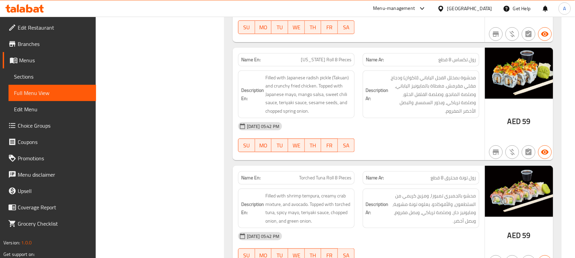
click at [440, 129] on div "15-08-2025 05:42 PM" at bounding box center [358, 126] width 249 height 16
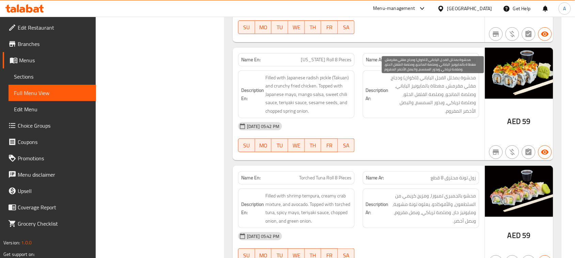
click at [415, 115] on span "محشوة بمخلل الفجل الياباني (تاكوان) ودجاج مقلي مقرمش. مغطاة بالمايونيز الياباني…" at bounding box center [433, 95] width 86 height 42
click at [403, 108] on span "محشوة بمخلل الفجل الياباني (تاكوان) ودجاج مقلي مقرمش. مغطاة بالمايونيز الياباني…" at bounding box center [433, 95] width 86 height 42
click at [445, 113] on span "محشوة بمخلل الفجل الياباني (تاكوان) ودجاج مقلي مقرمش. مغطاة بالمايونيز الياباني…" at bounding box center [433, 95] width 86 height 42
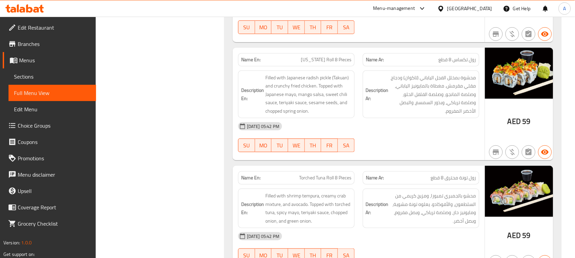
click at [435, 126] on div "15-08-2025 05:42 PM" at bounding box center [358, 126] width 249 height 16
click at [365, 127] on div "Name En: Texas Roll 8 Pieces Name Ar: رول تكساس 8 قطع Description En: Filled wi…" at bounding box center [359, 104] width 252 height 113
click at [398, 155] on div at bounding box center [421, 152] width 125 height 8
click at [367, 173] on div "Name En: Torched Tuna Roll 8 Pieces Name Ar: رول تونة محترق 8 قطع" at bounding box center [358, 177] width 249 height 21
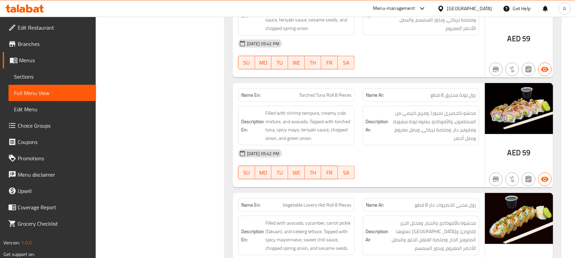
scroll to position [1661, 0]
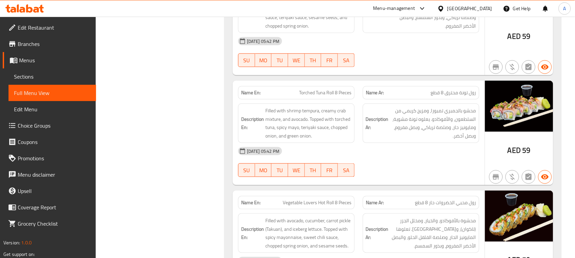
click at [431, 129] on div "Name En: Torched Tuna Roll 8 Pieces Name Ar: رول تونة محترق 8 قطع Description E…" at bounding box center [359, 133] width 252 height 105
click at [464, 172] on div "15-08-2025 05:42 PM SU MO TU WE TH FR SA" at bounding box center [358, 162] width 249 height 38
click at [394, 96] on p "Name Ar: رول تونة محترق 8 قطع" at bounding box center [421, 92] width 110 height 7
click at [348, 96] on p "Name En: Torched Tuna Roll 8 Pieces" at bounding box center [296, 92] width 110 height 7
click at [328, 99] on div "Name En: Torched Tuna Roll 8 Pieces" at bounding box center [296, 92] width 117 height 13
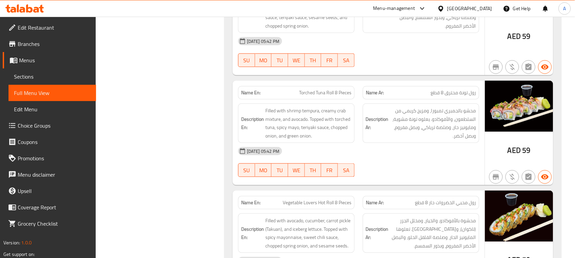
click at [334, 94] on span "Torched Tuna Roll 8 Pieces" at bounding box center [325, 92] width 52 height 7
click at [311, 96] on span "Torched Tuna Roll 8 Pieces" at bounding box center [325, 92] width 52 height 7
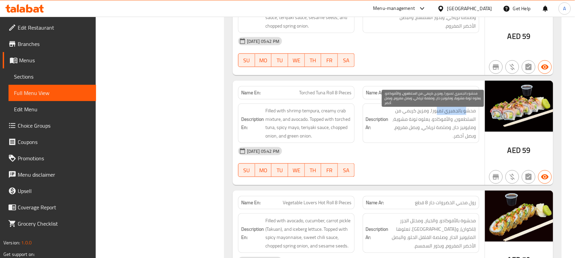
click at [436, 117] on span "محشو بالجمبري تمبورا، ومزيج كريمي من السلطعون، والأفوكادو. يعلوه تونة مشوية، وم…" at bounding box center [433, 123] width 86 height 33
click at [418, 120] on span "محشو بالجمبري تمبورا، ومزيج كريمي من السلطعون، والأفوكادو. يعلوه تونة مشوية، وم…" at bounding box center [433, 123] width 86 height 33
click at [432, 119] on span "محشو بالجمبري تمبورا، ومزيج كريمي من السلطعون، والأفوكادو. يعلوه تونة مشوية، وم…" at bounding box center [433, 123] width 86 height 33
click at [418, 116] on span "محشو بالجمبري تمبورا، ومزيج كريمي من السلطعون، والأفوكادو. يعلوه تونة مشوية، وم…" at bounding box center [433, 123] width 86 height 33
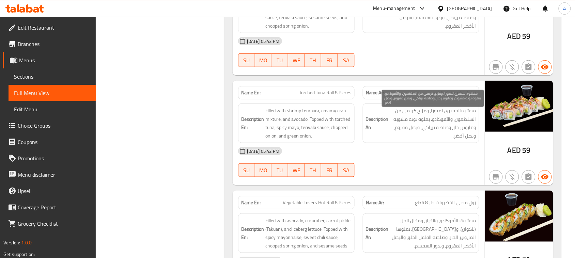
click at [429, 124] on span "محشو بالجمبري تمبورا، ومزيج كريمي من السلطعون، والأفوكادو. يعلوه تونة مشوية، وم…" at bounding box center [433, 123] width 86 height 33
click at [421, 116] on span "محشو بالجمبري تمبورا، ومزيج كريمي من السلطعون، والأفوكادو. يعلوه تونة مشوية، وم…" at bounding box center [433, 123] width 86 height 33
click at [399, 113] on span "محشو بالجمبري تمبورا، ومزيج كريمي من السلطعون، والأفوكادو. يعلوه تونة مشوية، وم…" at bounding box center [433, 123] width 86 height 33
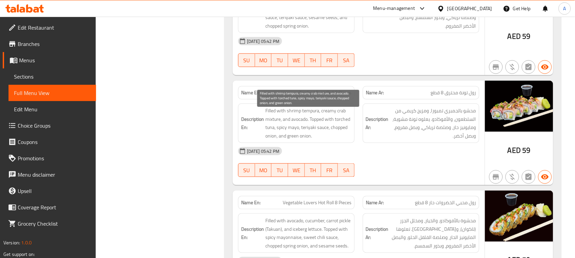
click at [268, 115] on span "Filled with shrimp tempura, creamy crab mixture, and avocado. Topped with torch…" at bounding box center [308, 123] width 86 height 33
click at [294, 123] on span "Filled with shrimp tempura, creamy crab mixture, and avocado. Topped with torch…" at bounding box center [308, 123] width 86 height 33
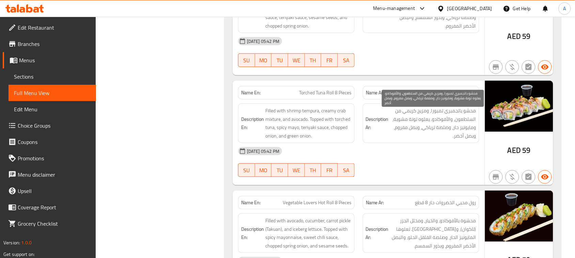
click at [404, 116] on span "محشو بالجمبري تمبورا، ومزيج كريمي من السلطعون، والأفوكادو. يعلوه تونة مشوية، وم…" at bounding box center [433, 123] width 86 height 33
click at [402, 119] on span "محشو بالجمبري تمبورا، ومزيج كريمي من السلطعون، والأفوكادو. يعلوه تونة مشوية، وم…" at bounding box center [433, 123] width 86 height 33
click at [461, 121] on span "محشو بالجمبري تمبورا، ومزيج كريمي من السلطعون، والأفوكادو. يعلوه تونة مشوية، وم…" at bounding box center [433, 123] width 86 height 33
click at [442, 121] on span "محشو بالجمبري تمبورا، ومزيج كريمي من السلطعون، والأفوكادو. يعلوه تونة مشوية، وم…" at bounding box center [433, 123] width 86 height 33
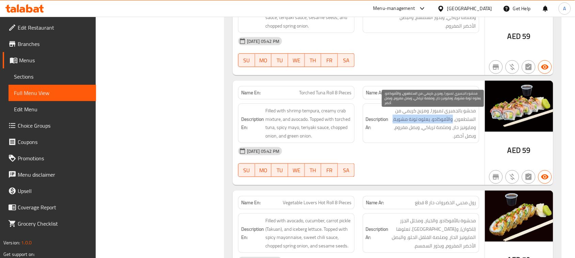
click at [395, 122] on span "محشو بالجمبري تمبورا، ومزيج كريمي من السلطعون، والأفوكادو. يعلوه تونة مشوية، وم…" at bounding box center [433, 123] width 86 height 33
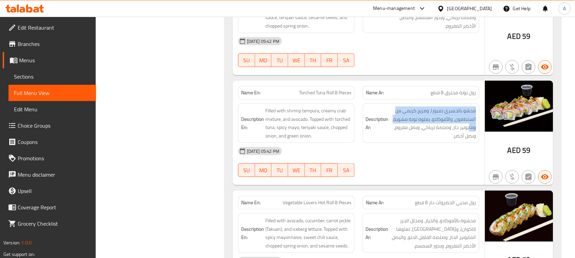
click at [385, 134] on h6 "Description Ar: محشو بالجمبري تمبورا، ومزيج كريمي من السلطعون، والأفوكادو. يعلو…" at bounding box center [421, 123] width 110 height 33
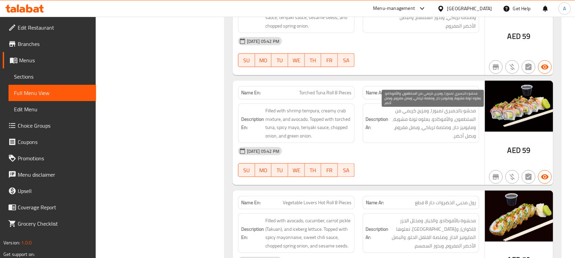
click at [464, 135] on span "محشو بالجمبري تمبورا، ومزيج كريمي من السلطعون، والأفوكادو. يعلوه تونة مشوية، وم…" at bounding box center [433, 123] width 86 height 33
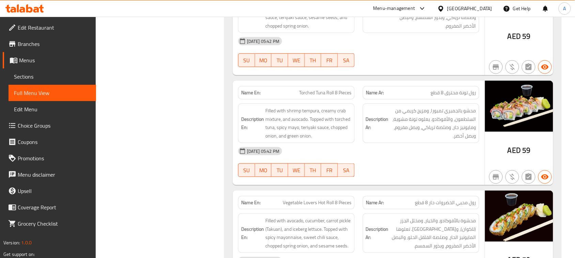
click at [440, 167] on div "15-08-2025 05:42 PM SU MO TU WE TH FR SA" at bounding box center [358, 162] width 249 height 38
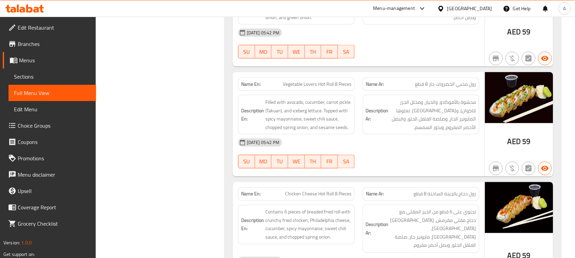
scroll to position [1789, 0]
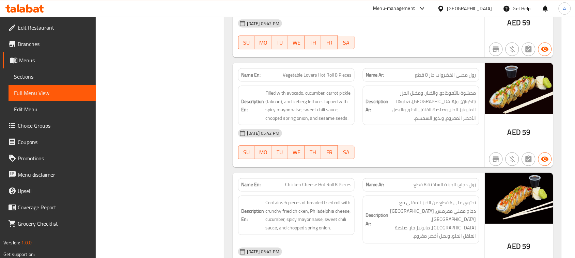
click at [434, 142] on div "15-08-2025 05:42 PM" at bounding box center [358, 133] width 249 height 16
click at [462, 82] on div "Name Ar: رول محبي الخضروات حار 8 قطع" at bounding box center [421, 74] width 117 height 13
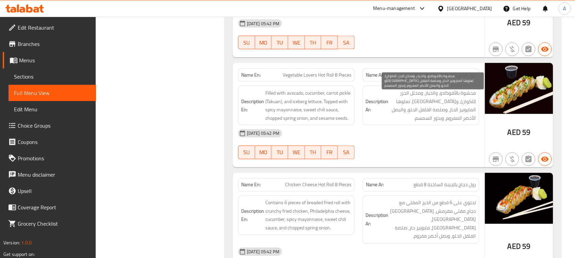
click at [433, 122] on span "محشوة بالأفوكادو، والخيار، ومخلل الجزر (تاكوان)، وخس آيسبرغ. تعلوها المايونيز ا…" at bounding box center [433, 105] width 86 height 33
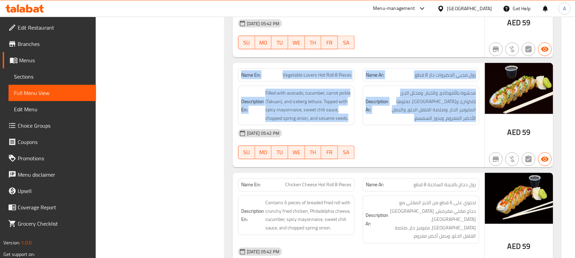
drag, startPoint x: 433, startPoint y: 126, endPoint x: 224, endPoint y: 83, distance: 213.2
click at [245, 78] on strong "Name En:" at bounding box center [250, 75] width 19 height 7
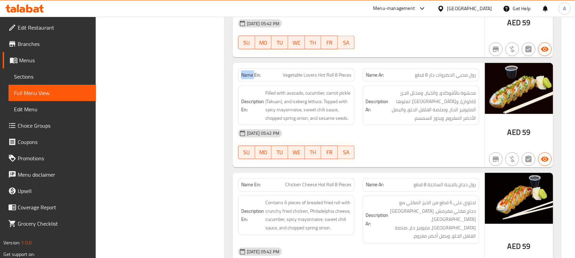
click at [245, 78] on strong "Name En:" at bounding box center [250, 75] width 19 height 7
click at [395, 136] on div "Name En: Vegetable Lovers Hot Roll 8 Pieces Name Ar: رول محبي الخضروات حار 8 قط…" at bounding box center [359, 115] width 252 height 105
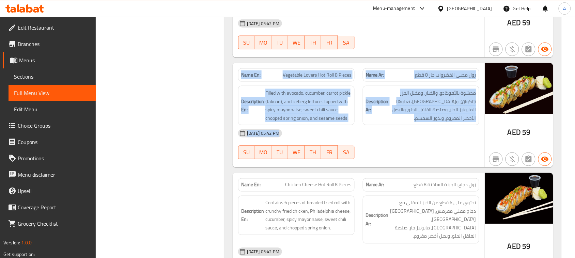
click at [429, 151] on div "15-08-2025 05:42 PM SU MO TU WE TH FR SA" at bounding box center [358, 144] width 249 height 38
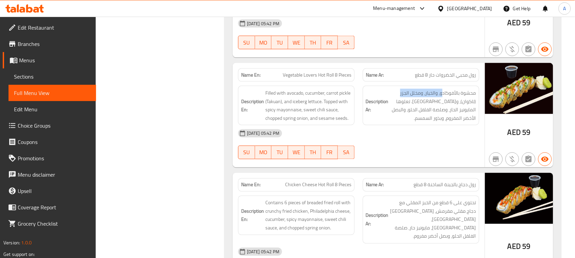
drag, startPoint x: 439, startPoint y: 97, endPoint x: 392, endPoint y: 94, distance: 47.2
click at [391, 92] on div "Description Ar: محشوة بالأفوكادو، والخيار، ومخلل الجزر (تاكوان)، وخس آيسبرغ. تع…" at bounding box center [421, 106] width 117 height 40
drag, startPoint x: 460, startPoint y: 109, endPoint x: 375, endPoint y: 113, distance: 84.6
click at [375, 113] on h6 "Description Ar: محشوة بالأفوكادو، والخيار، ومخلل الجزر (تاكوان)، وخس آيسبرغ. تع…" at bounding box center [421, 105] width 110 height 33
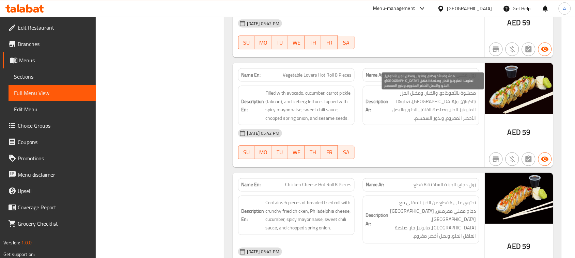
click at [428, 114] on span "محشوة بالأفوكادو، والخيار، ومخلل الجزر (تاكوان)، وخس آيسبرغ. تعلوها المايونيز ا…" at bounding box center [433, 105] width 86 height 33
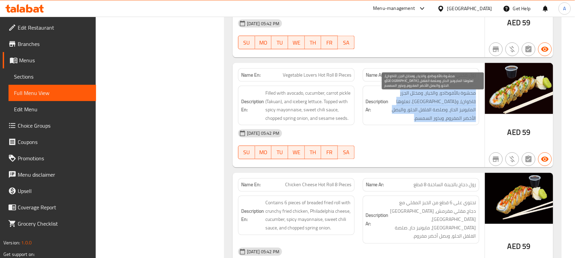
click at [428, 114] on span "محشوة بالأفوكادو، والخيار، ومخلل الجزر (تاكوان)، وخس آيسبرغ. تعلوها المايونيز ا…" at bounding box center [433, 105] width 86 height 33
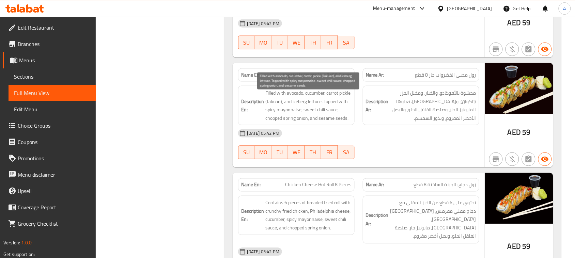
drag, startPoint x: 290, startPoint y: 110, endPoint x: 371, endPoint y: 136, distance: 85.2
click at [343, 133] on div "Name En: Vegetable Lovers Hot Roll 8 Pieces Name Ar: رول محبي الخضروات حار 8 قط…" at bounding box center [359, 115] width 252 height 105
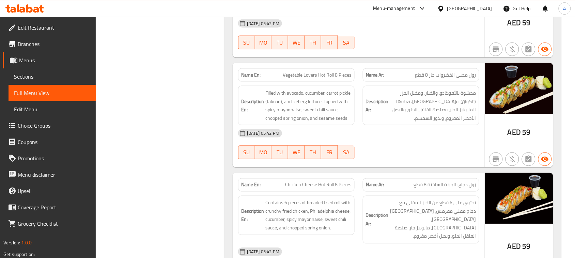
click at [441, 133] on div "15-08-2025 05:42 PM" at bounding box center [358, 133] width 249 height 16
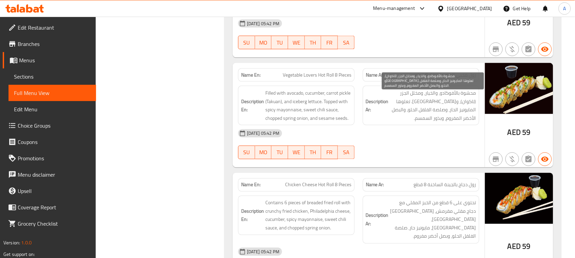
click at [442, 121] on span "محشوة بالأفوكادو، والخيار، ومخلل الجزر (تاكوان)، وخس آيسبرغ. تعلوها المايونيز ا…" at bounding box center [433, 105] width 86 height 33
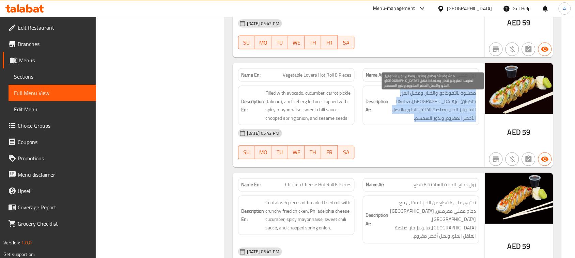
click at [442, 121] on span "محشوة بالأفوكادو، والخيار، ومخلل الجزر (تاكوان)، وخس آيسبرغ. تعلوها المايونيز ا…" at bounding box center [433, 105] width 86 height 33
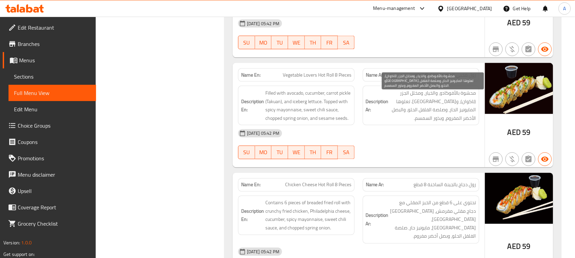
click at [432, 142] on div "15-08-2025 05:42 PM" at bounding box center [358, 133] width 249 height 16
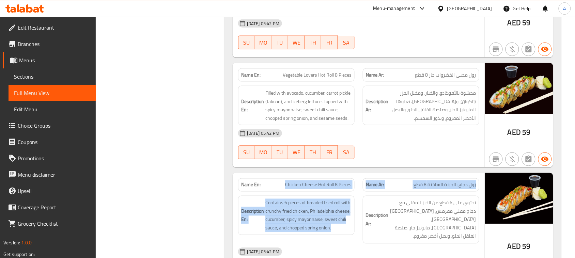
drag, startPoint x: 278, startPoint y: 189, endPoint x: 440, endPoint y: 194, distance: 162.2
click at [404, 201] on div "Name En: Chicken Cheese Hot Roll 8 Pieces Name Ar: رول دجاج بالجبنة الساخنة 8 ق…" at bounding box center [359, 229] width 252 height 113
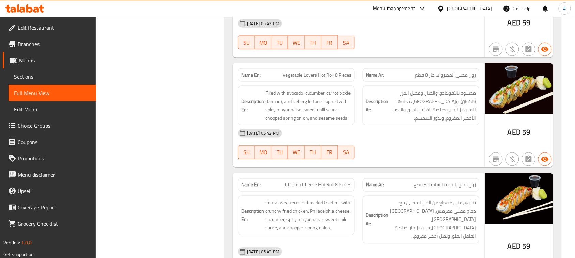
click at [456, 158] on div "15-08-2025 05:42 PM SU MO TU WE TH FR SA" at bounding box center [358, 144] width 249 height 38
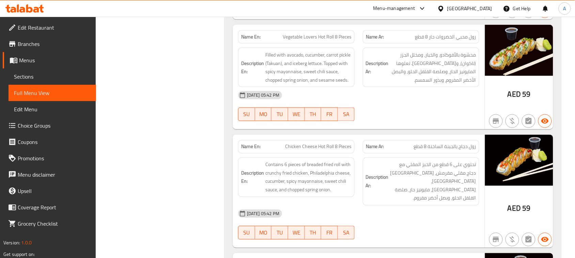
scroll to position [1874, 0]
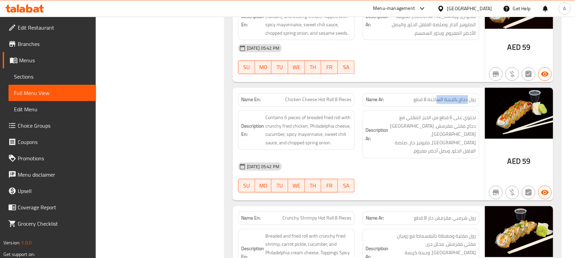
drag, startPoint x: 467, startPoint y: 106, endPoint x: 438, endPoint y: 106, distance: 29.0
click at [438, 104] on span "رول دجاج بالجبنة الساخنة 8 قطع" at bounding box center [445, 99] width 62 height 7
drag, startPoint x: 281, startPoint y: 107, endPoint x: 346, endPoint y: 105, distance: 64.4
click at [346, 104] on p "Name En: Chicken Cheese Hot Roll 8 Pieces" at bounding box center [296, 99] width 110 height 7
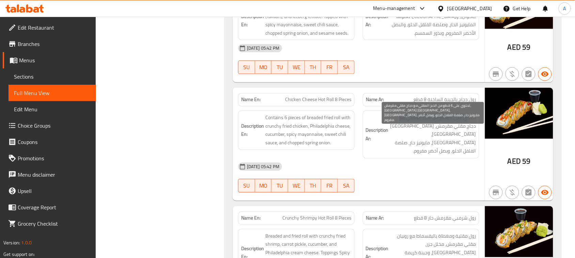
drag, startPoint x: 467, startPoint y: 123, endPoint x: 400, endPoint y: 123, distance: 67.8
click at [400, 123] on span "تحتوي على 6 قطع من الخبز المقلي مع دجاج مقلي مقرمش، جبن فيلادلفيا، خيار، مايوني…" at bounding box center [433, 135] width 86 height 42
drag, startPoint x: 471, startPoint y: 131, endPoint x: 408, endPoint y: 131, distance: 62.7
click at [408, 131] on span "تحتوي على 6 قطع من الخبز المقلي مع دجاج مقلي مقرمش، جبن فيلادلفيا، خيار، مايوني…" at bounding box center [433, 135] width 86 height 42
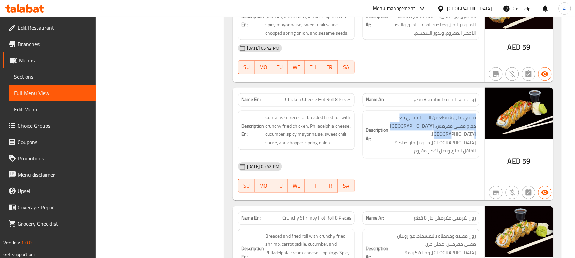
drag, startPoint x: 468, startPoint y: 142, endPoint x: 389, endPoint y: 140, distance: 78.7
click at [389, 140] on h6 "Description Ar: تحتوي على 6 قطع من الخبز المقلي مع دجاج مقلي مقرمش، جبن فيلادلف…" at bounding box center [421, 135] width 110 height 42
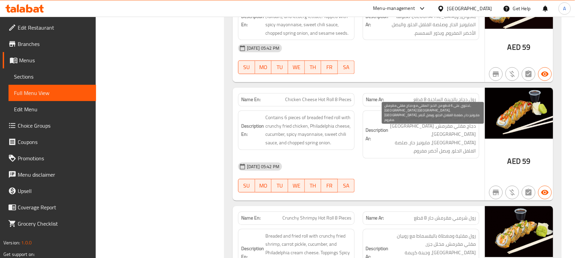
click at [475, 148] on span "تحتوي على 6 قطع من الخبز المقلي مع دجاج مقلي مقرمش، جبن فيلادلفيا، خيار، مايوني…" at bounding box center [433, 135] width 86 height 42
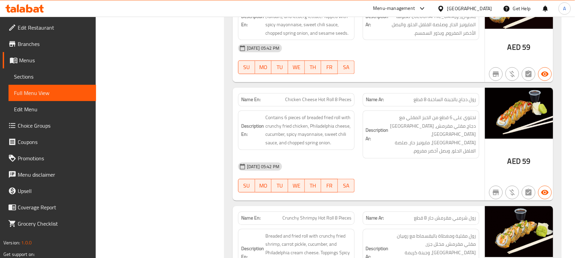
click at [438, 166] on div "15-08-2025 05:42 PM" at bounding box center [358, 167] width 249 height 16
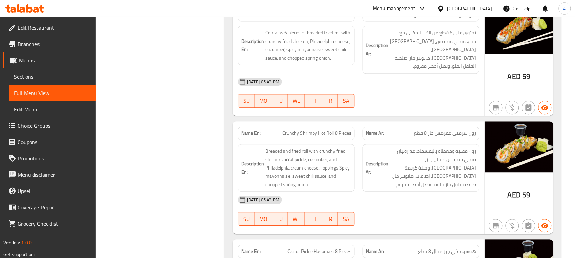
scroll to position [2002, 0]
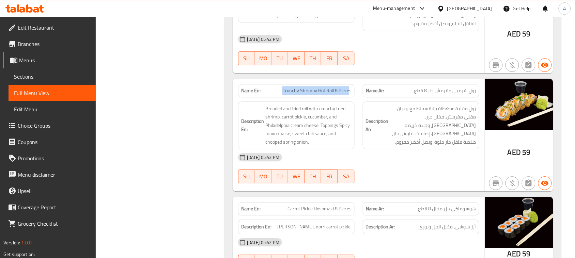
drag, startPoint x: 273, startPoint y: 88, endPoint x: 351, endPoint y: 91, distance: 78.1
click at [350, 91] on p "Name En: Crunchy Shrimpy Hot Roll 8 Pieces" at bounding box center [296, 90] width 110 height 7
click at [413, 159] on div "15-08-2025 05:42 PM" at bounding box center [358, 157] width 249 height 16
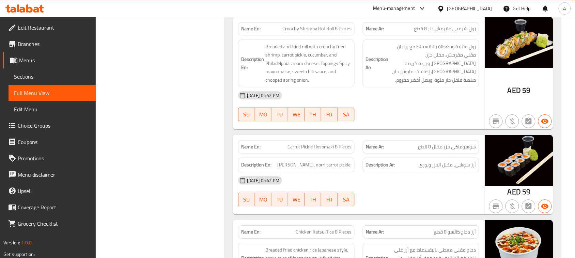
scroll to position [2044, 0]
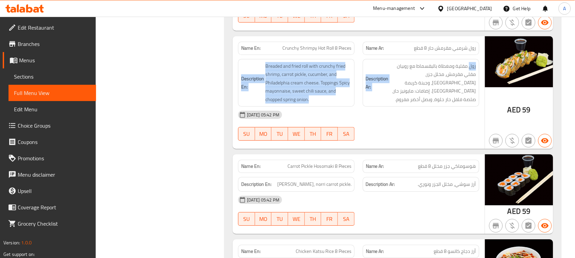
drag, startPoint x: 471, startPoint y: 66, endPoint x: 413, endPoint y: 51, distance: 59.7
click at [413, 51] on div "Name En: Crunchy Shrimpy Hot Roll 8 Pieces Name Ar: رول شرمبي مقرمش حار 8 قطع D…" at bounding box center [359, 92] width 252 height 113
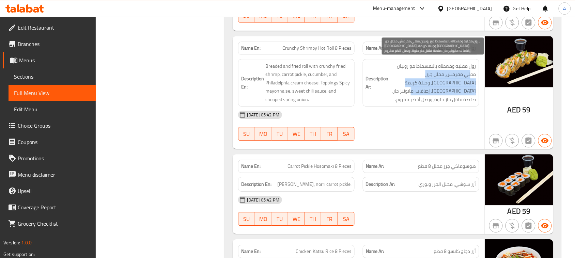
drag, startPoint x: 471, startPoint y: 72, endPoint x: 395, endPoint y: 77, distance: 76.8
click at [395, 77] on span "رول مقلية ومغطاة بالبقسماط مع روبيان مقلي مقرمش، مخلل جزر، خيار، وجبنة كريمة في…" at bounding box center [433, 83] width 86 height 42
click at [457, 81] on span "رول مقلية ومغطاة بالبقسماط مع روبيان مقلي مقرمش، مخلل جزر، خيار، وجبنة كريمة في…" at bounding box center [433, 83] width 86 height 42
drag, startPoint x: 457, startPoint y: 81, endPoint x: 402, endPoint y: 81, distance: 54.9
click at [402, 81] on span "رول مقلية ومغطاة بالبقسماط مع روبيان مقلي مقرمش، مخلل جزر، خيار، وجبنة كريمة في…" at bounding box center [433, 83] width 86 height 42
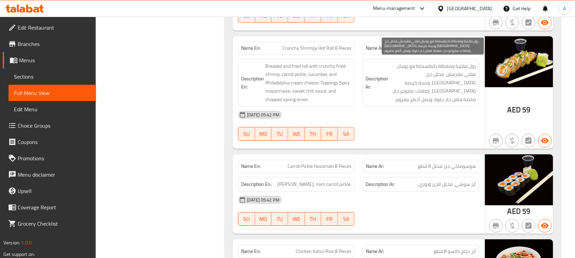
click at [456, 91] on span "رول مقلية ومغطاة بالبقسماط مع روبيان مقلي مقرمش، مخلل جزر، خيار، وجبنة كريمة في…" at bounding box center [433, 83] width 86 height 42
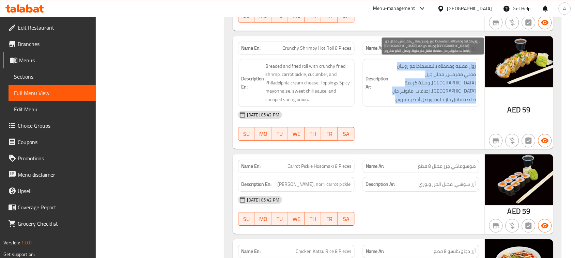
click at [456, 91] on span "رول مقلية ومغطاة بالبقسماط مع روبيان مقلي مقرمش، مخلل جزر، خيار، وجبنة كريمة في…" at bounding box center [433, 83] width 86 height 42
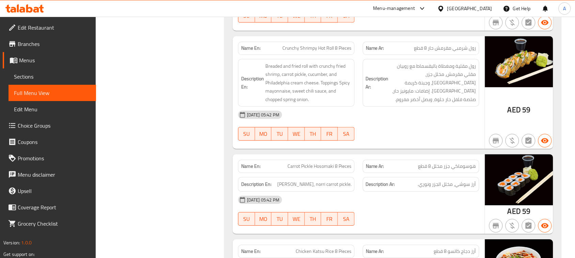
click at [441, 124] on div "15-08-2025 05:42 PM SU MO TU WE TH FR SA" at bounding box center [358, 126] width 249 height 38
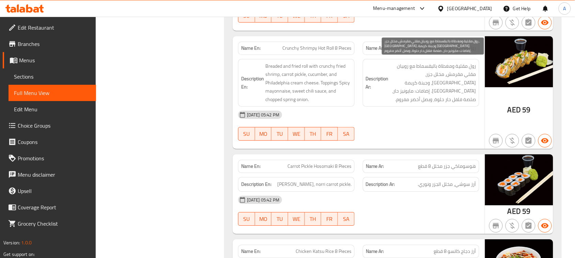
click at [473, 62] on span "رول مقلية ومغطاة بالبقسماط مع روبيان مقلي مقرمش، مخلل جزر، خيار، وجبنة كريمة في…" at bounding box center [433, 83] width 86 height 42
drag, startPoint x: 473, startPoint y: 62, endPoint x: 398, endPoint y: 66, distance: 75.1
click at [398, 66] on span "رول مقلية ومغطاة بالبقسماط مع روبيان مقلي مقرمش، مخلل جزر، خيار، وجبنة كريمة في…" at bounding box center [433, 83] width 86 height 42
drag, startPoint x: 465, startPoint y: 73, endPoint x: 389, endPoint y: 74, distance: 76.0
click at [389, 74] on h6 "Description Ar: رول مقلية ومغطاة بالبقسماط مع روبيان مقلي مقرمش، مخلل جزر، خيار…" at bounding box center [421, 83] width 110 height 42
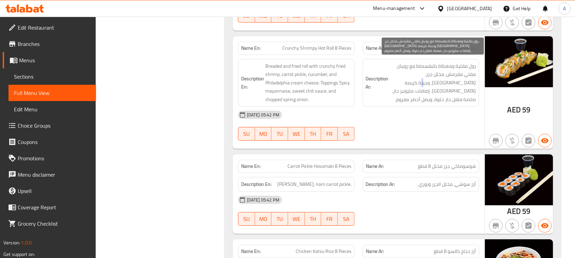
click at [468, 82] on span "رول مقلية ومغطاة بالبقسماط مع روبيان مقلي مقرمش، مخلل جزر، خيار، وجبنة كريمة في…" at bounding box center [433, 83] width 86 height 42
drag, startPoint x: 468, startPoint y: 82, endPoint x: 435, endPoint y: 84, distance: 32.8
click at [435, 84] on span "رول مقلية ومغطاة بالبقسماط مع روبيان مقلي مقرمش، مخلل جزر، خيار، وجبنة كريمة في…" at bounding box center [433, 83] width 86 height 42
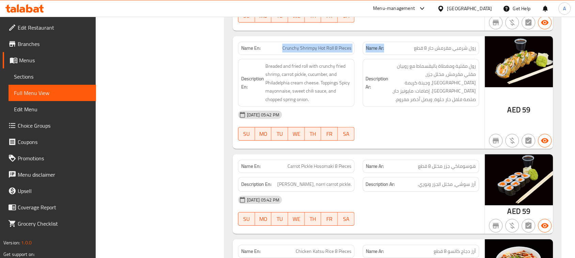
drag, startPoint x: 378, startPoint y: 41, endPoint x: 399, endPoint y: 50, distance: 22.5
click at [393, 45] on div "Name En: Crunchy Shrimpy Hot Roll 8 Pieces Name Ar: رول شرمبي مقرمش حار 8 قطع" at bounding box center [358, 47] width 249 height 21
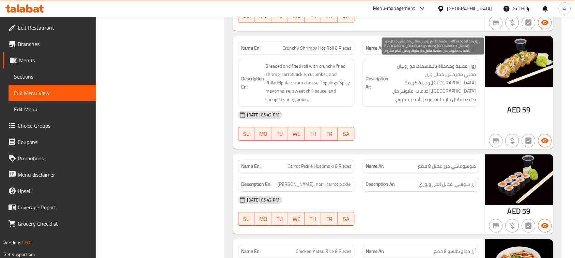
click at [432, 96] on div "Description Ar: رول مقلية ومغطاة بالبقسماط مع روبيان مقلي مقرمش، مخلل جزر، خيار…" at bounding box center [421, 83] width 125 height 56
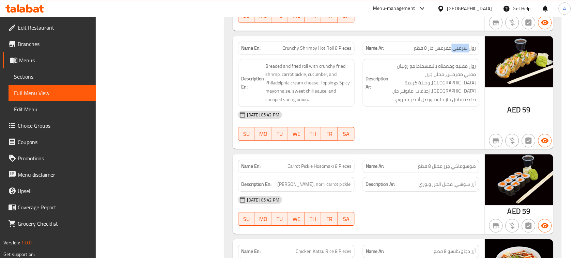
drag, startPoint x: 468, startPoint y: 39, endPoint x: 442, endPoint y: 45, distance: 26.1
click at [444, 42] on div "Name Ar: رول شرمبي مقرمش حار 8 قطع" at bounding box center [421, 48] width 117 height 13
click at [420, 130] on div "15-08-2025 05:42 PM SU MO TU WE TH FR SA" at bounding box center [358, 126] width 249 height 38
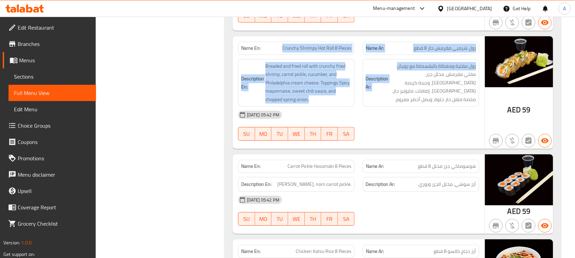
drag, startPoint x: 363, startPoint y: 53, endPoint x: 385, endPoint y: 90, distance: 43.4
click at [382, 56] on div "Name En: Crunchy Shrimpy Hot Roll 8 Pieces Name Ar: رول شرمبي مقرمش حار 8 قطع D…" at bounding box center [359, 92] width 252 height 113
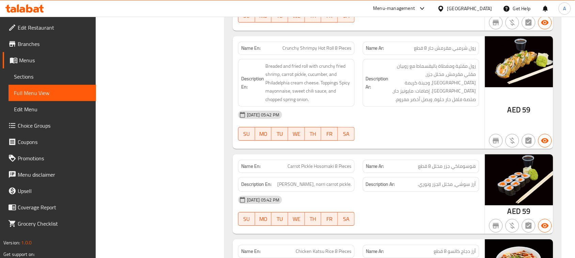
click at [403, 124] on div "15-08-2025 05:42 PM SU MO TU WE TH FR SA" at bounding box center [358, 126] width 249 height 38
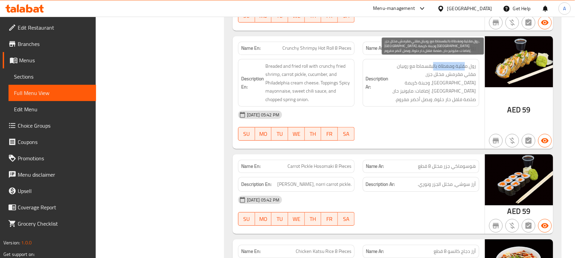
drag, startPoint x: 466, startPoint y: 61, endPoint x: 417, endPoint y: 74, distance: 51.1
click at [423, 67] on span "رول مقلية ومغطاة بالبقسماط مع روبيان مقلي مقرمش، مخلل جزر، خيار، وجبنة كريمة في…" at bounding box center [433, 83] width 86 height 42
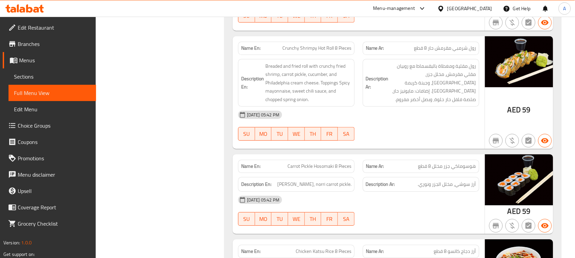
click at [443, 137] on div at bounding box center [421, 141] width 125 height 8
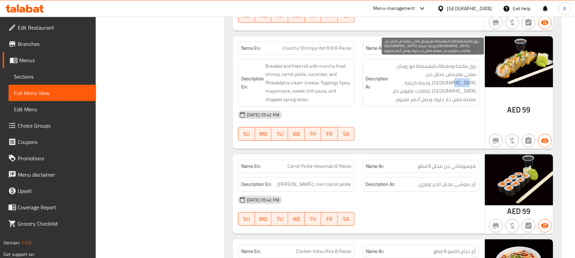
drag, startPoint x: 402, startPoint y: 76, endPoint x: 396, endPoint y: 81, distance: 8.0
click at [396, 77] on span "رول مقلية ومغطاة بالبقسماط مع روبيان مقلي مقرمش، مخلل جزر، خيار، وجبنة كريمة في…" at bounding box center [433, 83] width 86 height 42
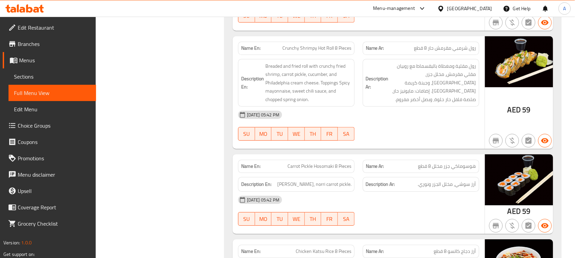
click at [427, 111] on div "15-08-2025 05:42 PM" at bounding box center [358, 115] width 249 height 16
click at [436, 163] on span "هوسوماكي جزر مخلل 8 قطع" at bounding box center [447, 166] width 58 height 7
click at [447, 123] on div "15-08-2025 05:42 PM SU MO TU WE TH FR SA" at bounding box center [358, 126] width 249 height 38
drag, startPoint x: 273, startPoint y: 166, endPoint x: 375, endPoint y: 147, distance: 103.9
click at [353, 156] on div "Name En: Carrot Pickle Hosomaki 8 Pieces" at bounding box center [296, 166] width 125 height 21
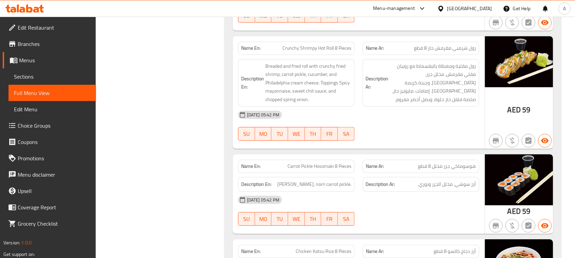
click at [393, 137] on div at bounding box center [421, 141] width 125 height 8
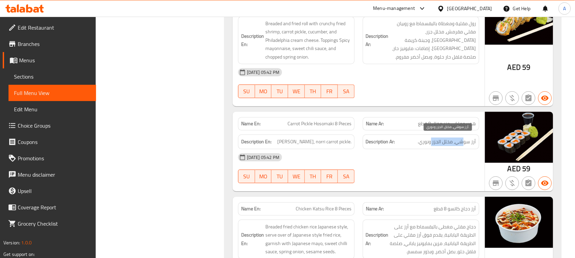
drag, startPoint x: 464, startPoint y: 139, endPoint x: 431, endPoint y: 141, distance: 32.4
click at [431, 141] on span "أرز سوشي، مخلل الجزر ونوري." at bounding box center [447, 142] width 58 height 9
click at [427, 182] on div at bounding box center [421, 183] width 125 height 8
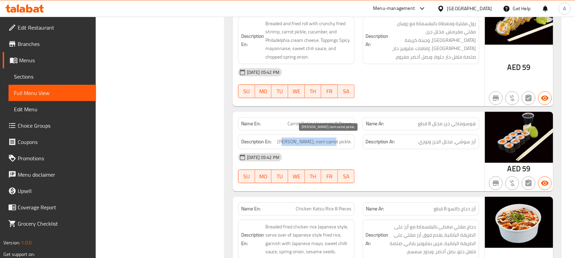
drag, startPoint x: 300, startPoint y: 138, endPoint x: 379, endPoint y: 140, distance: 79.1
click at [377, 138] on div "Description En: Sushi rice, norri carrot pickle. Description Ar: أرز سوشي، مخلل…" at bounding box center [358, 142] width 249 height 23
click at [412, 184] on div at bounding box center [421, 183] width 125 height 8
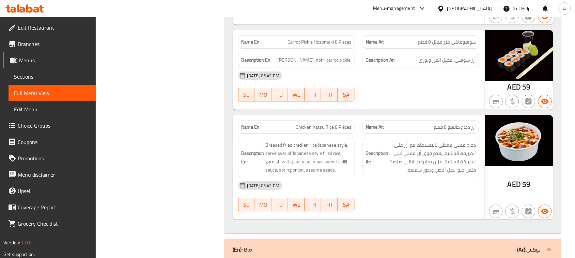
scroll to position [2172, 0]
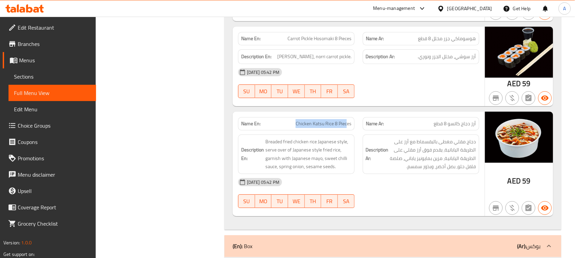
drag, startPoint x: 290, startPoint y: 118, endPoint x: 396, endPoint y: 106, distance: 107.4
click at [369, 113] on div "Name En: Chicken Katsu Rice 8 Pieces Name Ar: أرز دجاج كاتسو 8 قطع" at bounding box center [358, 123] width 249 height 21
click at [415, 94] on div at bounding box center [421, 98] width 125 height 8
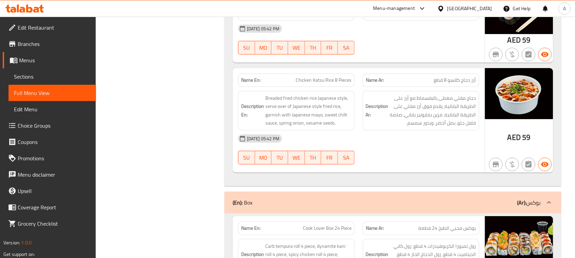
scroll to position [2257, 0]
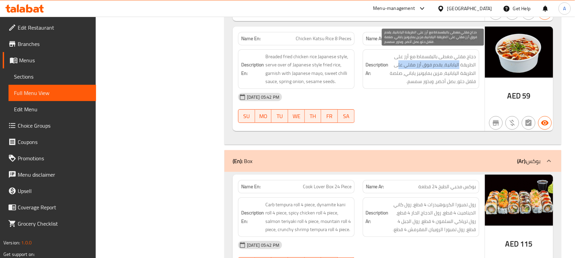
drag, startPoint x: 459, startPoint y: 65, endPoint x: 397, endPoint y: 64, distance: 62.0
click at [397, 64] on span "دجاج مقلي مغطى بالبقسماط مع أرز على الطريقة اليابانية، يقدم فوق أرز مقلي على ال…" at bounding box center [433, 68] width 86 height 33
drag, startPoint x: 460, startPoint y: 73, endPoint x: 392, endPoint y: 74, distance: 68.5
click at [392, 74] on span "دجاج مقلي مغطى بالبقسماط مع أرز على الطريقة اليابانية، يقدم فوق أرز مقلي على ال…" at bounding box center [433, 68] width 86 height 33
drag, startPoint x: 464, startPoint y: 81, endPoint x: 412, endPoint y: 80, distance: 52.5
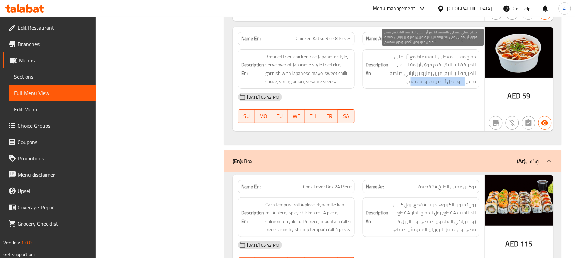
click at [412, 80] on span "دجاج مقلي مغطى بالبقسماط مع أرز على الطريقة اليابانية، يقدم فوق أرز مقلي على ال…" at bounding box center [433, 68] width 86 height 33
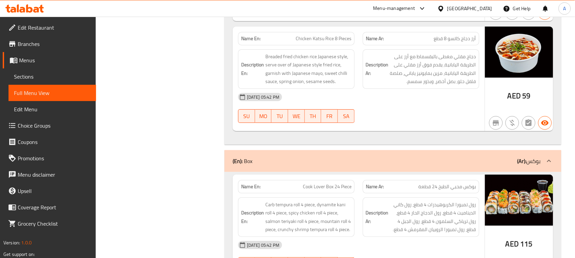
click at [410, 92] on div "15-08-2025 05:42 PM" at bounding box center [358, 97] width 249 height 16
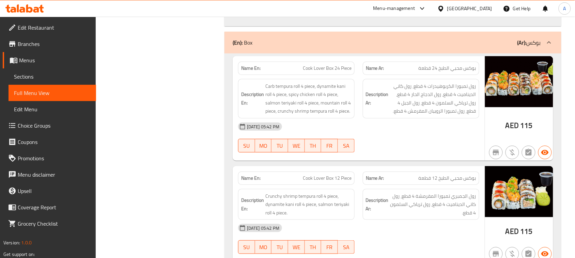
scroll to position [2385, 0]
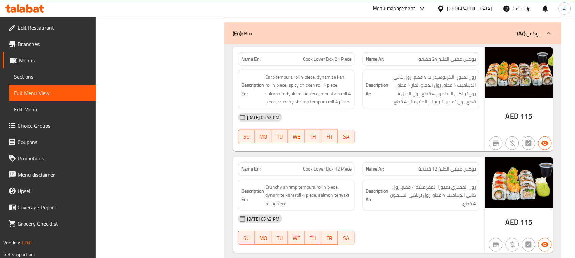
drag, startPoint x: 297, startPoint y: 54, endPoint x: 384, endPoint y: 70, distance: 88.0
drag, startPoint x: 423, startPoint y: 123, endPoint x: 417, endPoint y: 130, distance: 8.5
drag, startPoint x: 295, startPoint y: 54, endPoint x: 365, endPoint y: 57, distance: 69.6
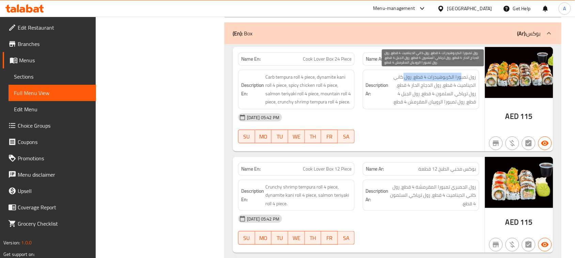
drag, startPoint x: 462, startPoint y: 74, endPoint x: 404, endPoint y: 76, distance: 58.0
click at [404, 76] on span "رول تمبورا الكربوهيدرات 4 قطع، رول كاني الديناميت 4 قطع، رول الدجاج الحار 4 قطع…" at bounding box center [433, 89] width 86 height 33
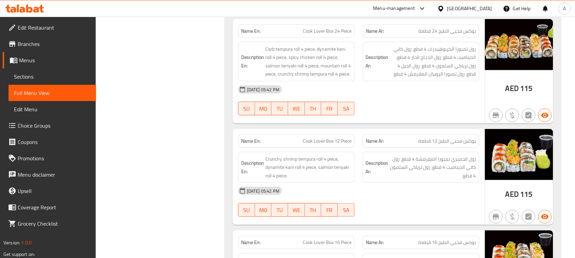
scroll to position [2428, 0]
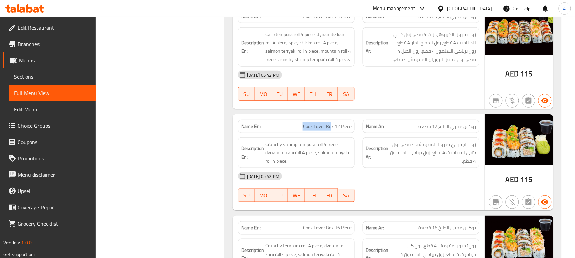
drag, startPoint x: 332, startPoint y: 120, endPoint x: 387, endPoint y: 114, distance: 55.2
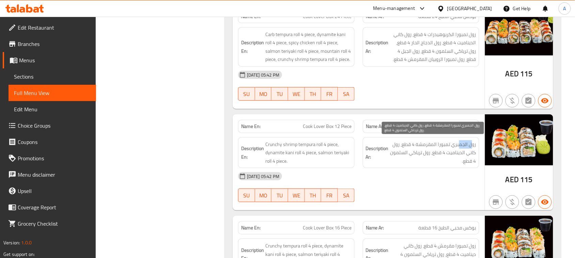
drag, startPoint x: 471, startPoint y: 145, endPoint x: 432, endPoint y: 194, distance: 63.0
click at [458, 145] on span "رول الجمبري تمبورا المقرمشة 4 قطع، رول كاني الديناميت 4 قطع، رول ترياكي السلمون…" at bounding box center [433, 152] width 86 height 25
click at [471, 143] on span "رول الجمبري تمبورا المقرمشة 4 قطع، رول كاني الديناميت 4 قطع، رول ترياكي السلمون…" at bounding box center [433, 152] width 86 height 25
drag, startPoint x: 471, startPoint y: 143, endPoint x: 400, endPoint y: 152, distance: 71.4
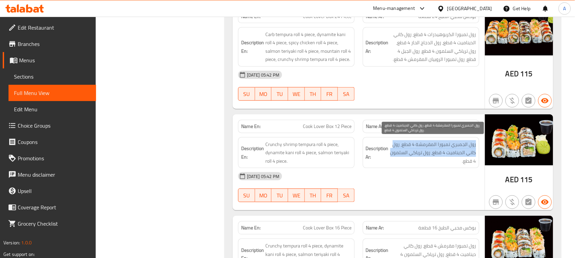
click at [400, 152] on span "رول الجمبري تمبورا المقرمشة 4 قطع، رول كاني الديناميت 4 قطع، رول ترياكي السلمون…" at bounding box center [433, 152] width 86 height 25
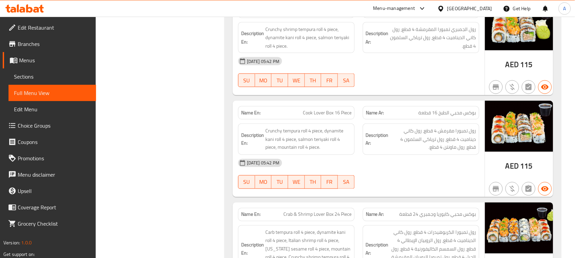
scroll to position [2556, 0]
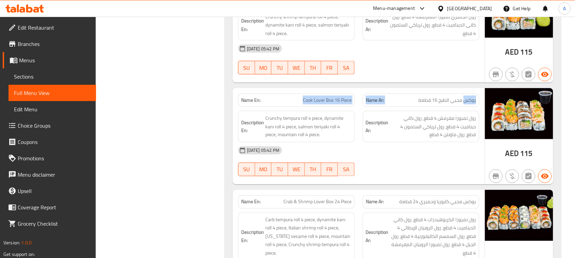
drag, startPoint x: 466, startPoint y: 97, endPoint x: 295, endPoint y: 100, distance: 171.1
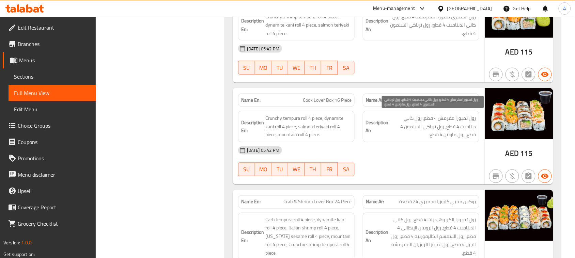
click at [392, 137] on span "رول تمبورا مقرمش 4 قطع، رول كاني ديناميت 4 قطع، رول ترياكي السلمون 4 قطع، رول م…" at bounding box center [433, 126] width 86 height 25
drag, startPoint x: 464, startPoint y: 118, endPoint x: 412, endPoint y: 122, distance: 52.3
click at [412, 122] on span "رول تمبورا مقرمش 4 قطع، رول كاني ديناميت 4 قطع، رول ترياكي السلمون 4 قطع، رول م…" at bounding box center [433, 126] width 86 height 25
click at [430, 125] on span "رول تمبورا مقرمش 4 قطع، رول كاني ديناميت 4 قطع، رول ترياكي السلمون 4 قطع، رول م…" at bounding box center [433, 126] width 86 height 25
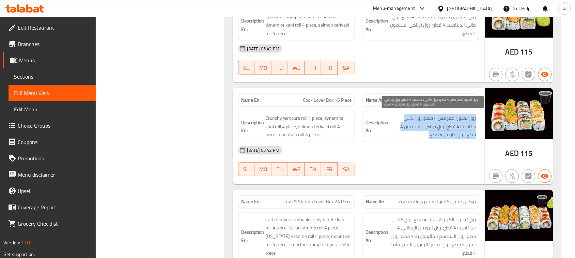
drag, startPoint x: 430, startPoint y: 125, endPoint x: 402, endPoint y: 178, distance: 60.1
click at [430, 125] on span "رول تمبورا مقرمش 4 قطع، رول كاني ديناميت 4 قطع، رول ترياكي السلمون 4 قطع، رول م…" at bounding box center [433, 126] width 86 height 25
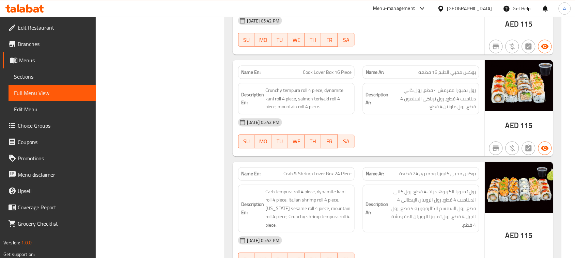
scroll to position [2598, 0]
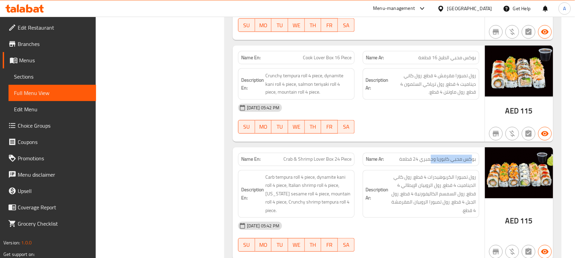
drag, startPoint x: 471, startPoint y: 161, endPoint x: 429, endPoint y: 161, distance: 42.3
drag, startPoint x: 331, startPoint y: 158, endPoint x: 285, endPoint y: 157, distance: 45.7
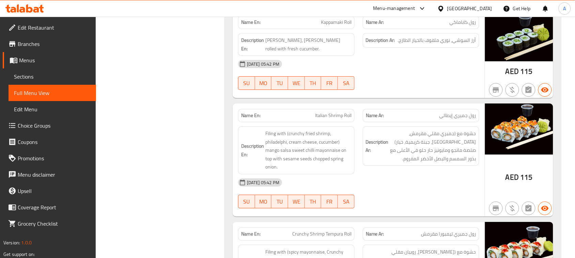
scroll to position [4321, 0]
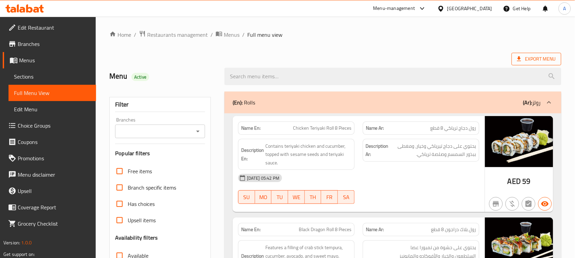
click at [548, 56] on span "Export Menu" at bounding box center [536, 59] width 39 height 9
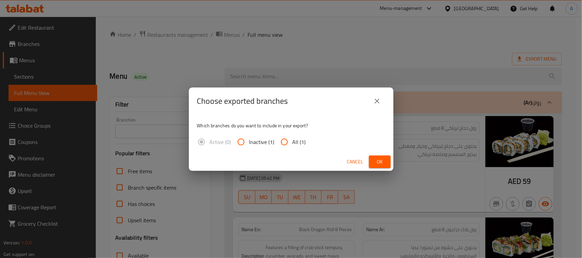
click at [296, 139] on span "All (1)" at bounding box center [298, 142] width 13 height 8
click at [292, 139] on input "All (1)" at bounding box center [284, 142] width 16 height 16
radio input "true"
click at [381, 159] on span "Ok" at bounding box center [379, 162] width 11 height 9
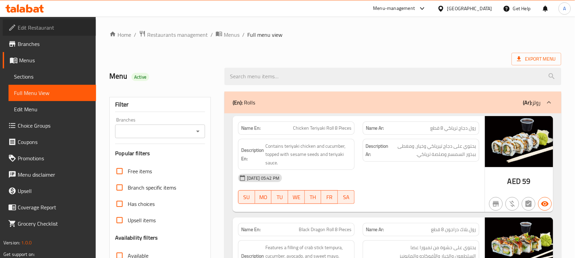
click at [29, 26] on span "Edit Restaurant" at bounding box center [54, 28] width 73 height 8
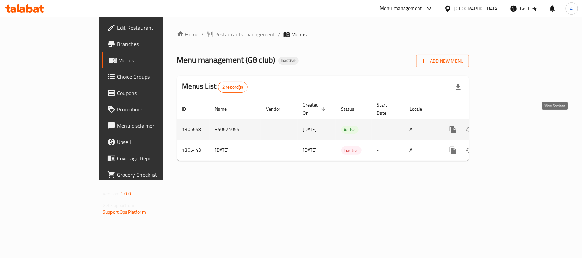
click at [505, 127] on icon "enhanced table" at bounding box center [502, 130] width 6 height 6
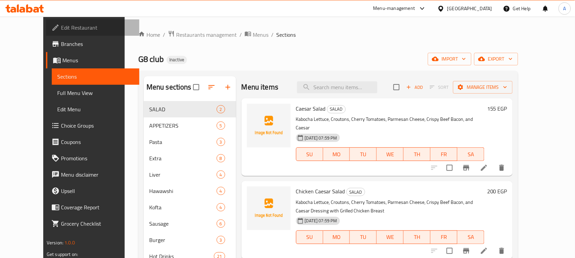
click at [61, 28] on span "Edit Restaurant" at bounding box center [97, 28] width 73 height 8
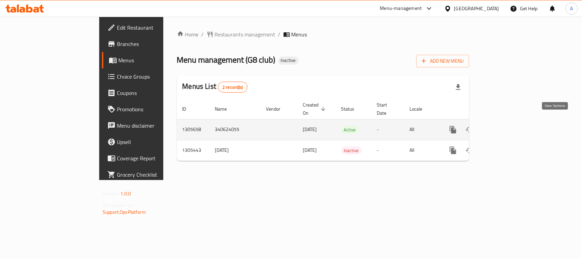
click at [506, 126] on icon "enhanced table" at bounding box center [502, 130] width 8 height 8
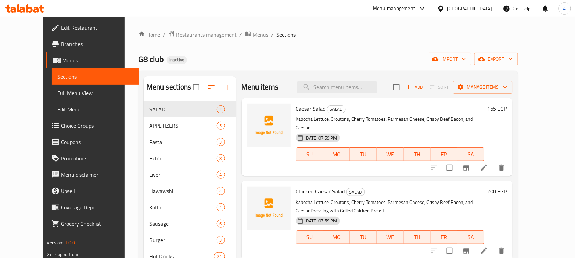
click at [57, 92] on span "Full Menu View" at bounding box center [95, 93] width 77 height 8
